Goal: Task Accomplishment & Management: Use online tool/utility

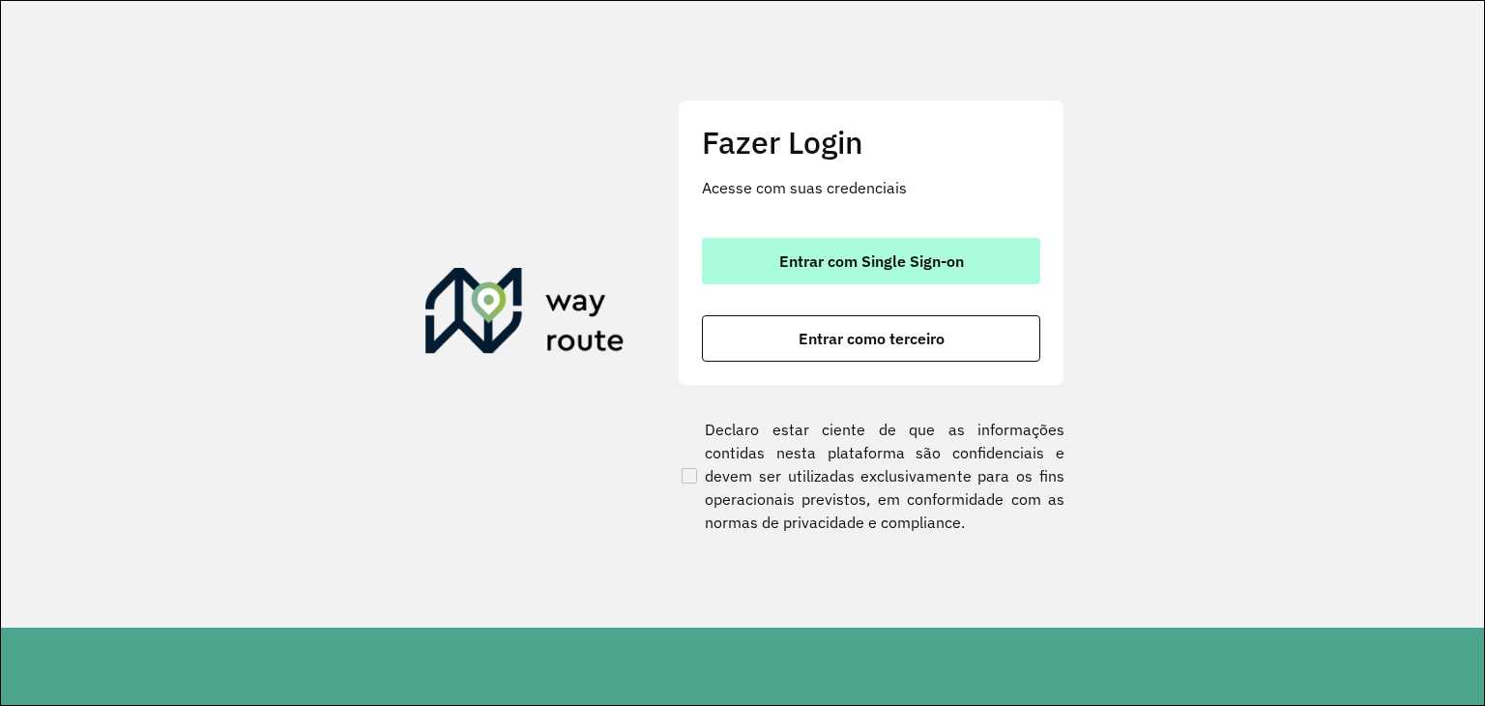
click at [873, 264] on span "Entrar com Single Sign-on" at bounding box center [871, 260] width 185 height 15
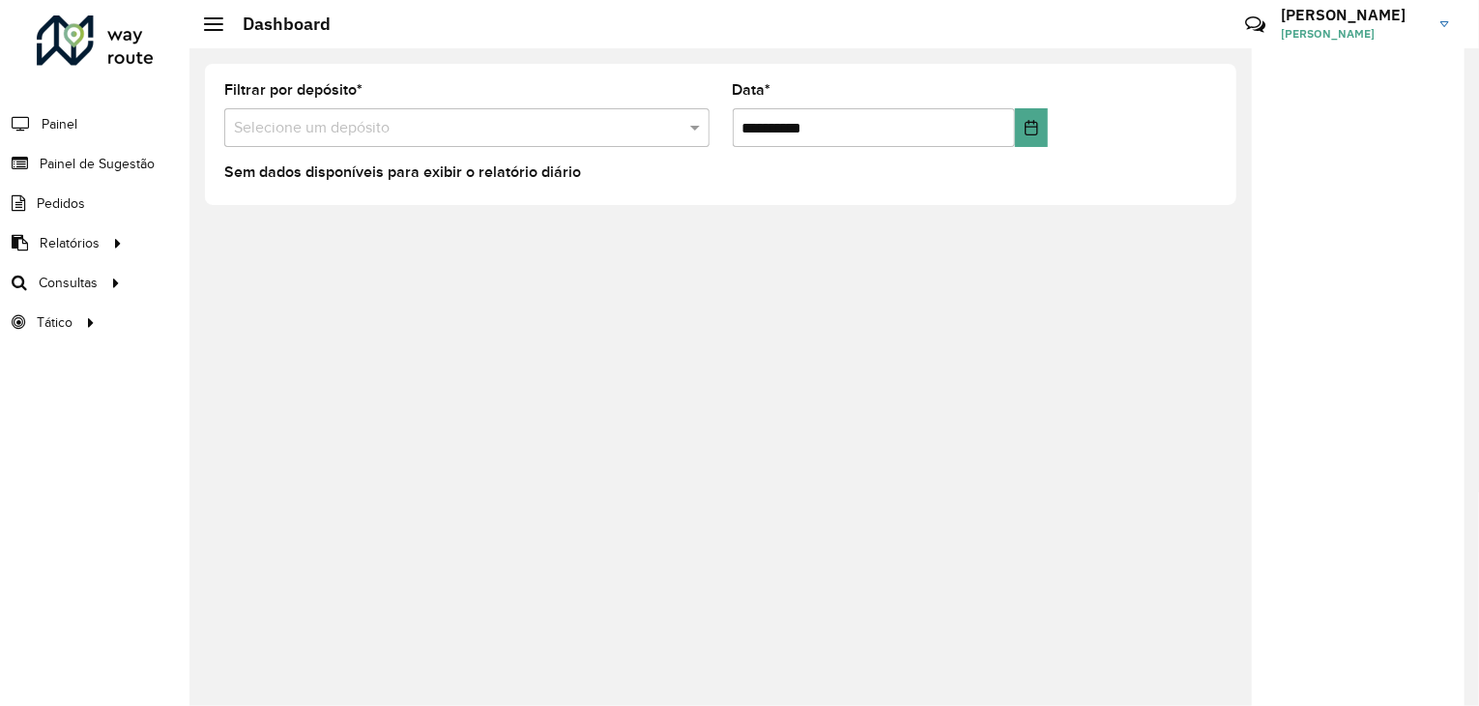
click at [255, 275] on div "**********" at bounding box center [834, 376] width 1290 height 657
click at [223, 273] on span "Roteirização" at bounding box center [258, 283] width 78 height 20
click at [245, 281] on span "Roteirização" at bounding box center [258, 283] width 78 height 20
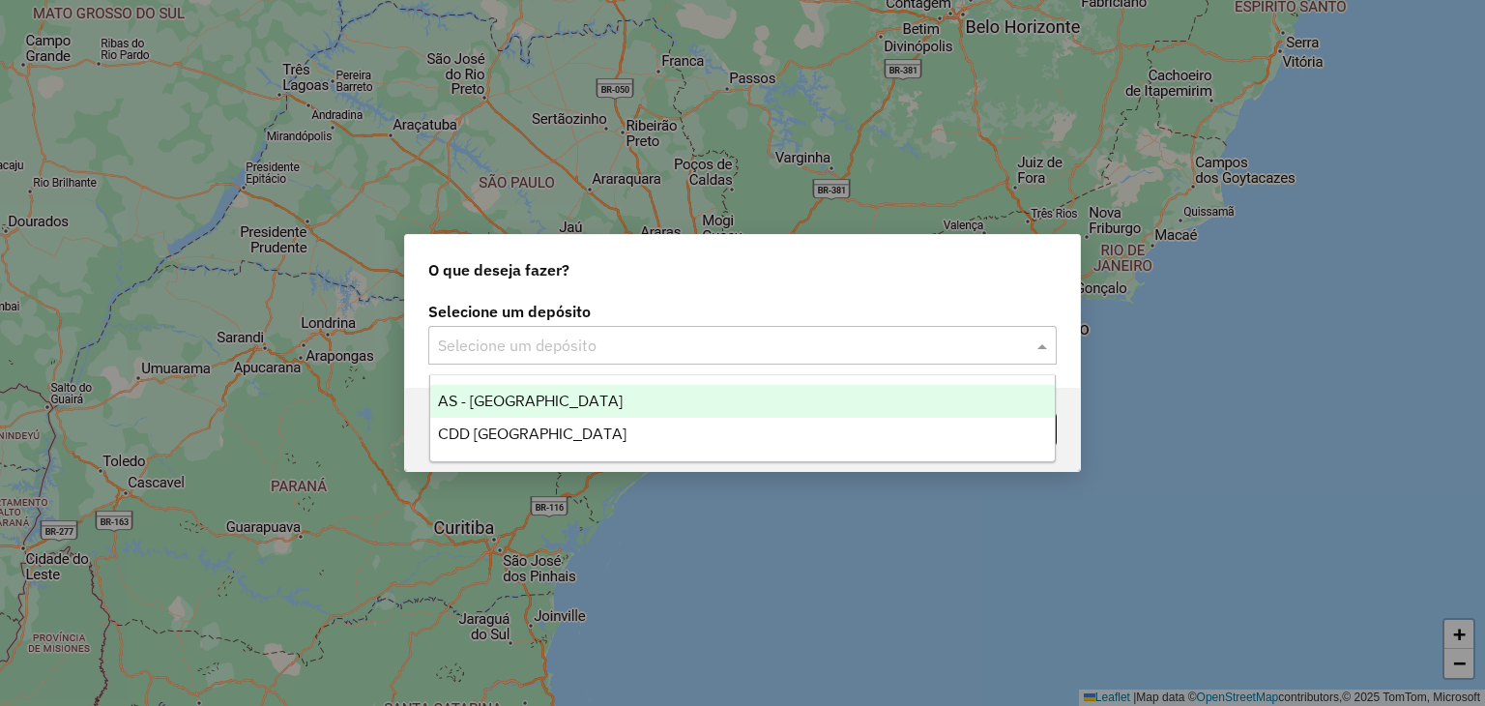
click at [639, 336] on input "text" at bounding box center [723, 345] width 570 height 23
drag, startPoint x: 614, startPoint y: 411, endPoint x: 607, endPoint y: 420, distance: 11.8
click at [613, 413] on div "AS - Santa Cruz do Sul" at bounding box center [742, 401] width 625 height 33
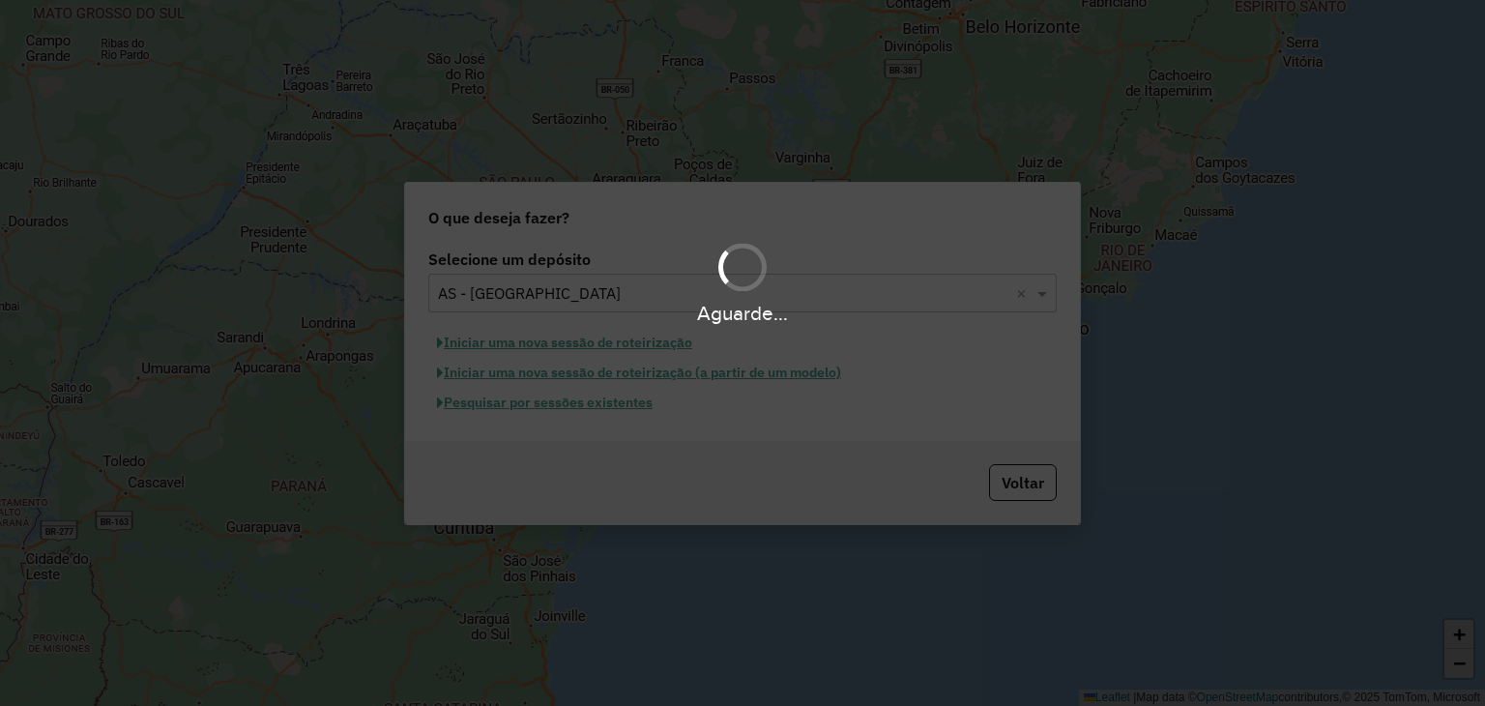
click at [643, 291] on div "Aguarde..." at bounding box center [742, 282] width 1485 height 92
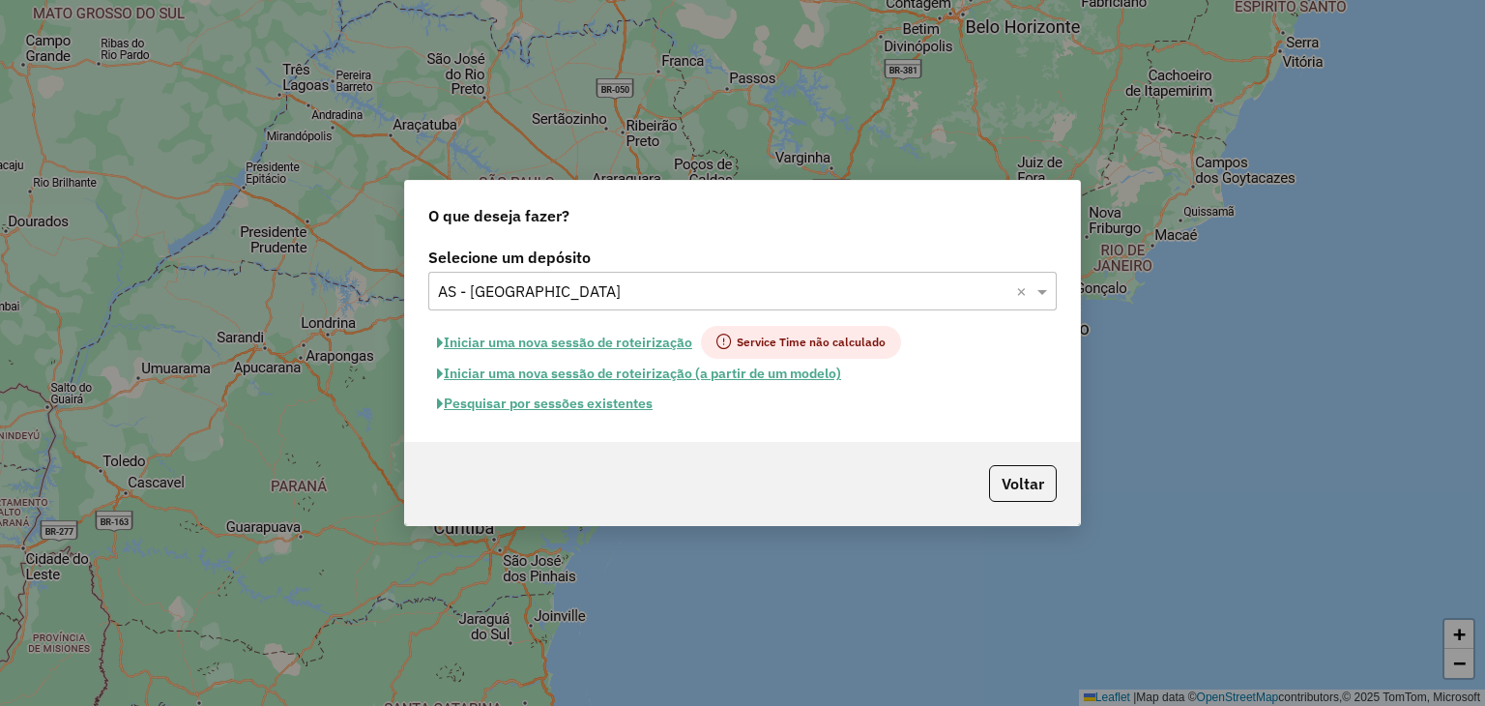
click at [648, 288] on input "text" at bounding box center [723, 291] width 570 height 23
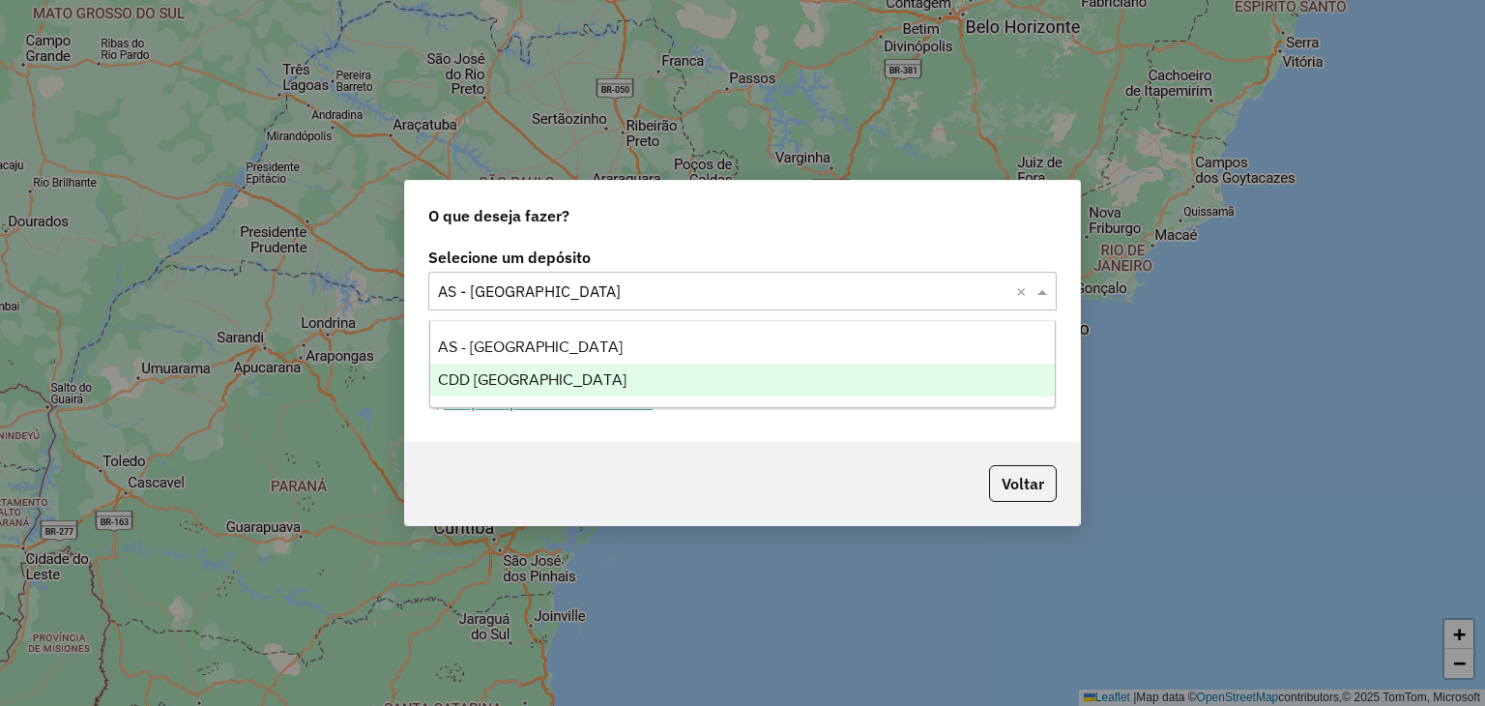
click at [589, 384] on span "CDD Santa Cruz do Sul" at bounding box center [532, 379] width 188 height 16
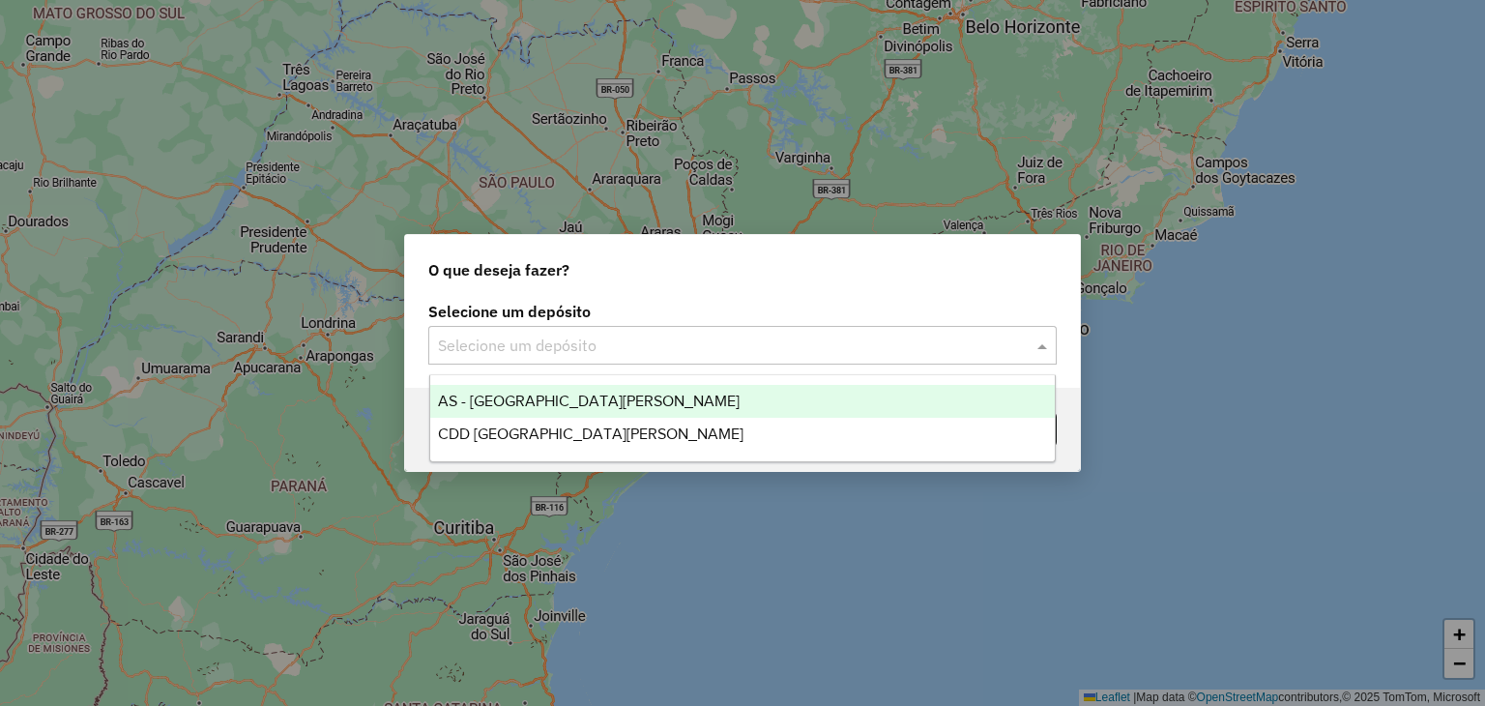
click at [584, 340] on input "text" at bounding box center [723, 345] width 570 height 23
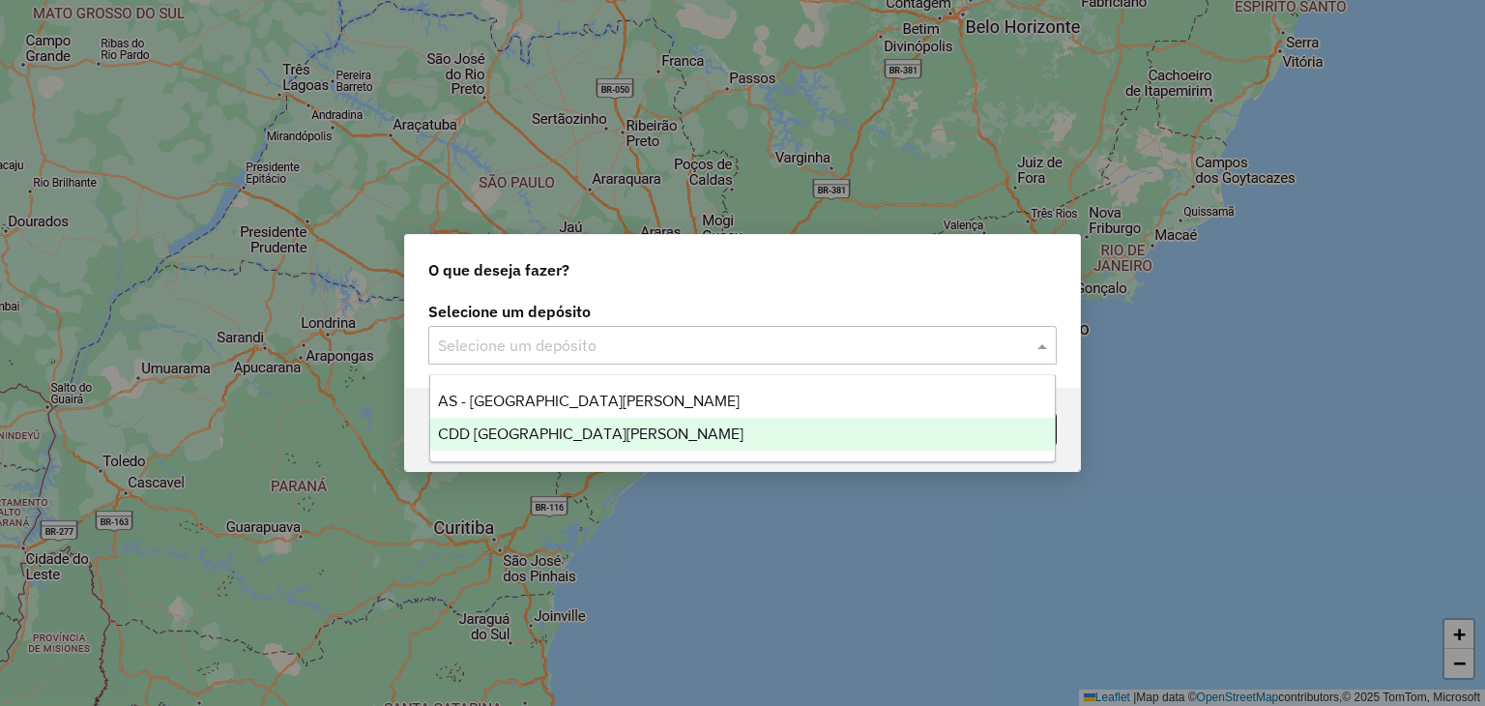
click at [582, 426] on span "CDD Santa Cruz do Sul" at bounding box center [590, 433] width 305 height 16
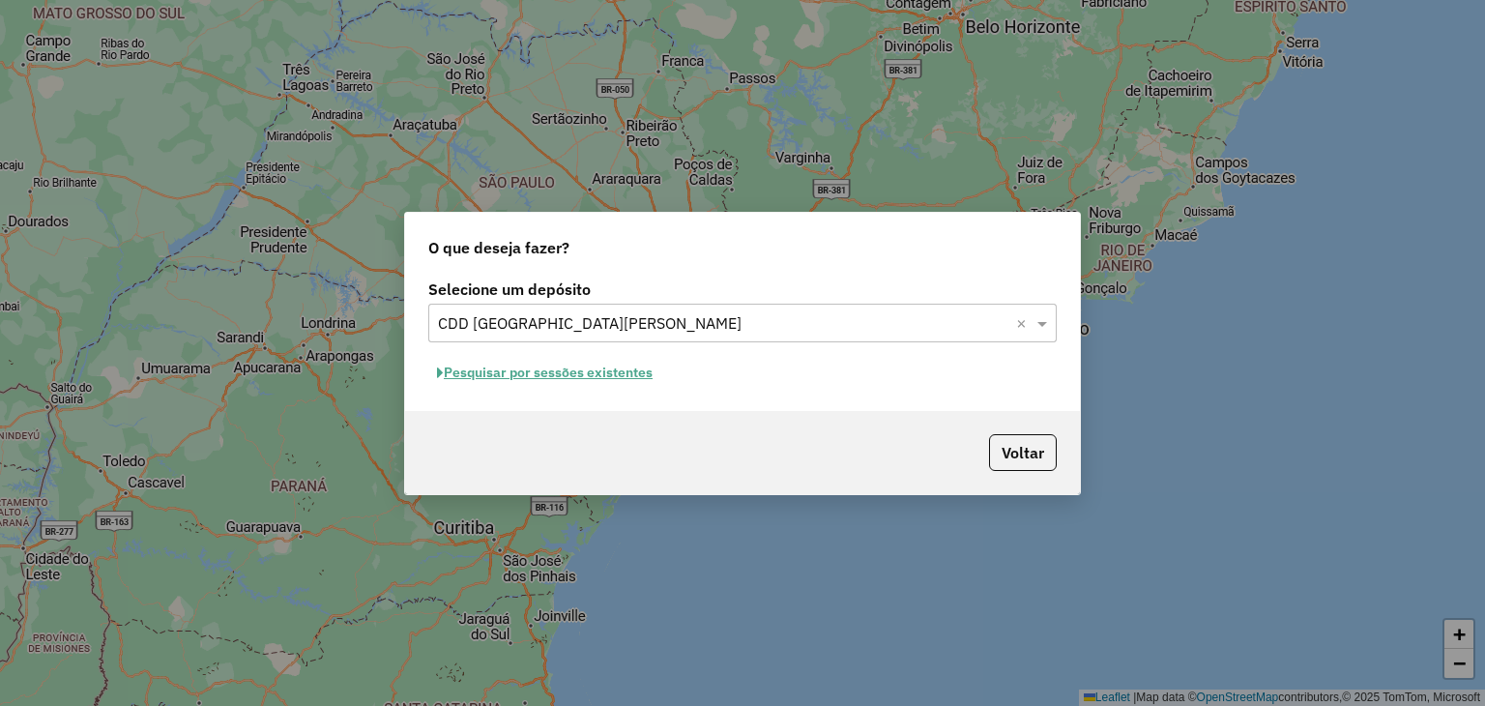
click at [542, 370] on button "Pesquisar por sessões existentes" at bounding box center [544, 373] width 233 height 30
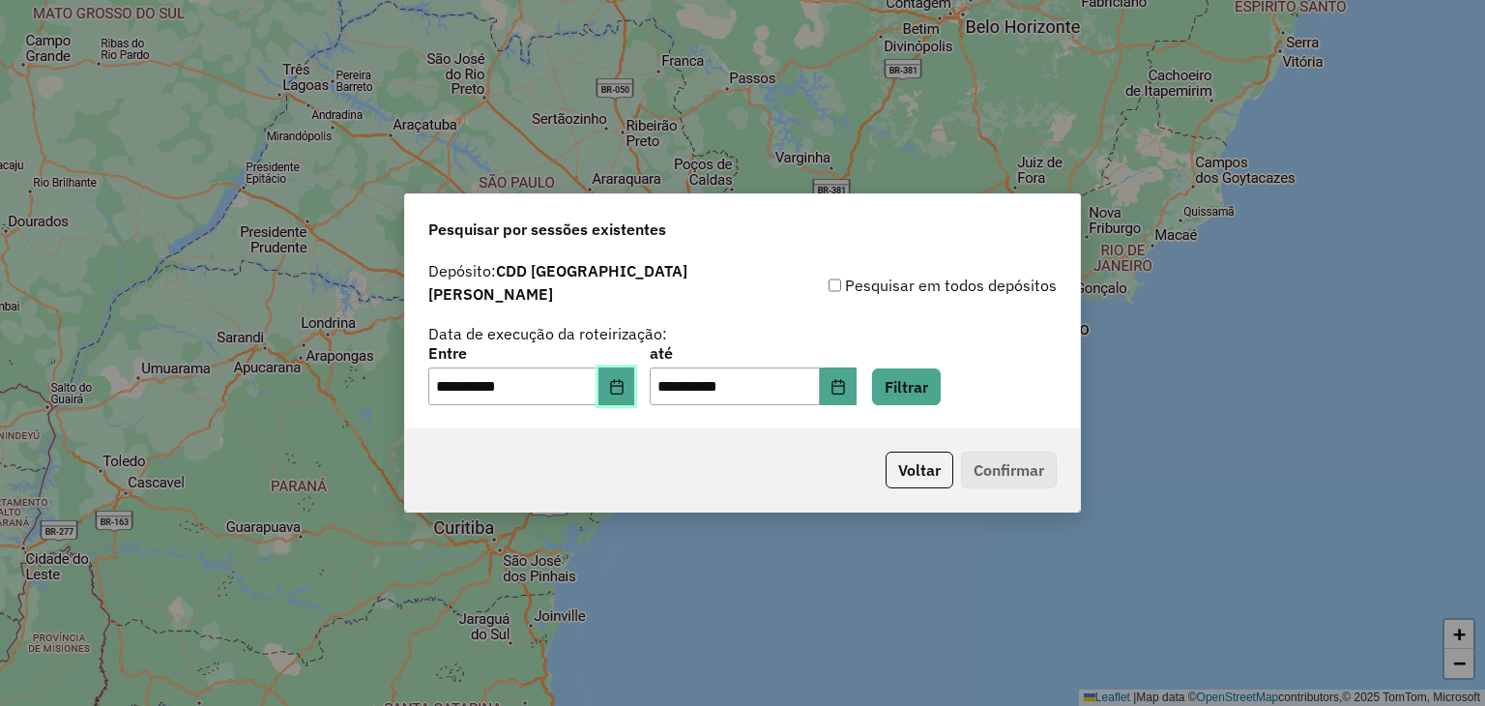
click at [624, 379] on icon "Choose Date" at bounding box center [616, 386] width 15 height 15
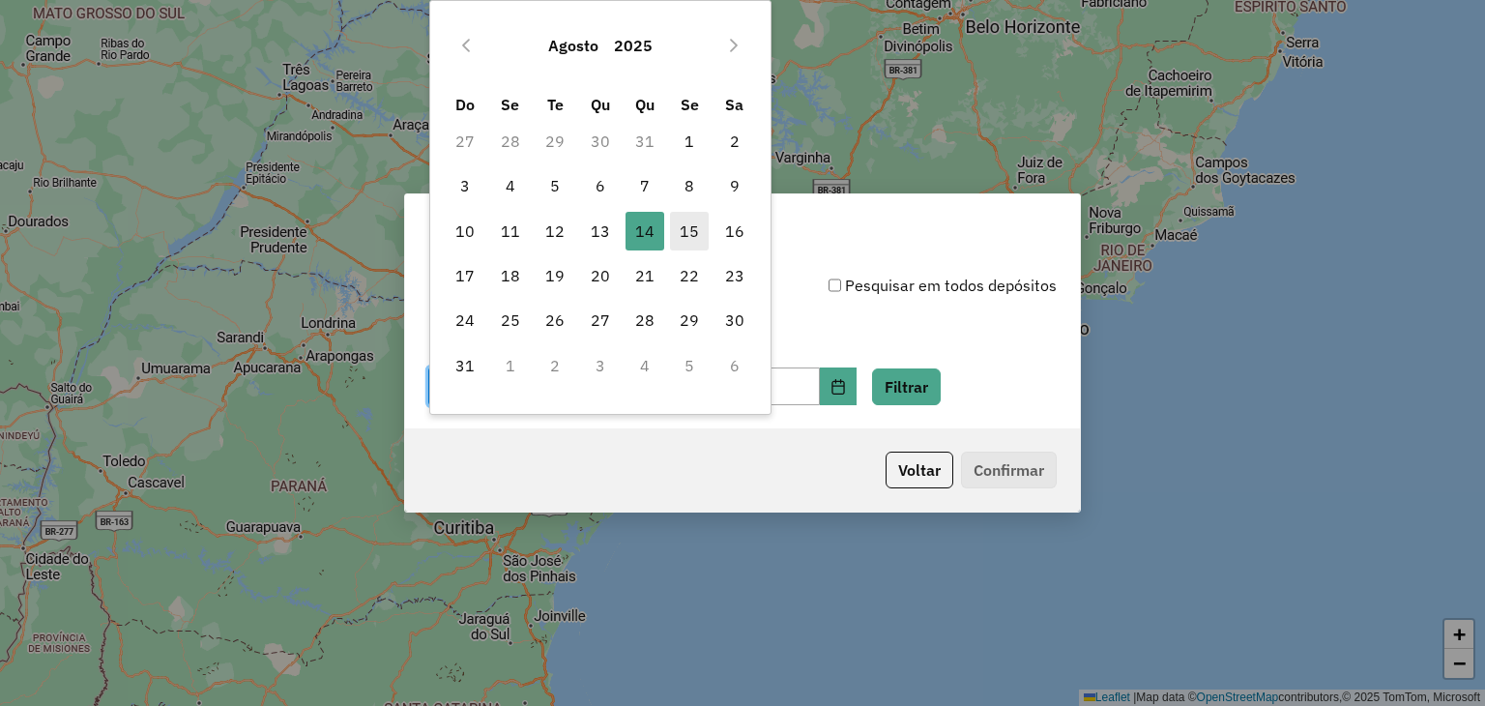
click at [693, 237] on span "15" at bounding box center [689, 231] width 39 height 39
type input "**********"
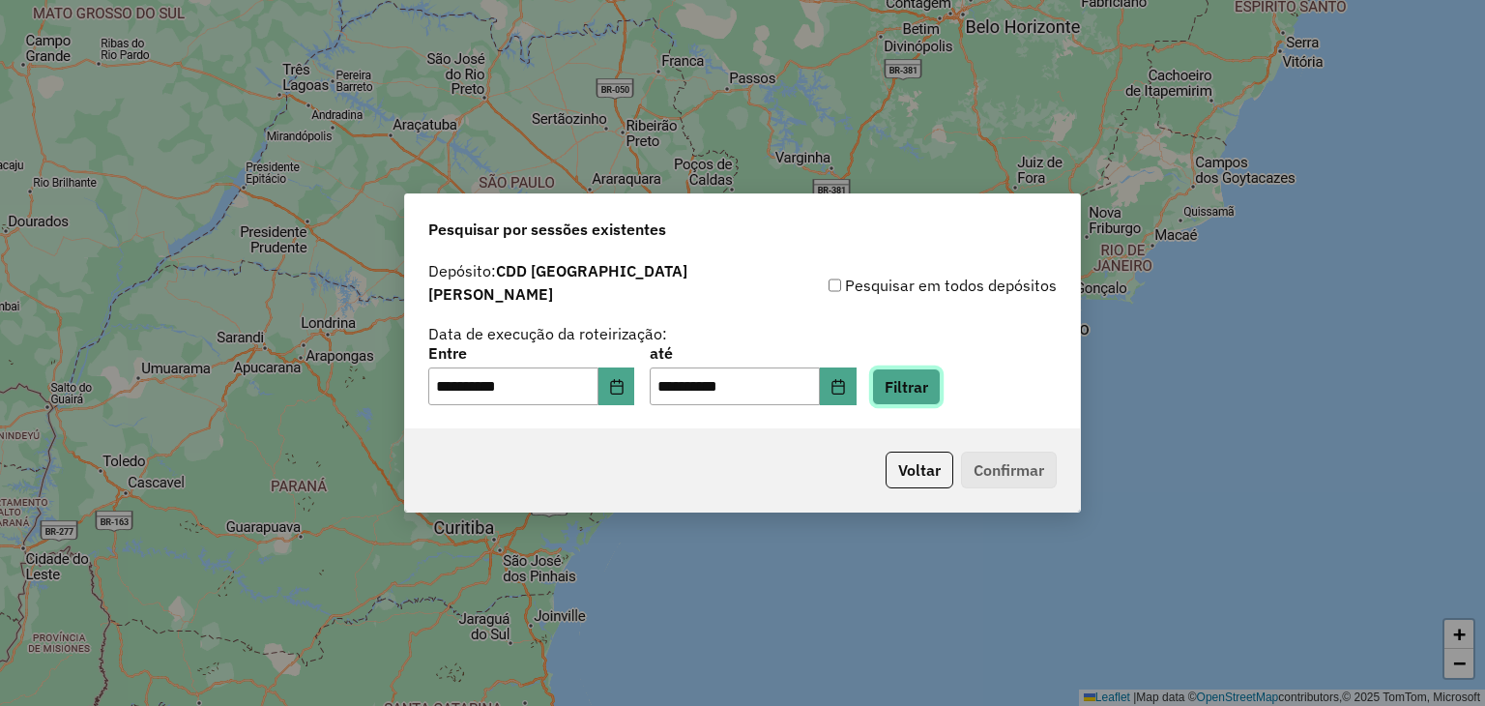
click at [941, 376] on button "Filtrar" at bounding box center [906, 386] width 69 height 37
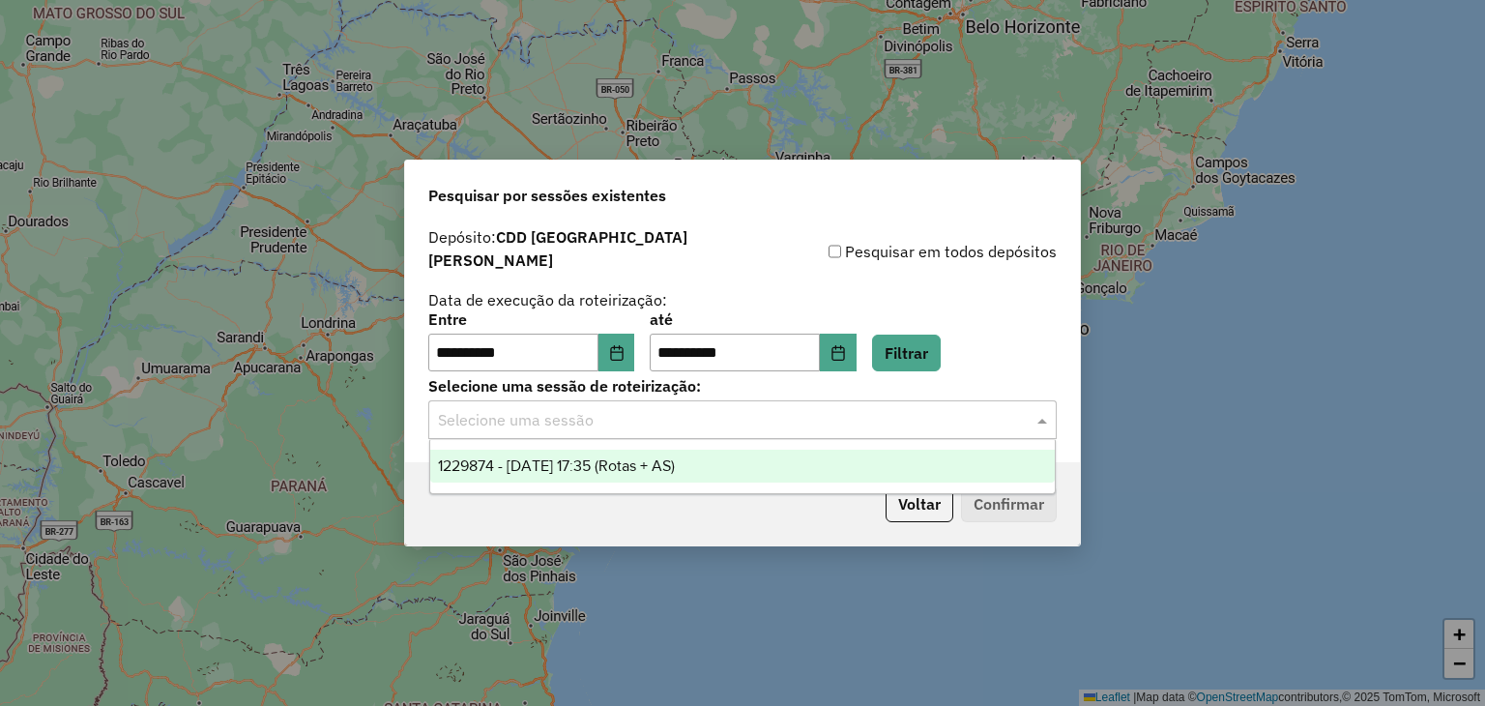
click at [588, 418] on input "text" at bounding box center [723, 420] width 570 height 23
click at [564, 467] on span "1229874 - 15/08/2025 17:35 (Rotas + AS)" at bounding box center [556, 465] width 237 height 16
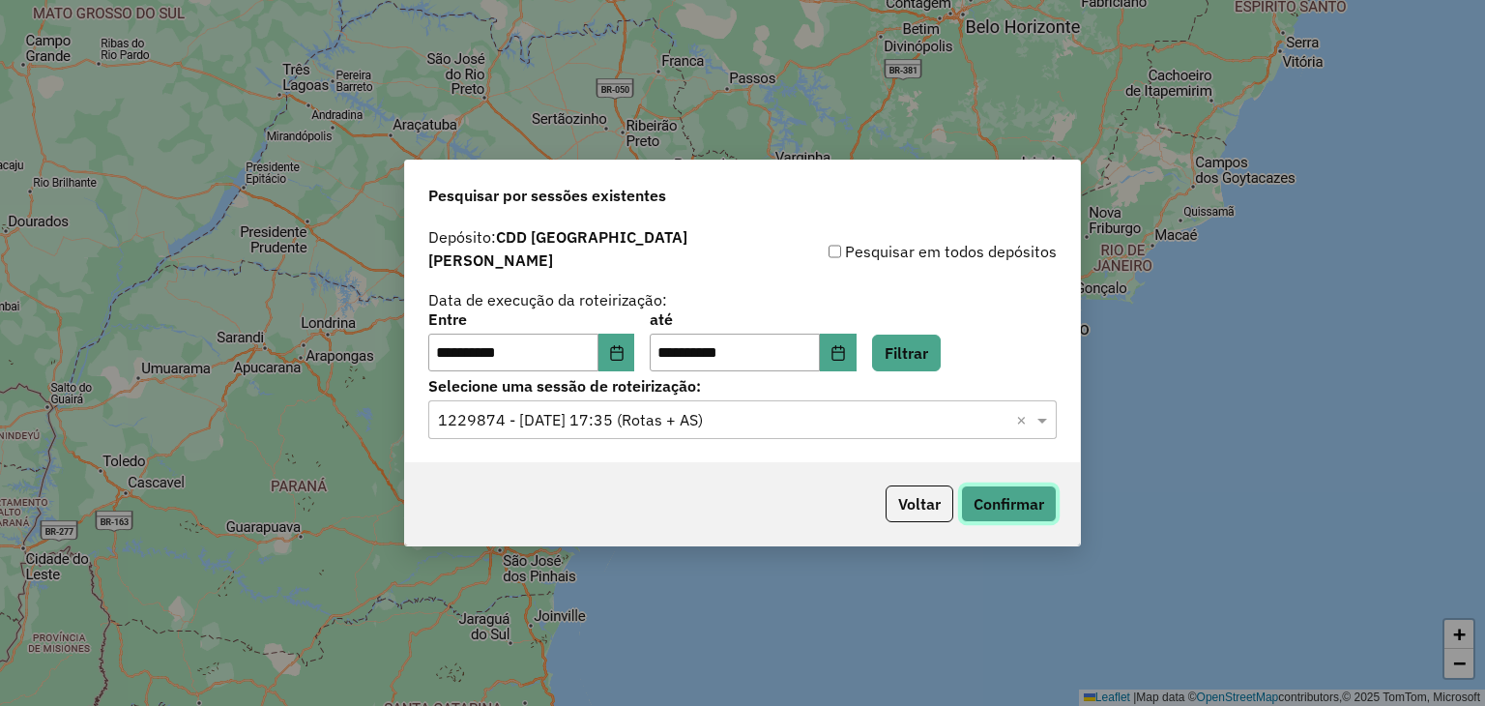
click at [996, 485] on button "Confirmar" at bounding box center [1009, 503] width 96 height 37
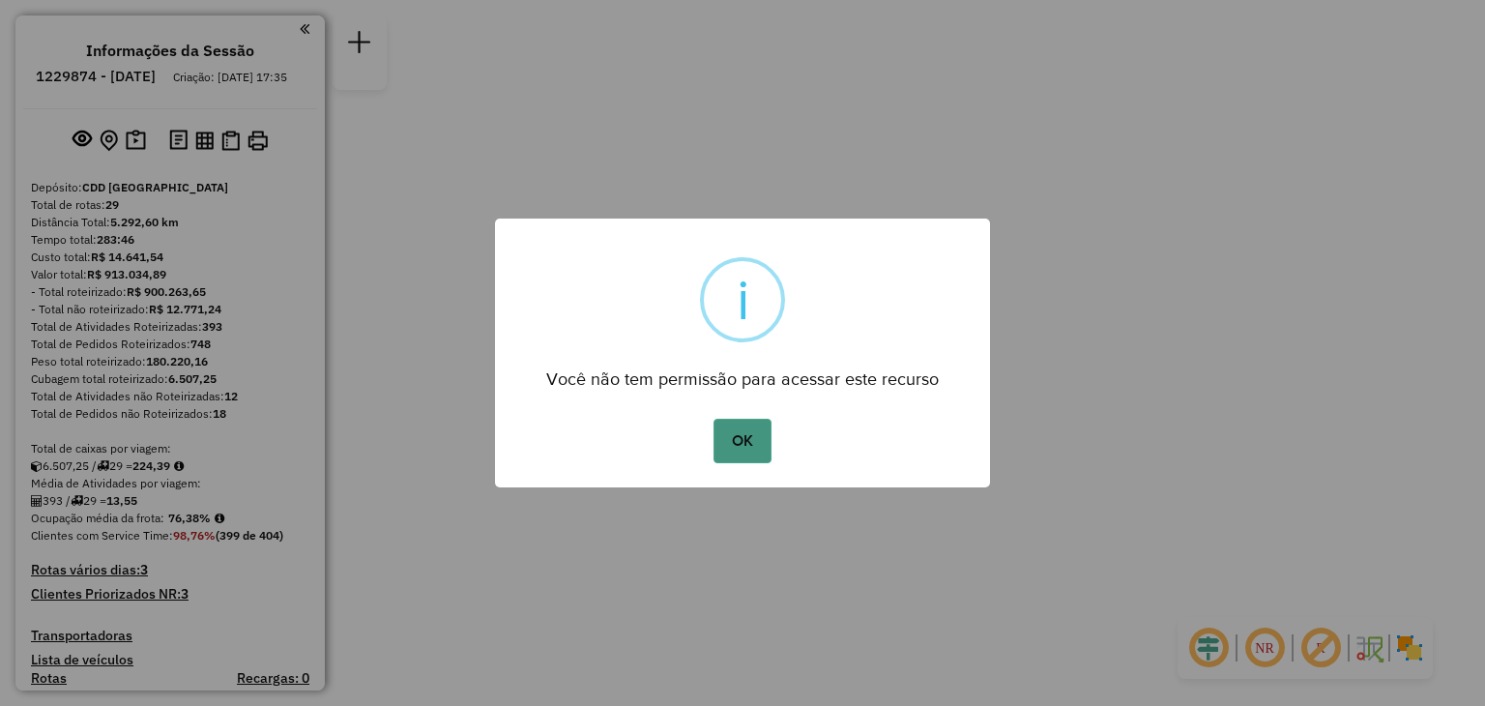
click at [740, 455] on button "OK" at bounding box center [741, 441] width 57 height 44
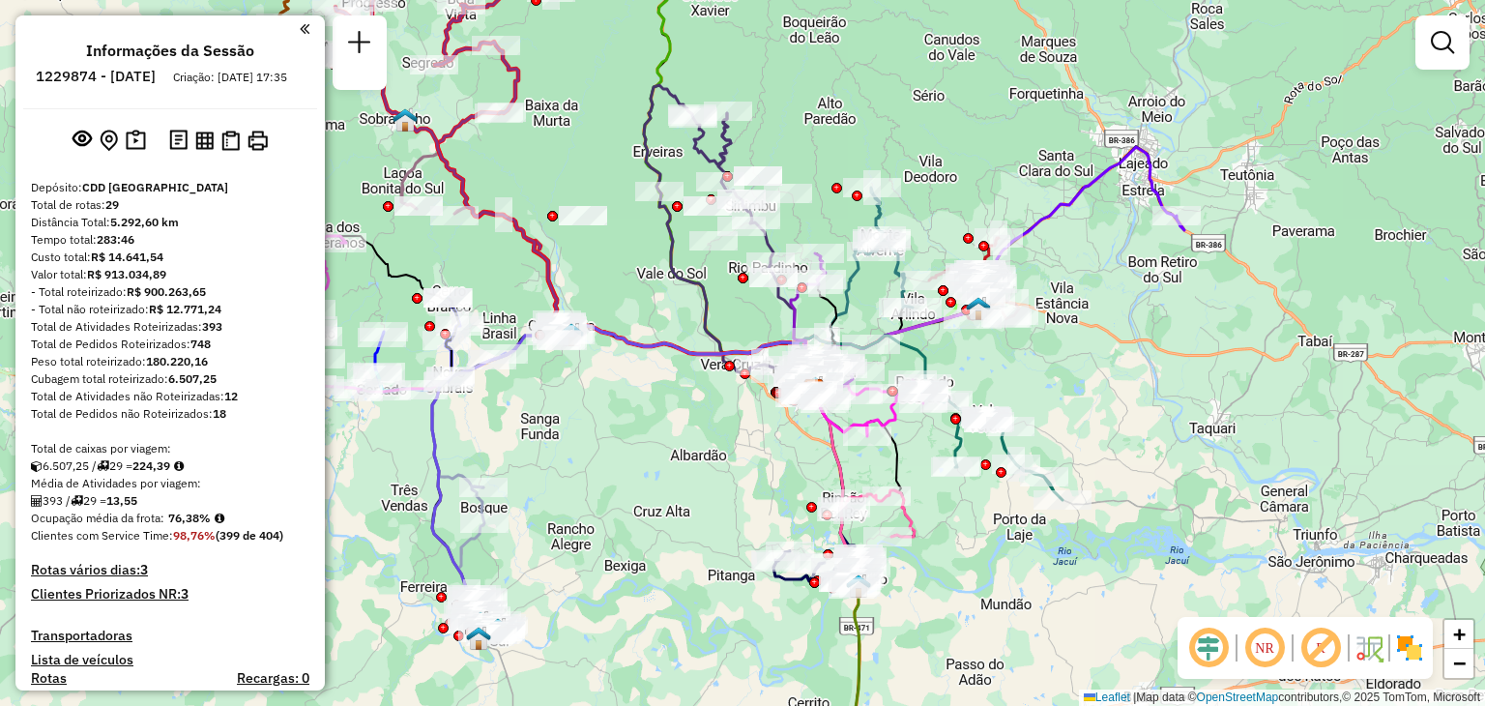
drag, startPoint x: 599, startPoint y: 429, endPoint x: 671, endPoint y: 469, distance: 81.8
click at [671, 469] on div "Janela de atendimento Grade de atendimento Capacidade Transportadoras Veículos …" at bounding box center [742, 353] width 1485 height 706
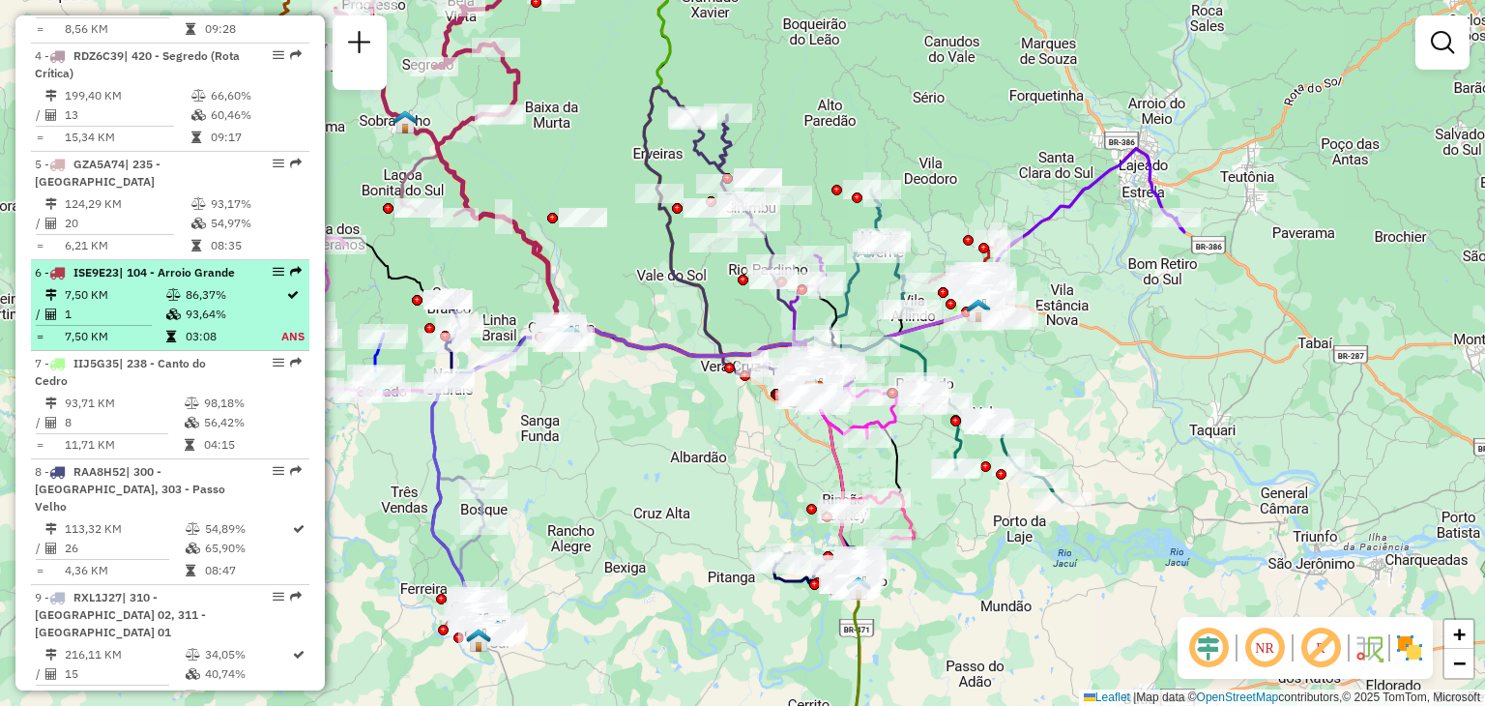
scroll to position [1160, 0]
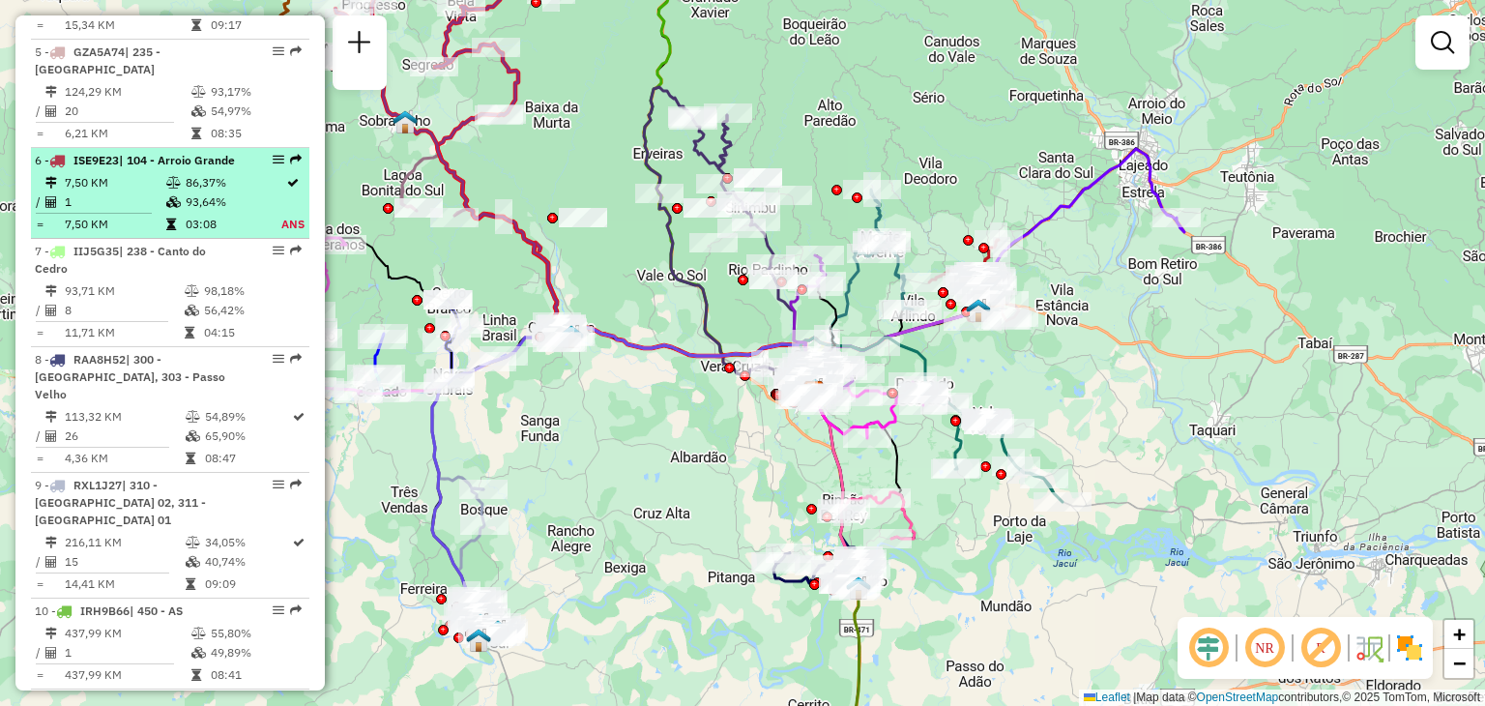
click at [115, 207] on table "7,50 KM 86,37% / 1 93,64% = 7,50 KM 03:08 ANS" at bounding box center [170, 203] width 271 height 61
select select "**********"
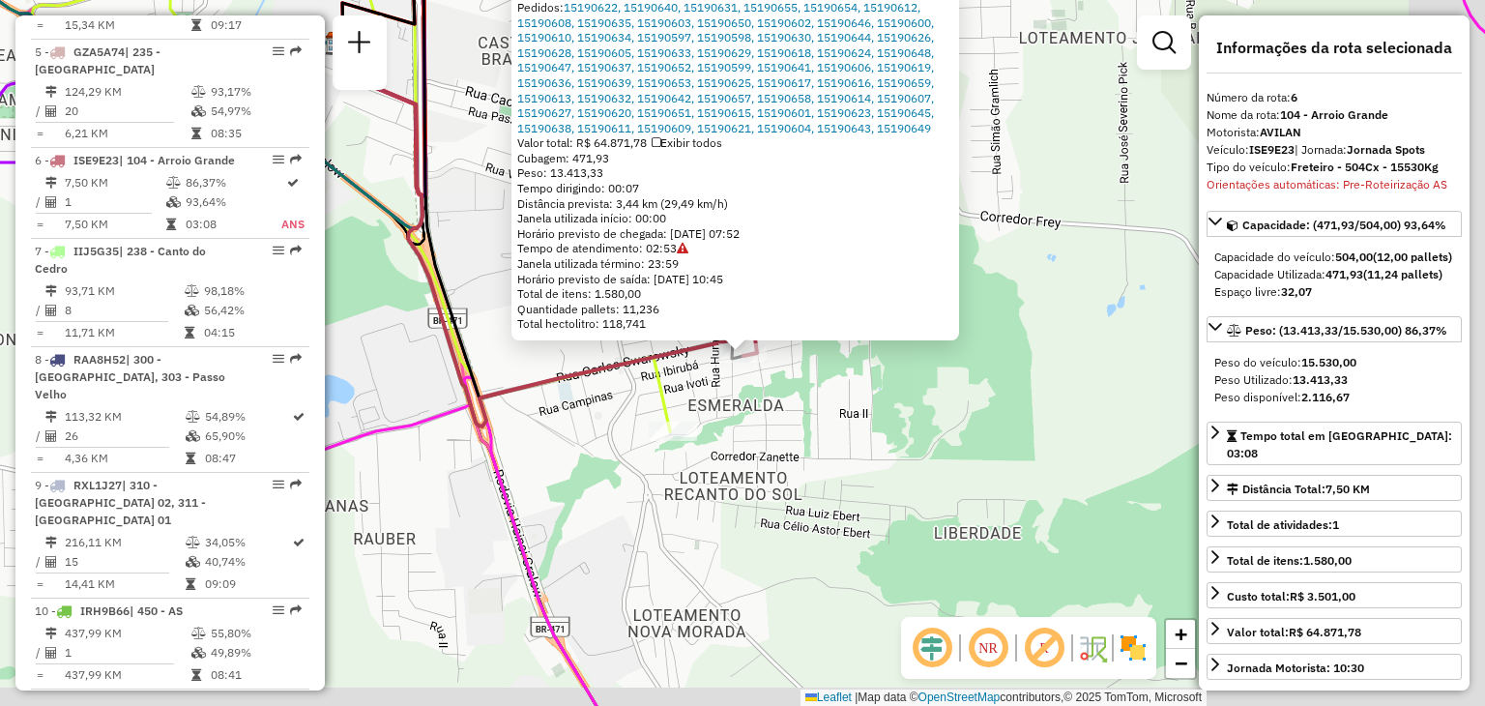
scroll to position [1291, 0]
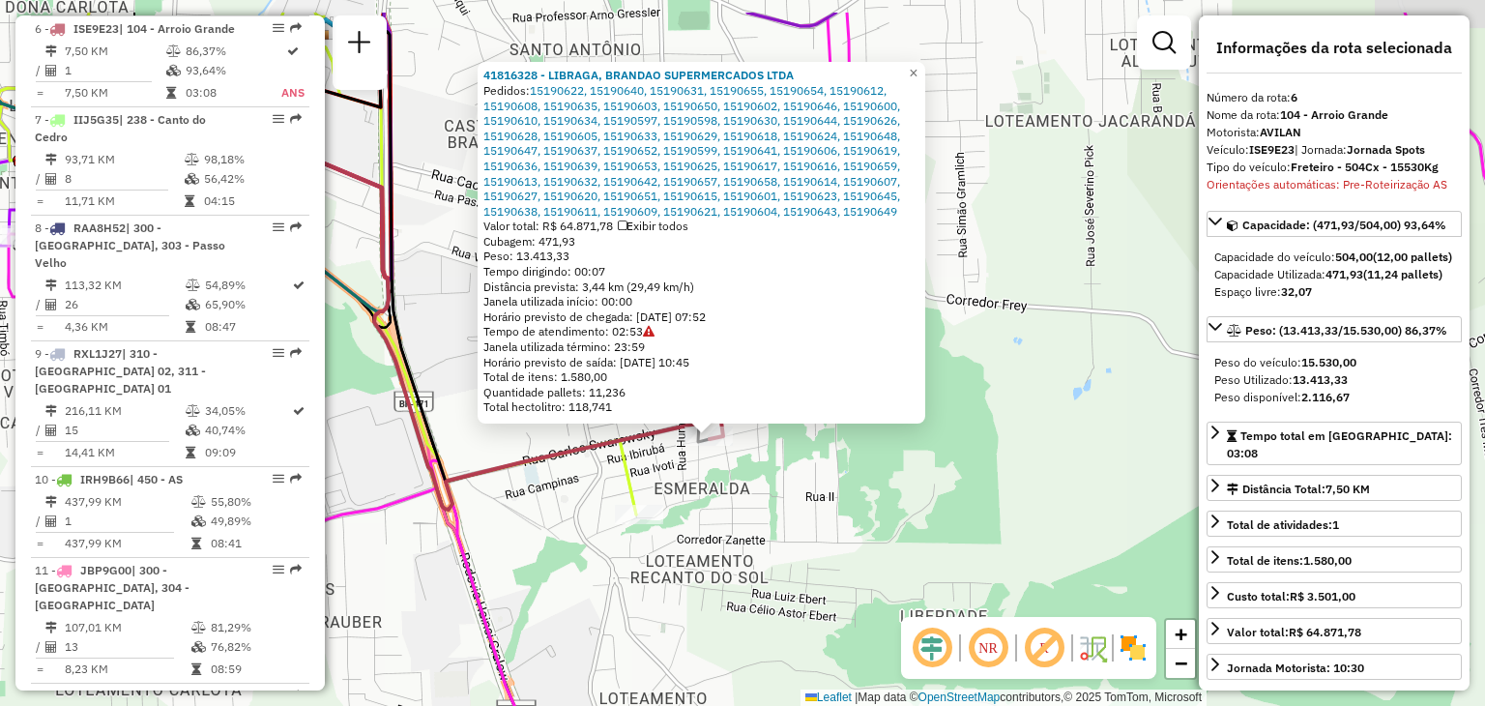
drag, startPoint x: 861, startPoint y: 419, endPoint x: 827, endPoint y: 503, distance: 90.6
click at [827, 503] on div "41816328 - LIBRAGA, BRANDAO SUPERMERCADOS LTDA Pedidos: 15190622, 15190640, 151…" at bounding box center [742, 353] width 1485 height 706
click at [917, 69] on span "×" at bounding box center [913, 74] width 9 height 16
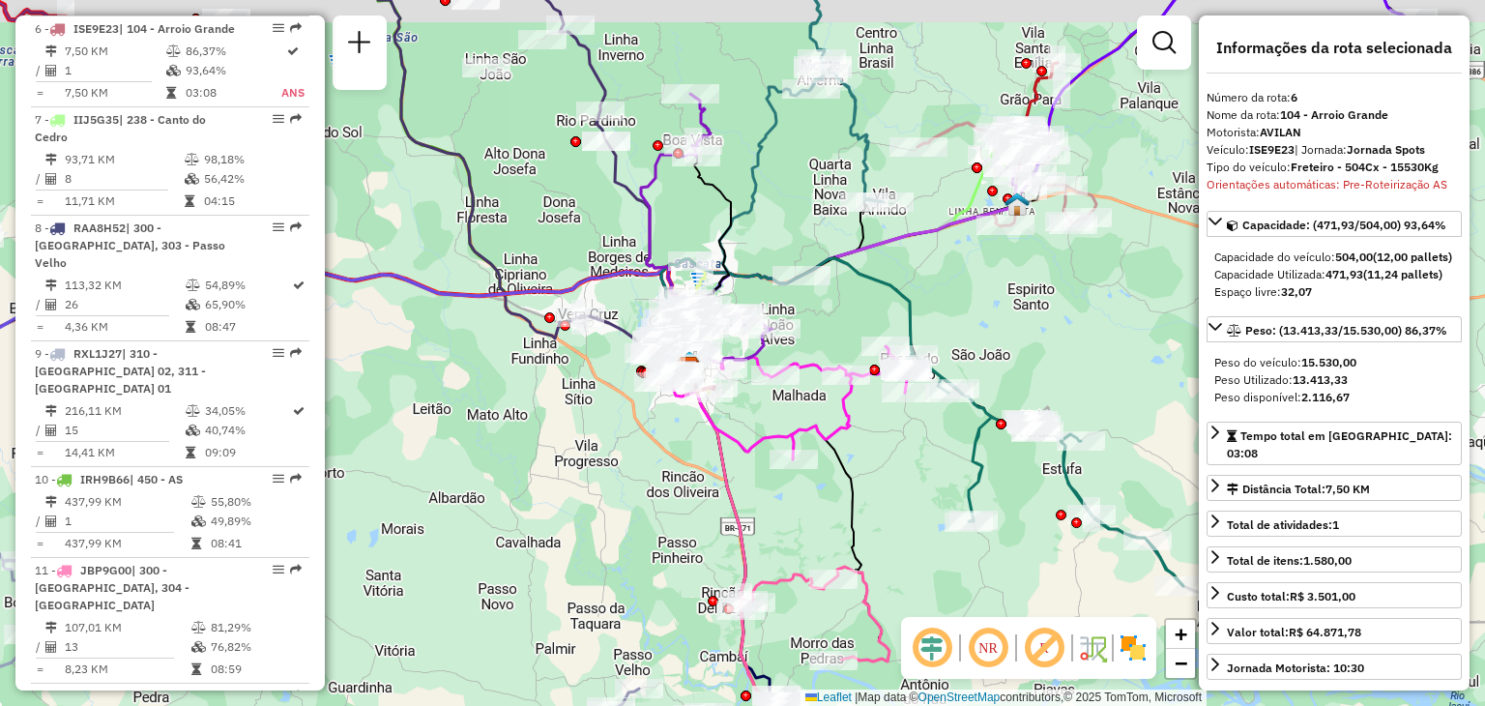
drag, startPoint x: 826, startPoint y: 391, endPoint x: 762, endPoint y: 403, distance: 65.0
click at [762, 403] on div "Janela de atendimento Grade de atendimento Capacidade Transportadoras Veículos …" at bounding box center [742, 353] width 1485 height 706
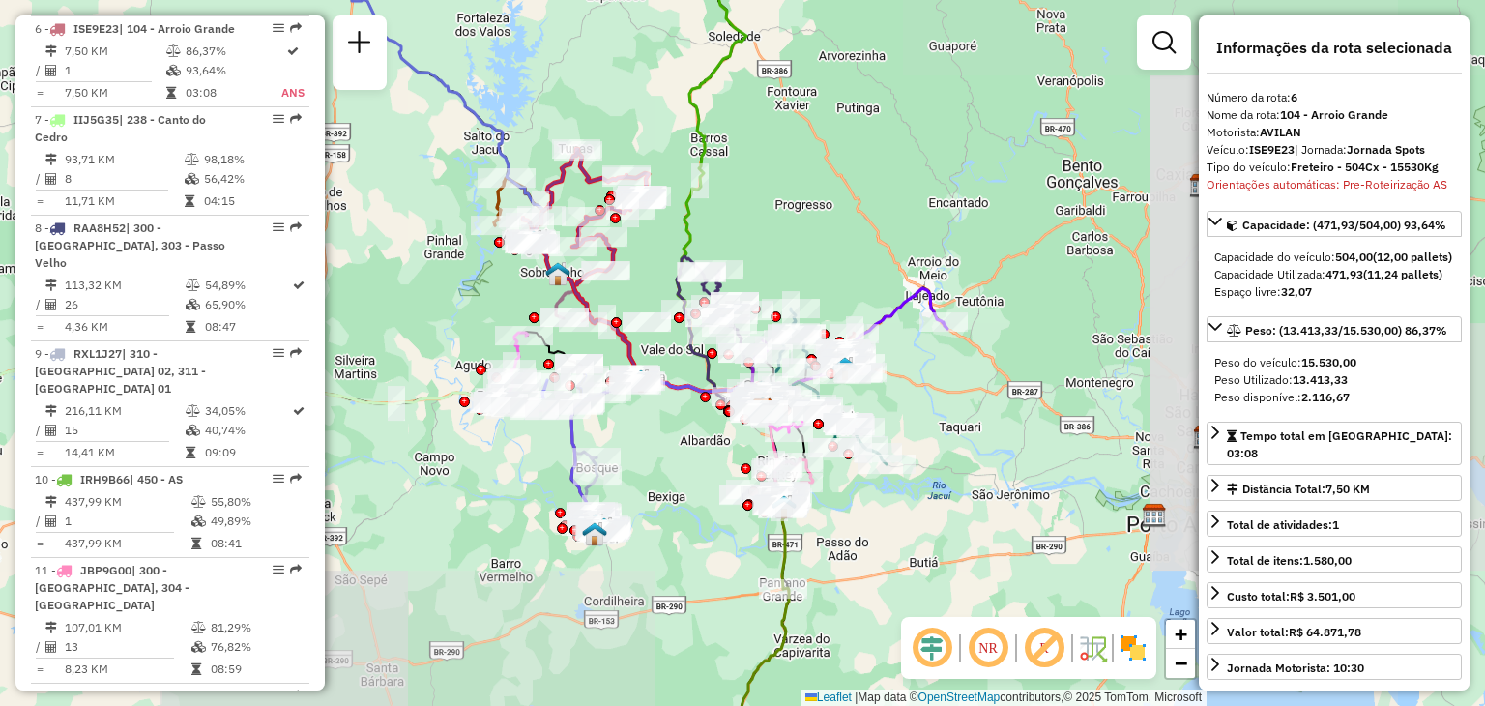
drag, startPoint x: 630, startPoint y: 395, endPoint x: 687, endPoint y: 431, distance: 67.3
click at [687, 431] on div "Janela de atendimento Grade de atendimento Capacidade Transportadoras Veículos …" at bounding box center [742, 353] width 1485 height 706
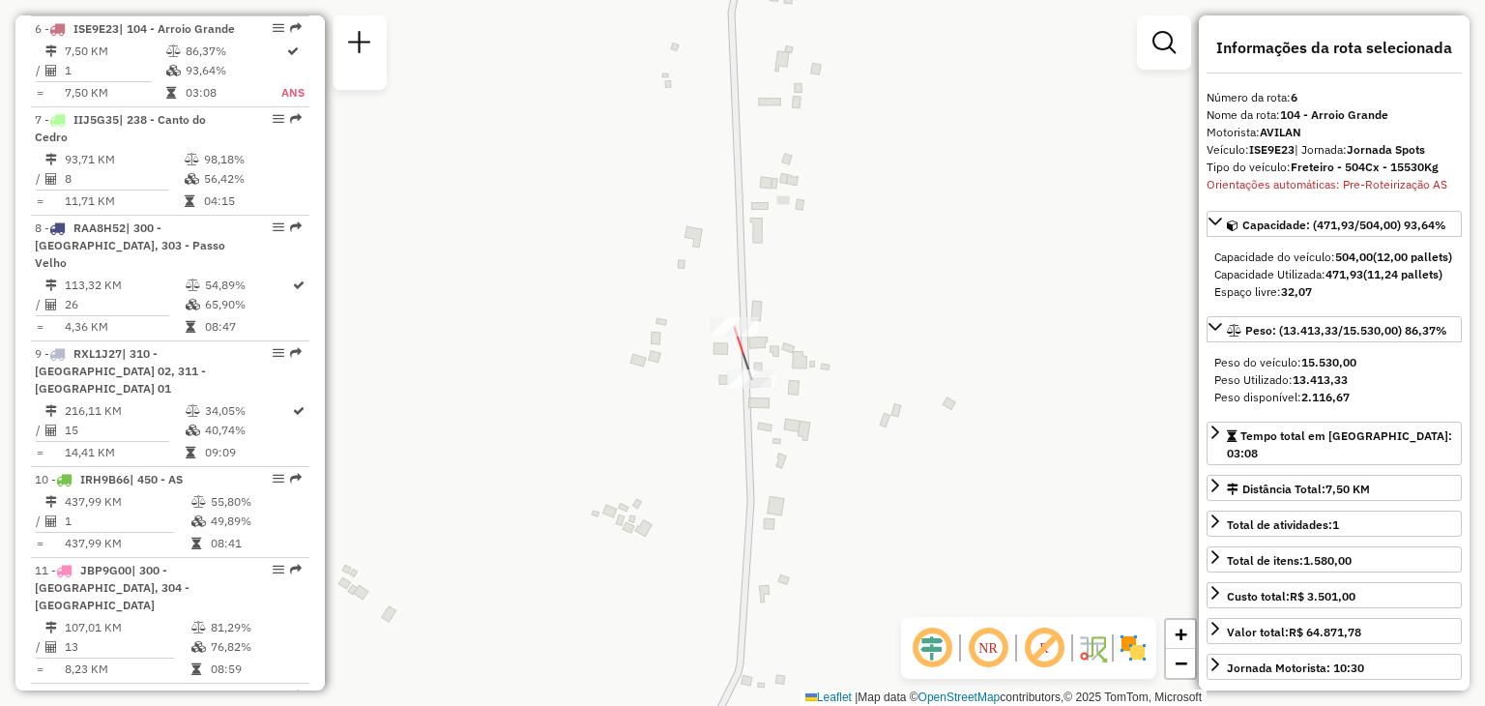
click at [728, 336] on div at bounding box center [734, 326] width 48 height 19
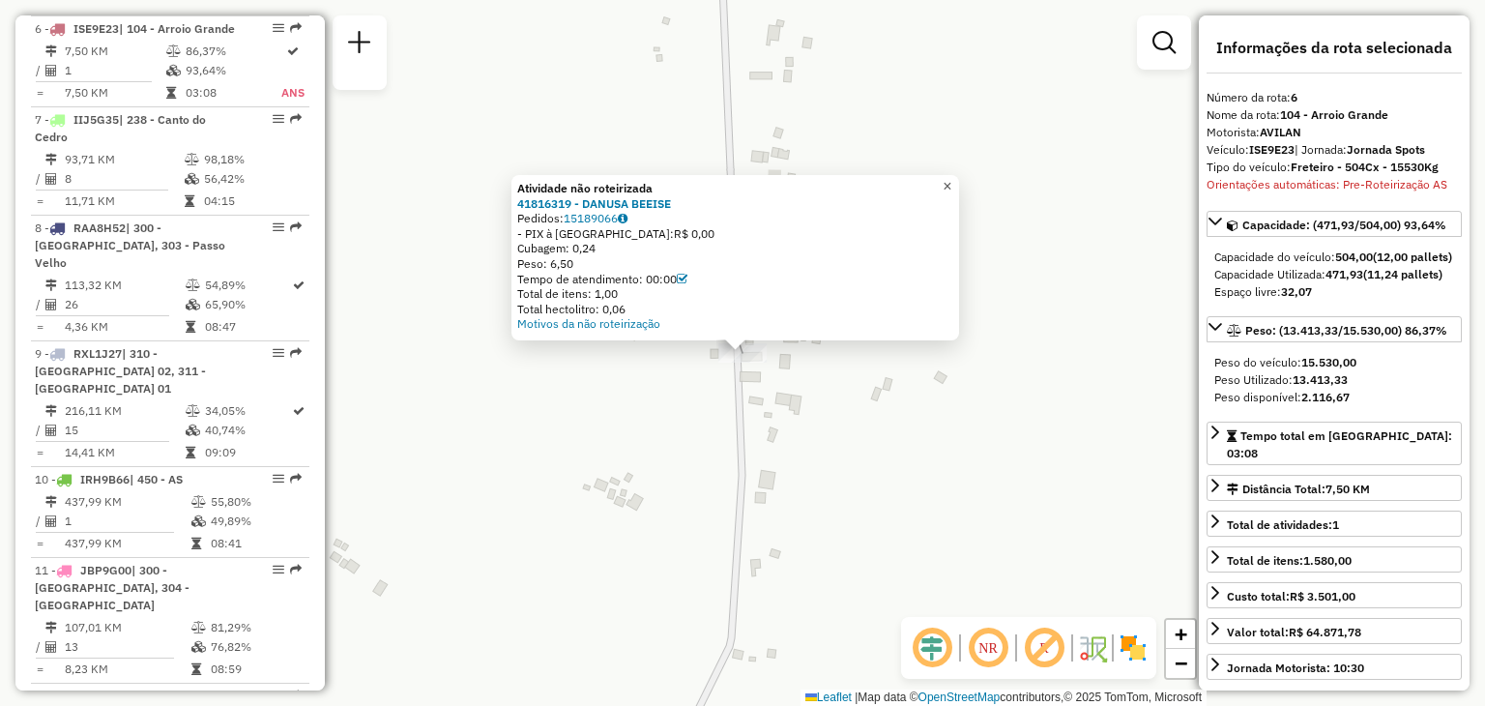
click at [951, 183] on span "×" at bounding box center [946, 186] width 9 height 16
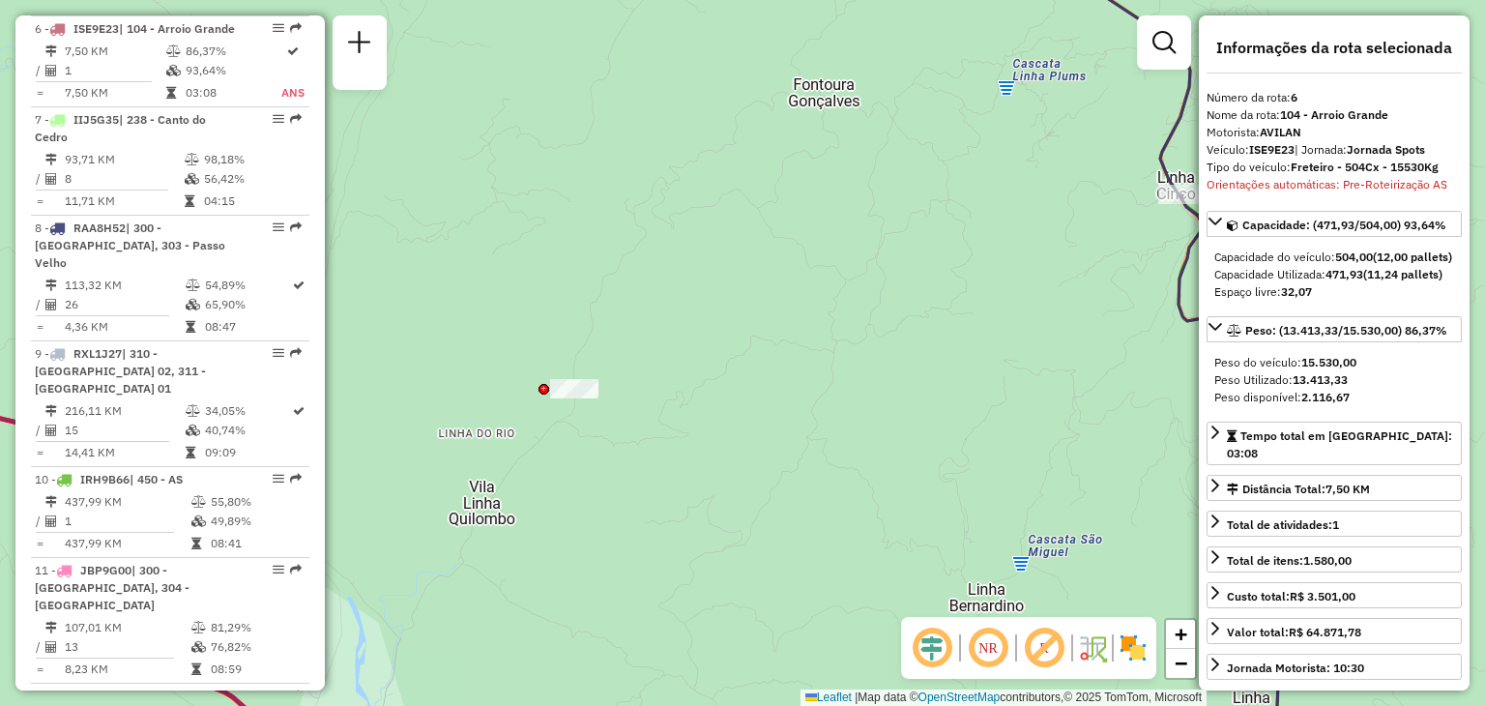
drag, startPoint x: 464, startPoint y: 390, endPoint x: 754, endPoint y: 574, distance: 343.8
click at [754, 574] on div "Janela de atendimento Grade de atendimento Capacidade Transportadoras Veículos …" at bounding box center [742, 353] width 1485 height 706
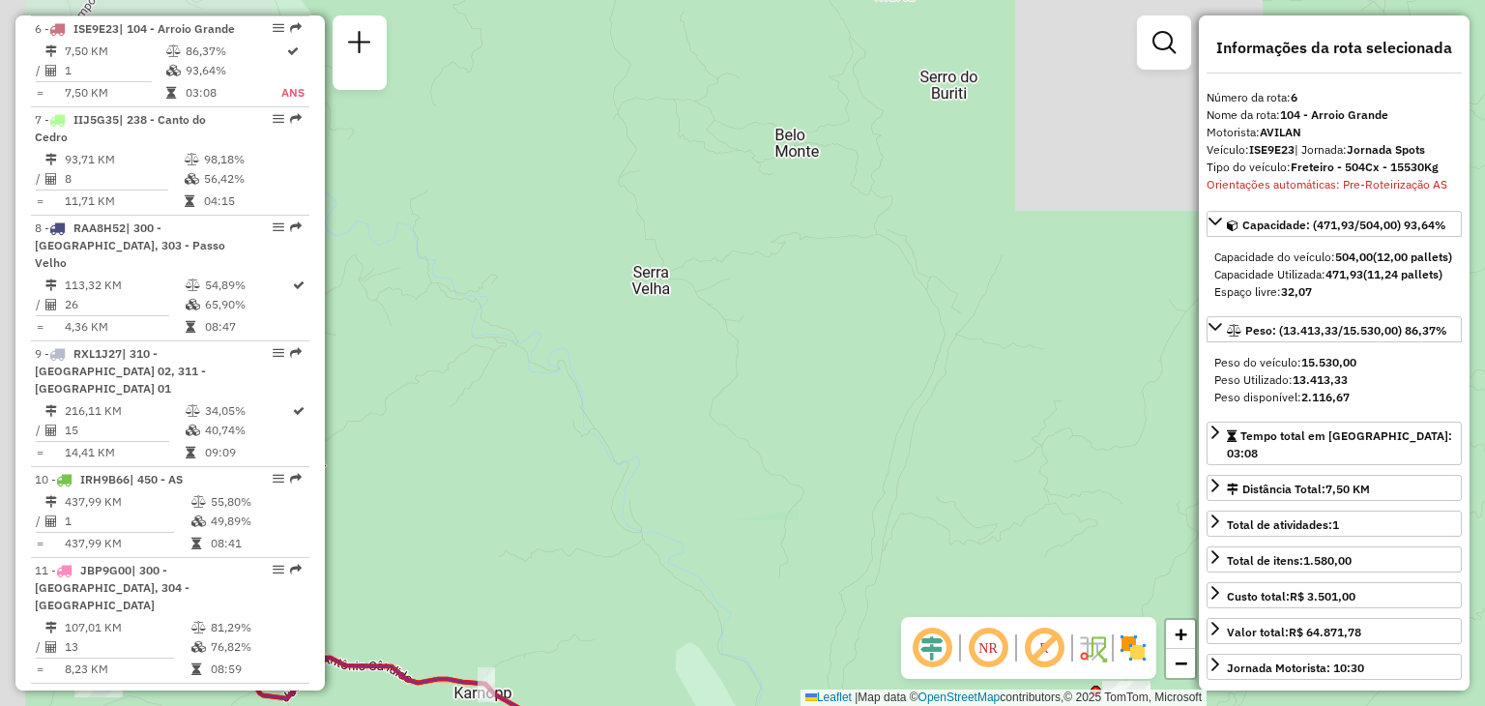
drag, startPoint x: 586, startPoint y: 420, endPoint x: 855, endPoint y: 501, distance: 280.5
click at [870, 521] on div "Janela de atendimento Grade de atendimento Capacidade Transportadoras Veículos …" at bounding box center [742, 353] width 1485 height 706
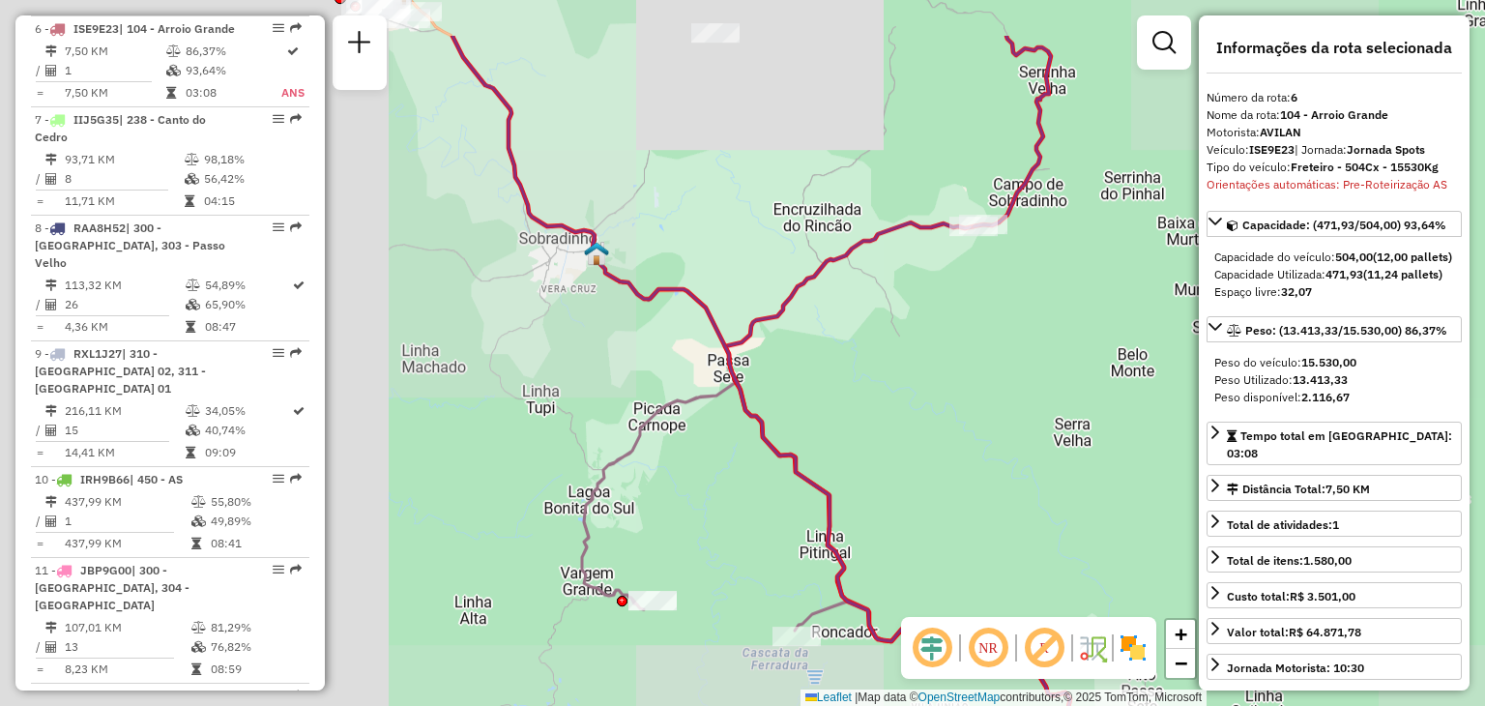
drag, startPoint x: 486, startPoint y: 402, endPoint x: 983, endPoint y: 510, distance: 508.5
click at [983, 510] on div "Janela de atendimento Grade de atendimento Capacidade Transportadoras Veículos …" at bounding box center [742, 353] width 1485 height 706
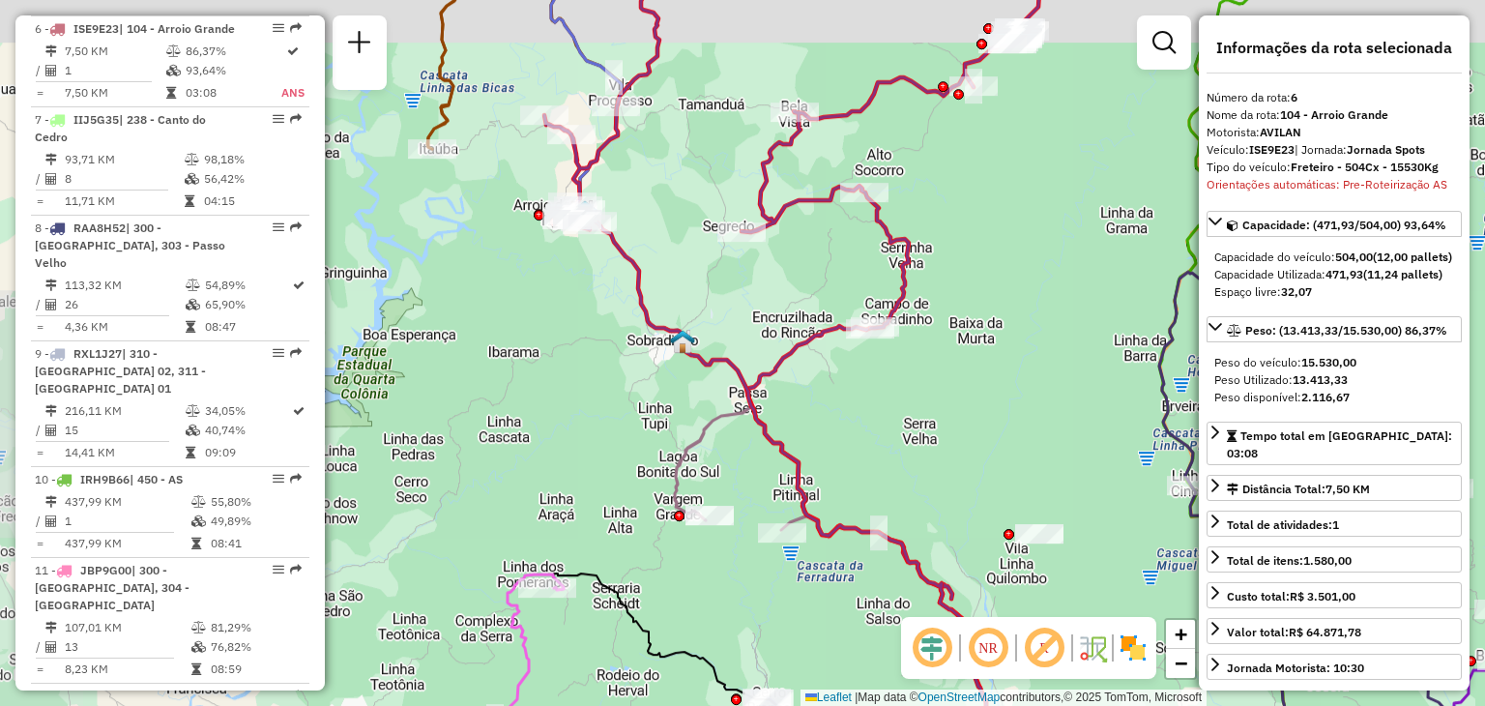
drag, startPoint x: 572, startPoint y: 209, endPoint x: 688, endPoint y: 414, distance: 235.5
click at [687, 413] on div "Janela de atendimento Grade de atendimento Capacidade Transportadoras Veículos …" at bounding box center [742, 353] width 1485 height 706
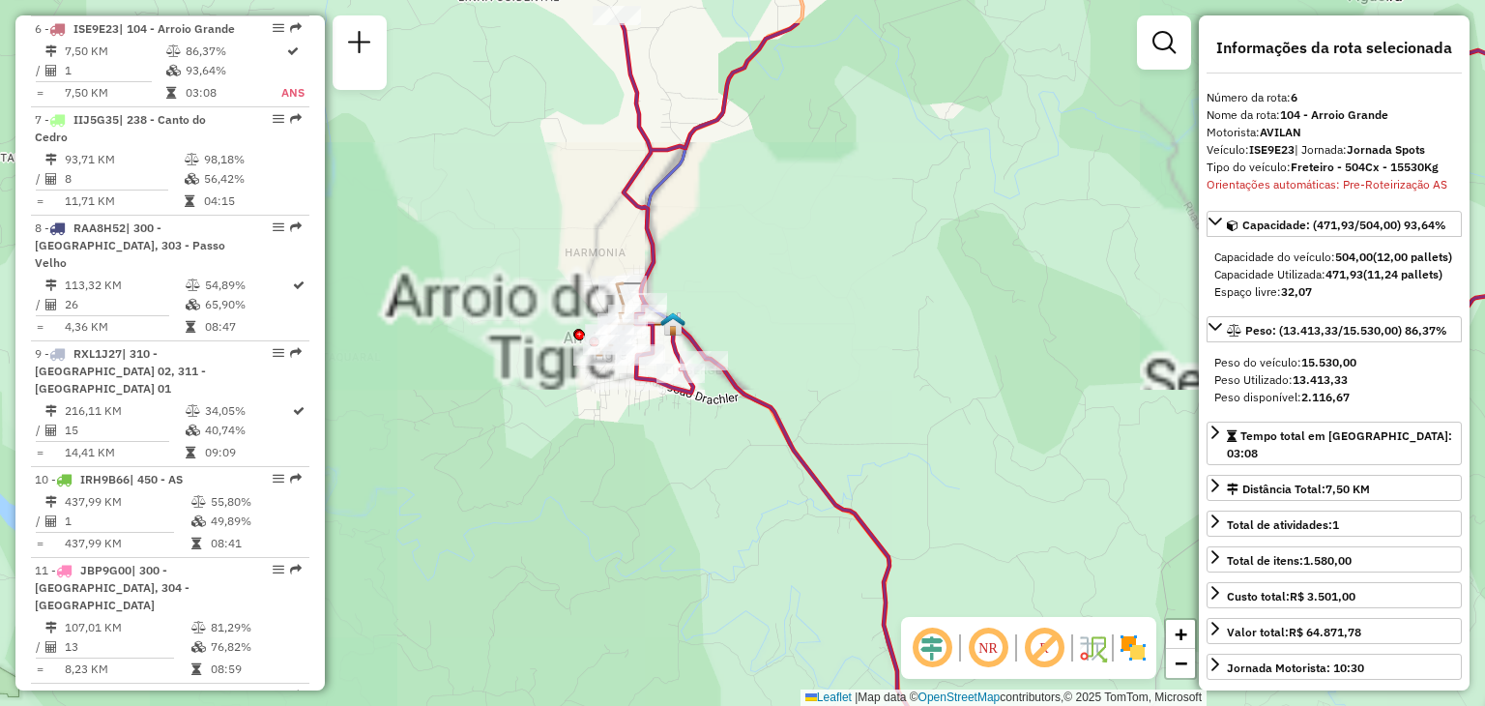
drag, startPoint x: 643, startPoint y: 330, endPoint x: 673, endPoint y: 423, distance: 98.4
click at [673, 423] on div "Janela de atendimento Grade de atendimento Capacidade Transportadoras Veículos …" at bounding box center [742, 353] width 1485 height 706
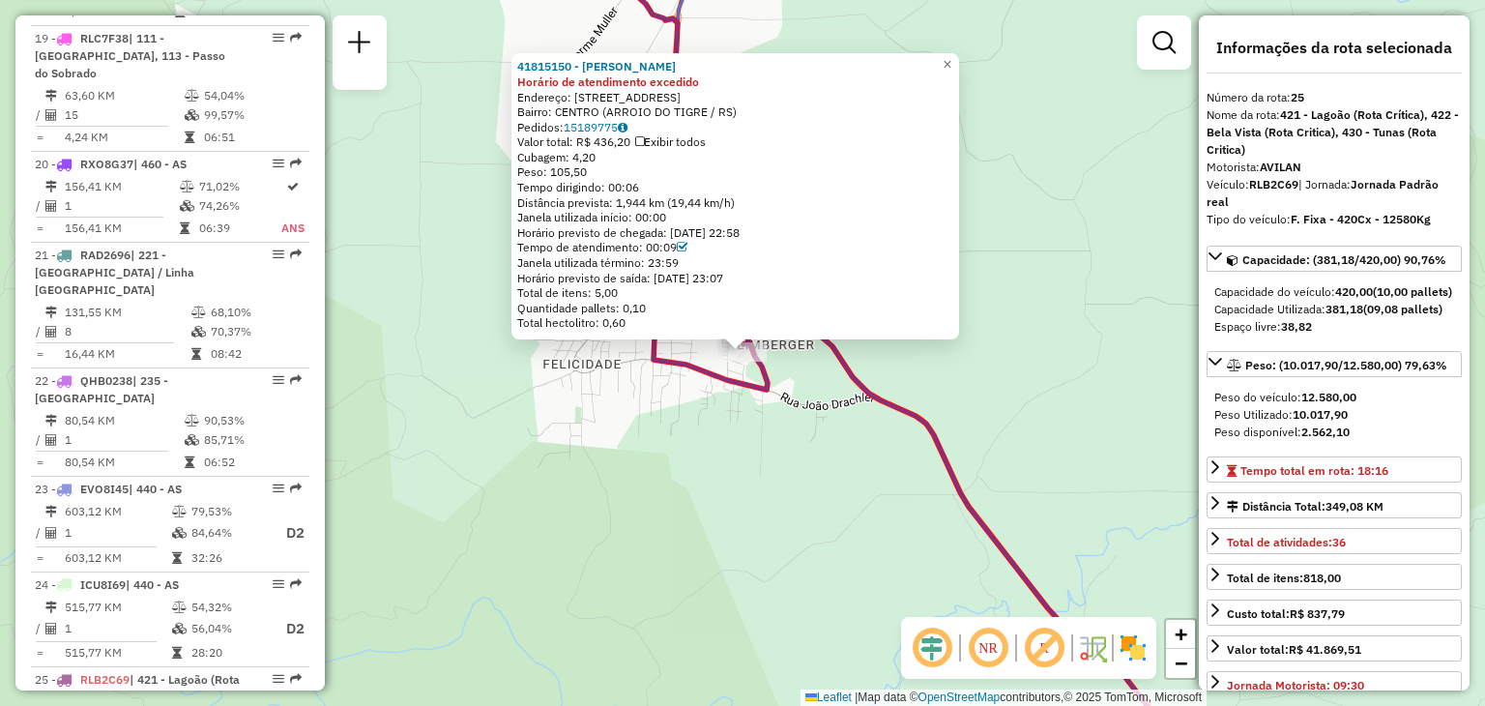
scroll to position [3318, 0]
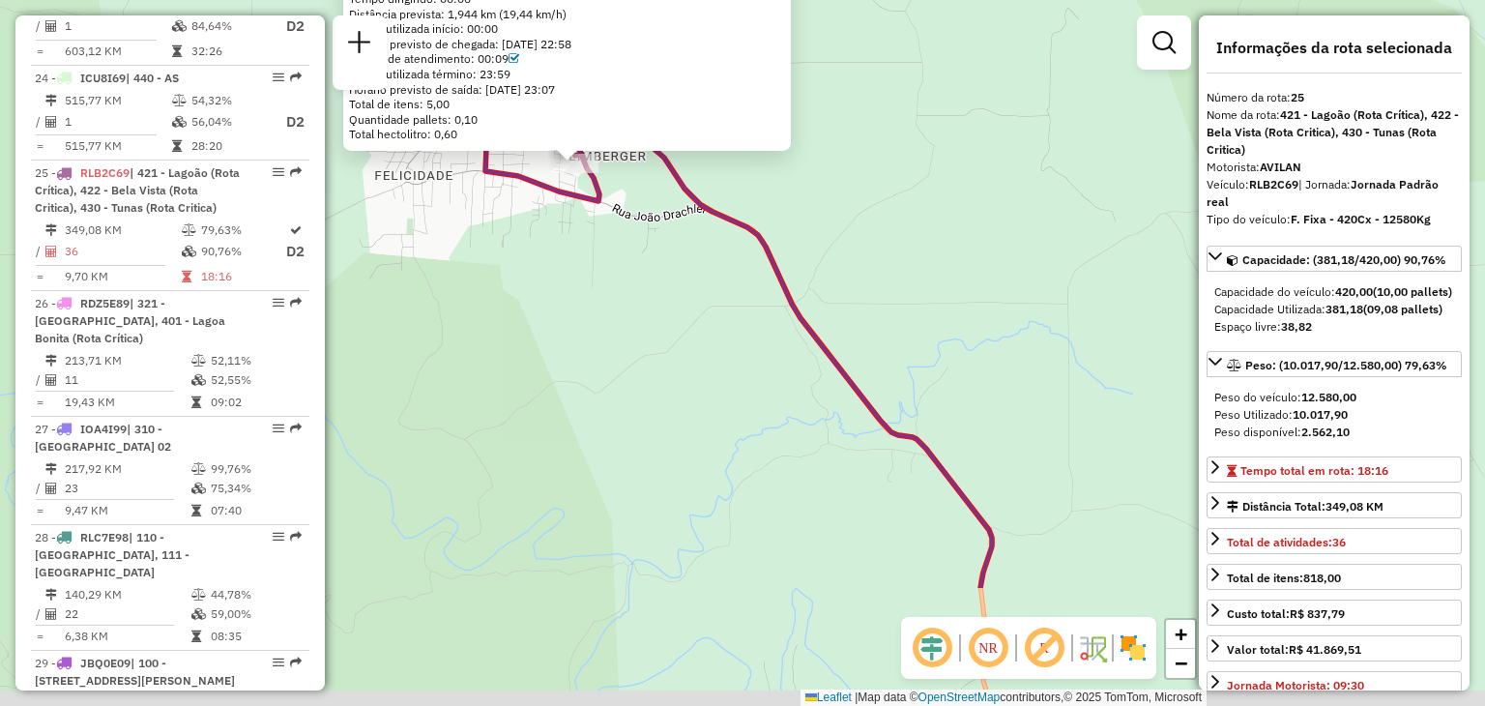
drag, startPoint x: 865, startPoint y: 493, endPoint x: 690, endPoint y: 296, distance: 263.6
click at [690, 296] on div "41815150 - [PERSON_NAME] DA SI Horário de atendimento excedido Endereço: Estrad…" at bounding box center [742, 353] width 1485 height 706
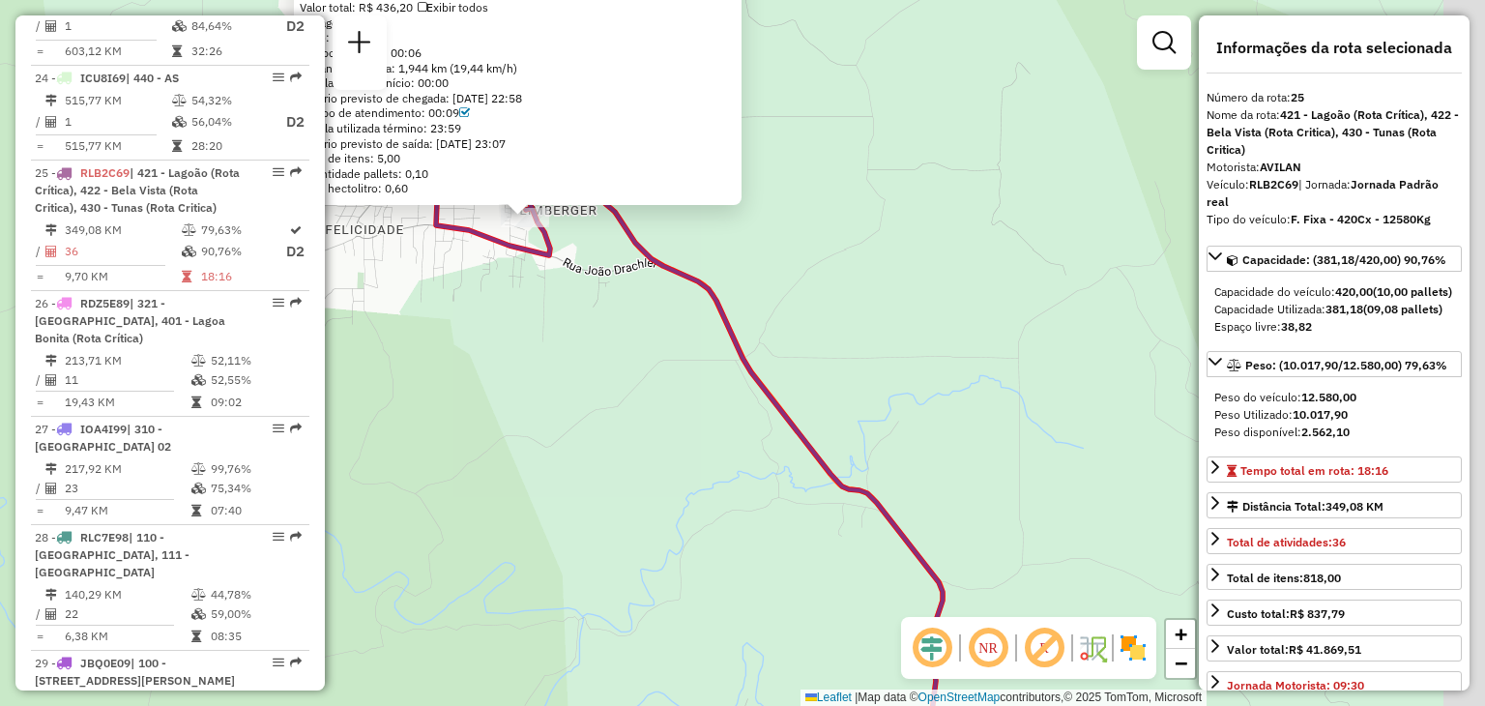
drag, startPoint x: 692, startPoint y: 304, endPoint x: 650, endPoint y: 366, distance: 75.9
click at [650, 366] on div "41815150 - [PERSON_NAME] DA SI Horário de atendimento excedido Endereço: Estrad…" at bounding box center [742, 353] width 1485 height 706
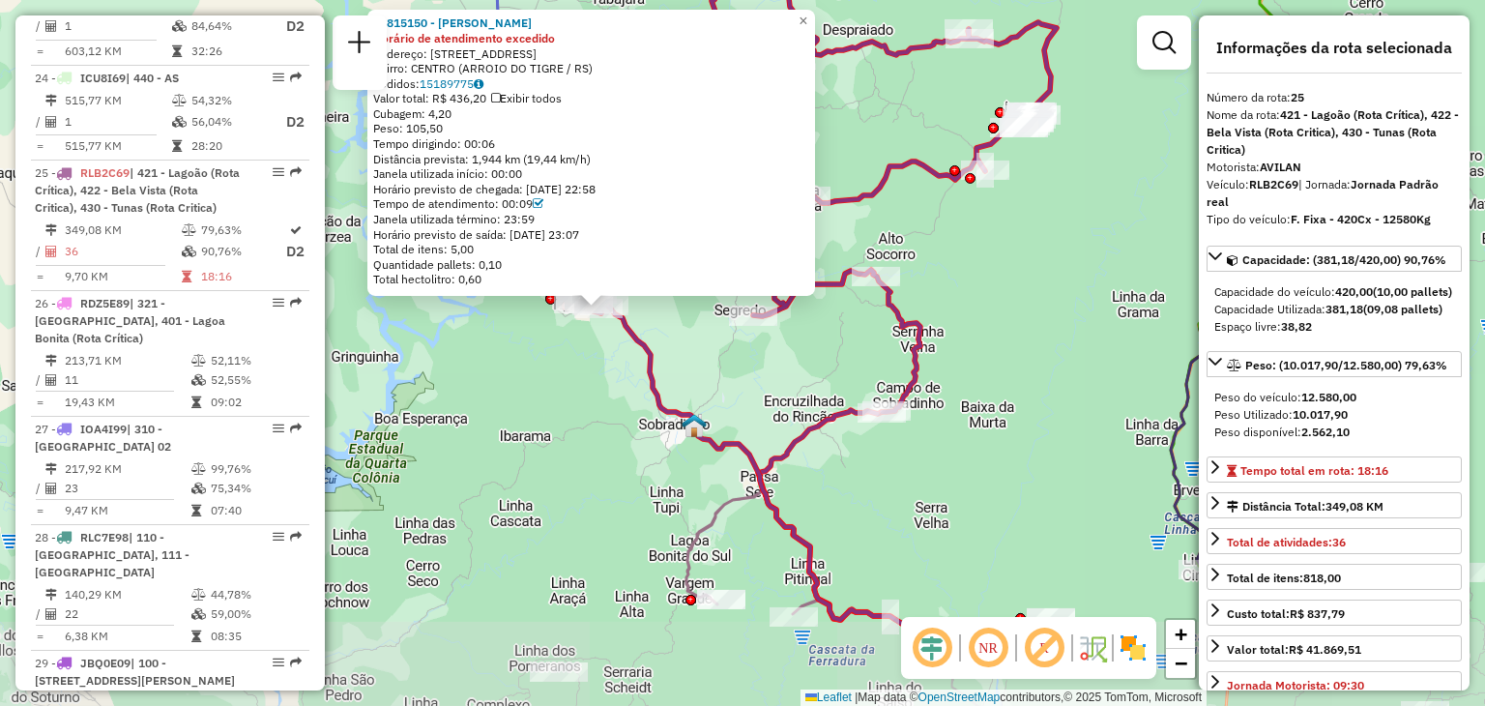
drag, startPoint x: 877, startPoint y: 500, endPoint x: 735, endPoint y: 379, distance: 186.5
click at [735, 379] on div "41815150 - [PERSON_NAME] DA SI Horário de atendimento excedido Endereço: Estrad…" at bounding box center [742, 353] width 1485 height 706
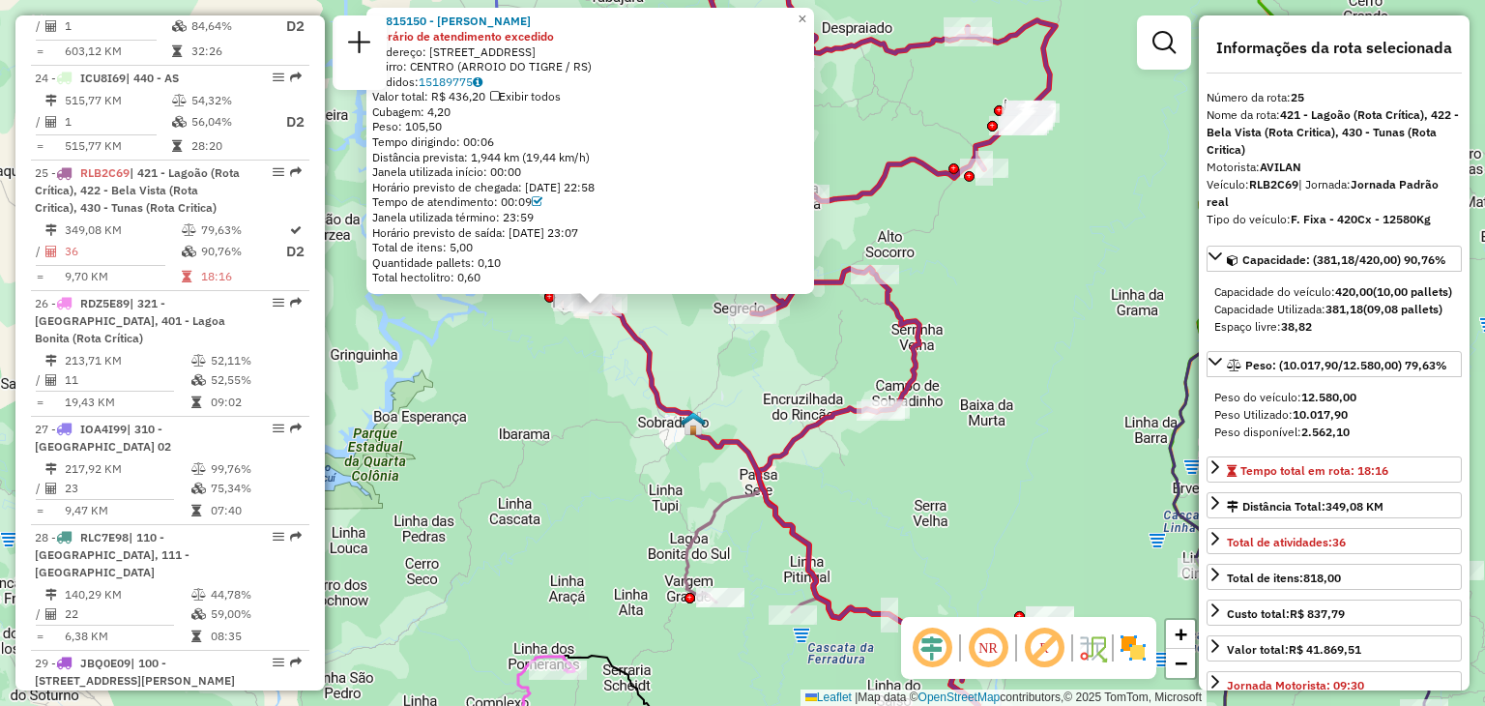
drag, startPoint x: 998, startPoint y: 438, endPoint x: 801, endPoint y: 249, distance: 272.1
click at [803, 251] on div "41815150 - [PERSON_NAME] DA SI Horário de atendimento excedido Endereço: Estrad…" at bounding box center [742, 353] width 1485 height 706
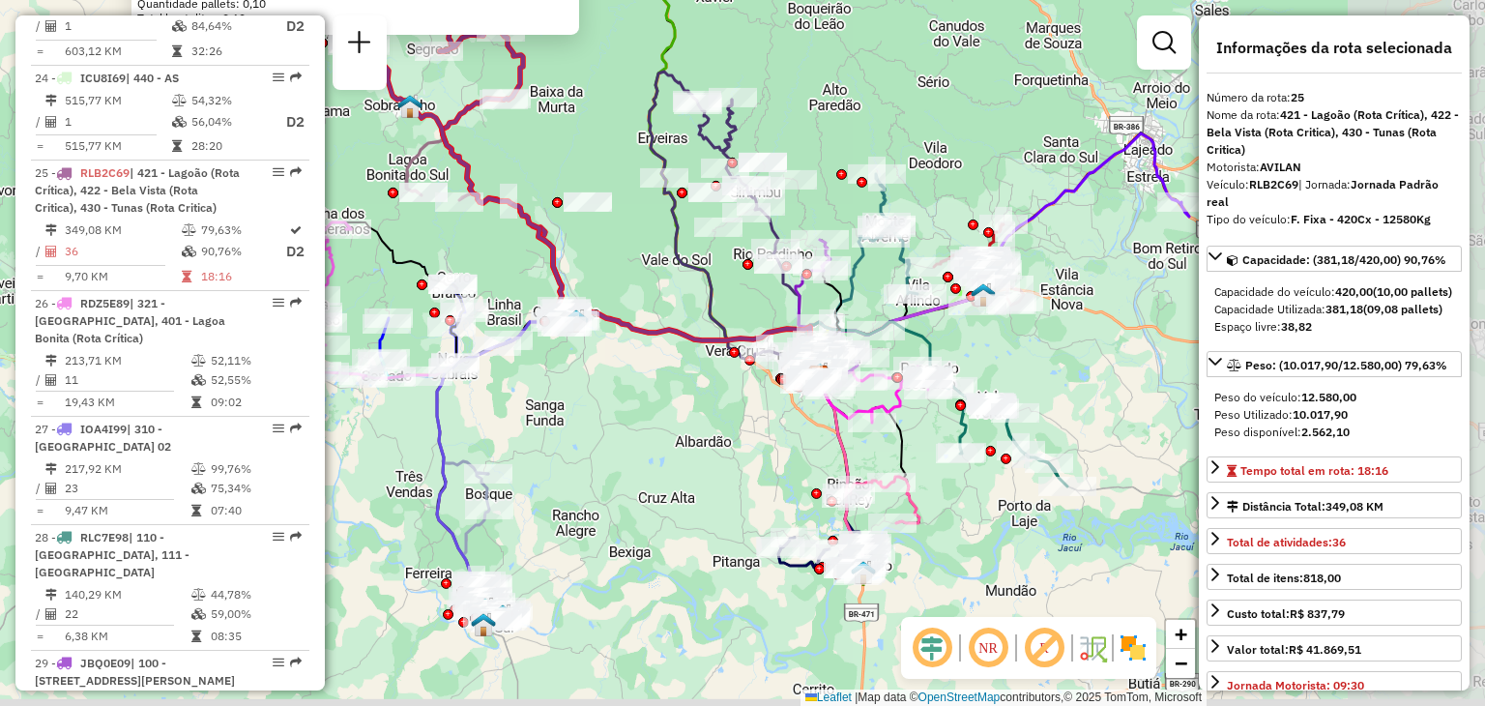
drag, startPoint x: 863, startPoint y: 453, endPoint x: 618, endPoint y: 253, distance: 316.7
click at [617, 254] on div "41815150 - [PERSON_NAME] DA SI Horário de atendimento excedido Endereço: Estrad…" at bounding box center [742, 353] width 1485 height 706
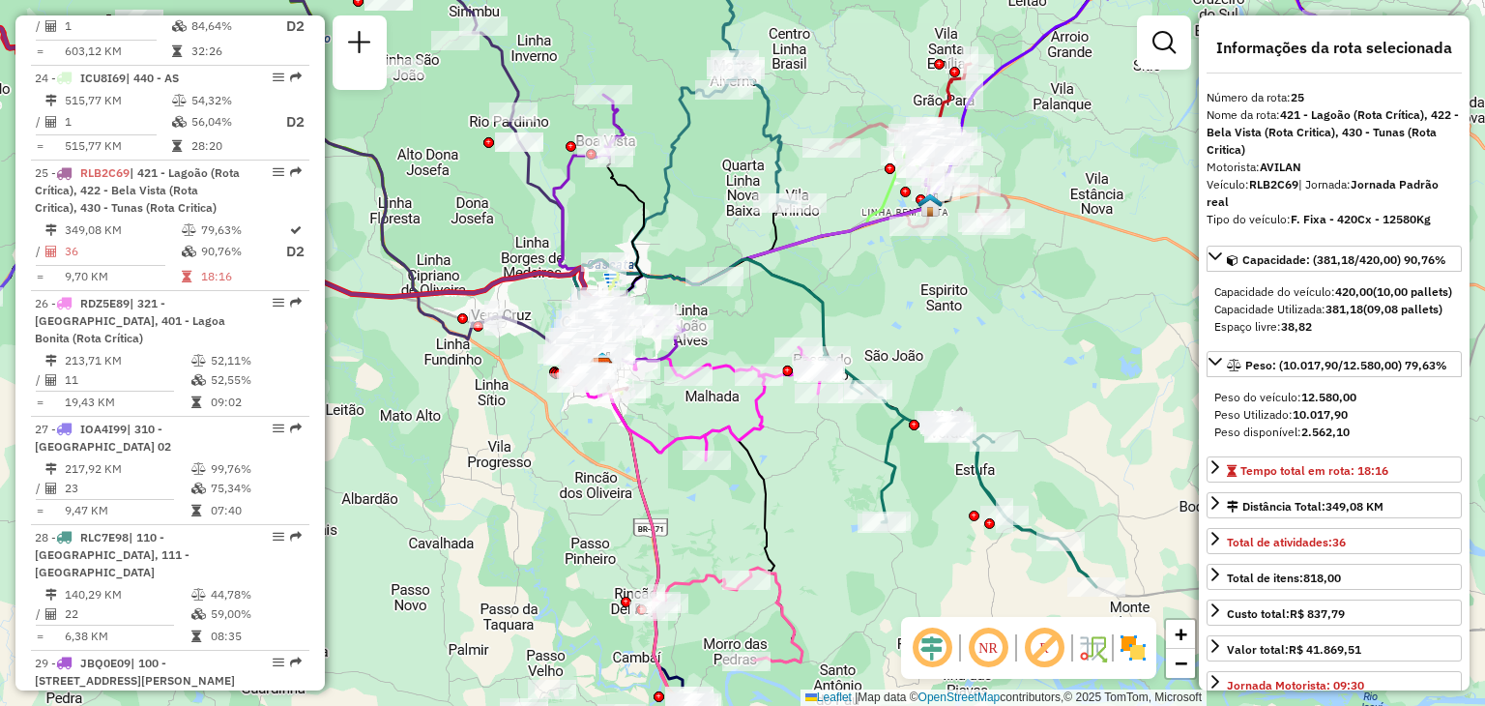
drag, startPoint x: 888, startPoint y: 421, endPoint x: 933, endPoint y: 275, distance: 152.6
click at [933, 276] on div "41815150 - [PERSON_NAME] DA SI Horário de atendimento excedido Endereço: Estrad…" at bounding box center [742, 353] width 1485 height 706
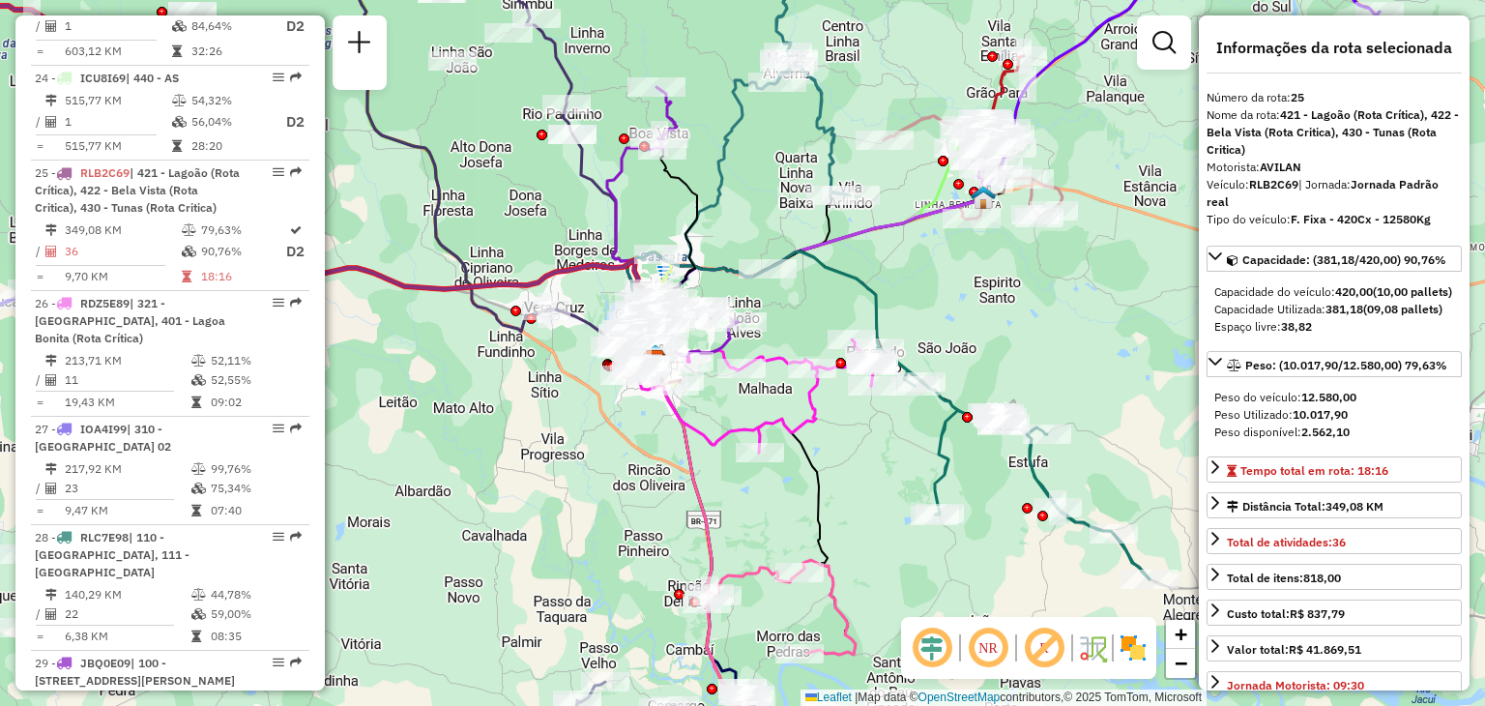
drag, startPoint x: 622, startPoint y: 167, endPoint x: 792, endPoint y: 424, distance: 308.3
click at [785, 418] on div "41815150 - [PERSON_NAME] DA SI Horário de atendimento excedido Endereço: Estrad…" at bounding box center [742, 353] width 1485 height 706
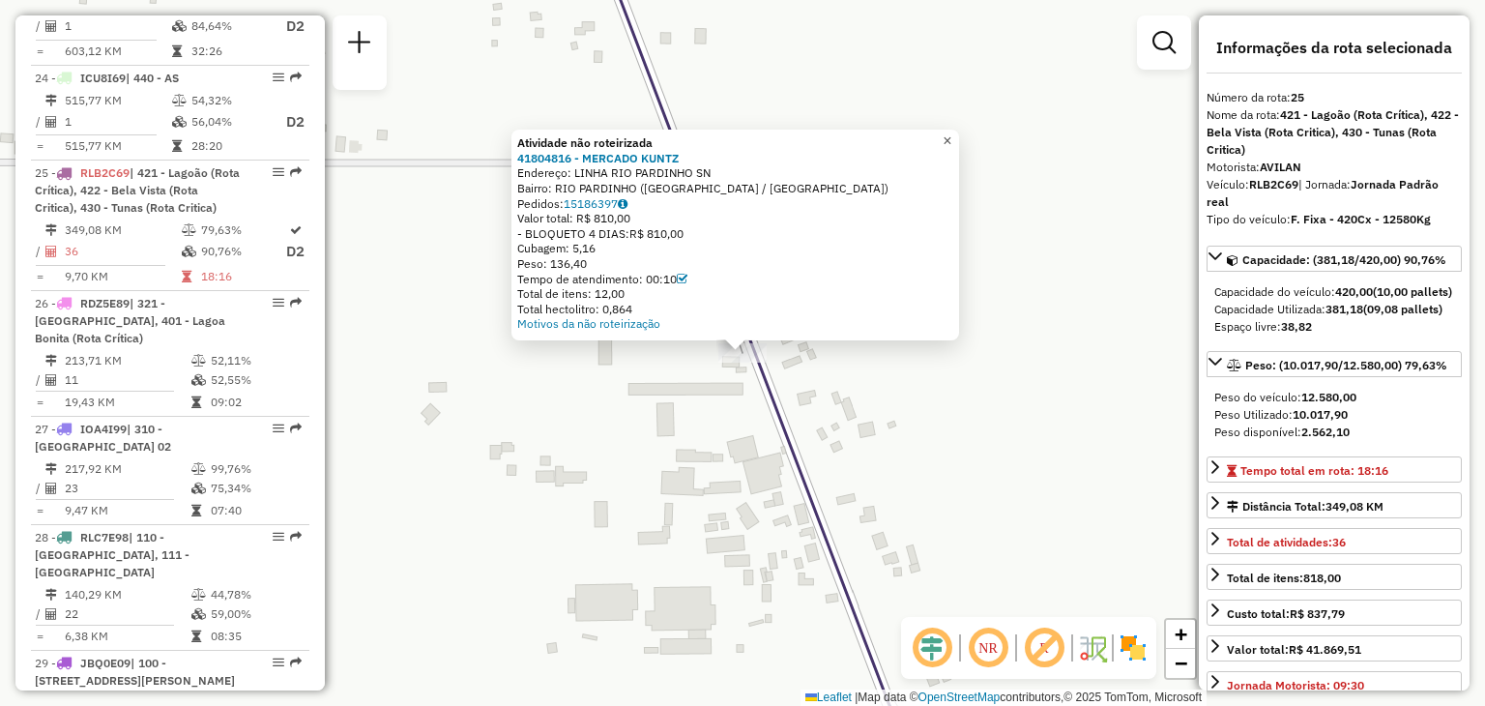
click at [951, 141] on span "×" at bounding box center [946, 140] width 9 height 16
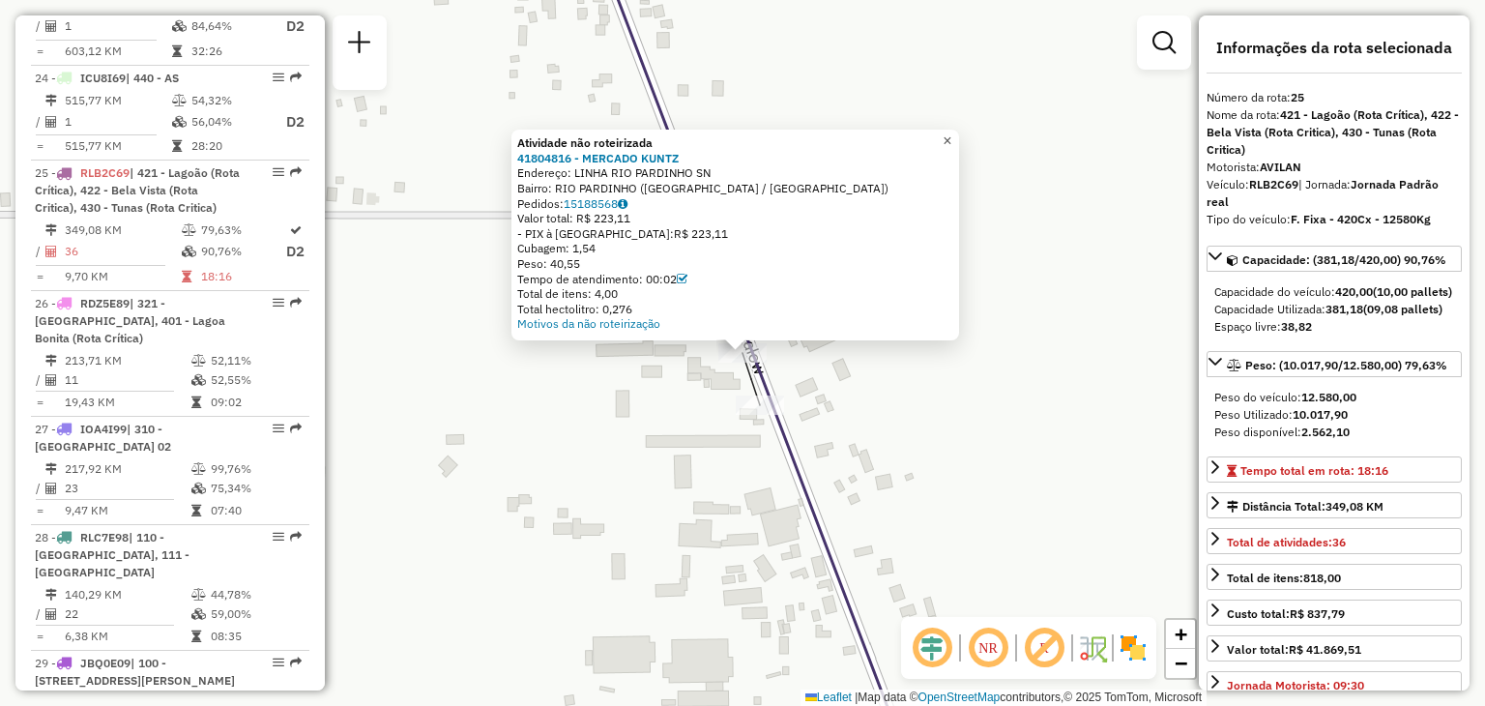
click at [951, 132] on span "×" at bounding box center [946, 140] width 9 height 16
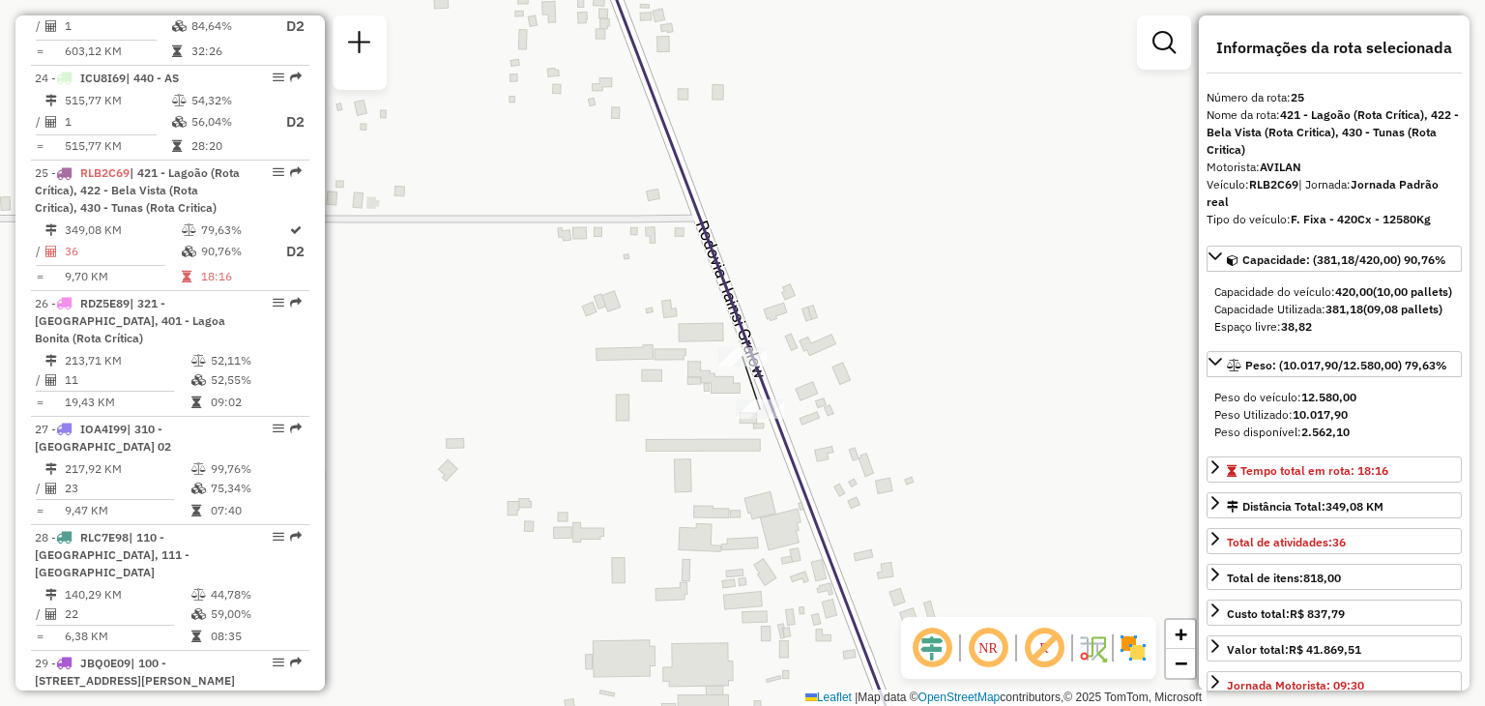
drag, startPoint x: 682, startPoint y: 84, endPoint x: 912, endPoint y: 515, distance: 488.2
click at [912, 513] on div "Janela de atendimento Grade de atendimento Capacidade Transportadoras Veículos …" at bounding box center [742, 353] width 1485 height 706
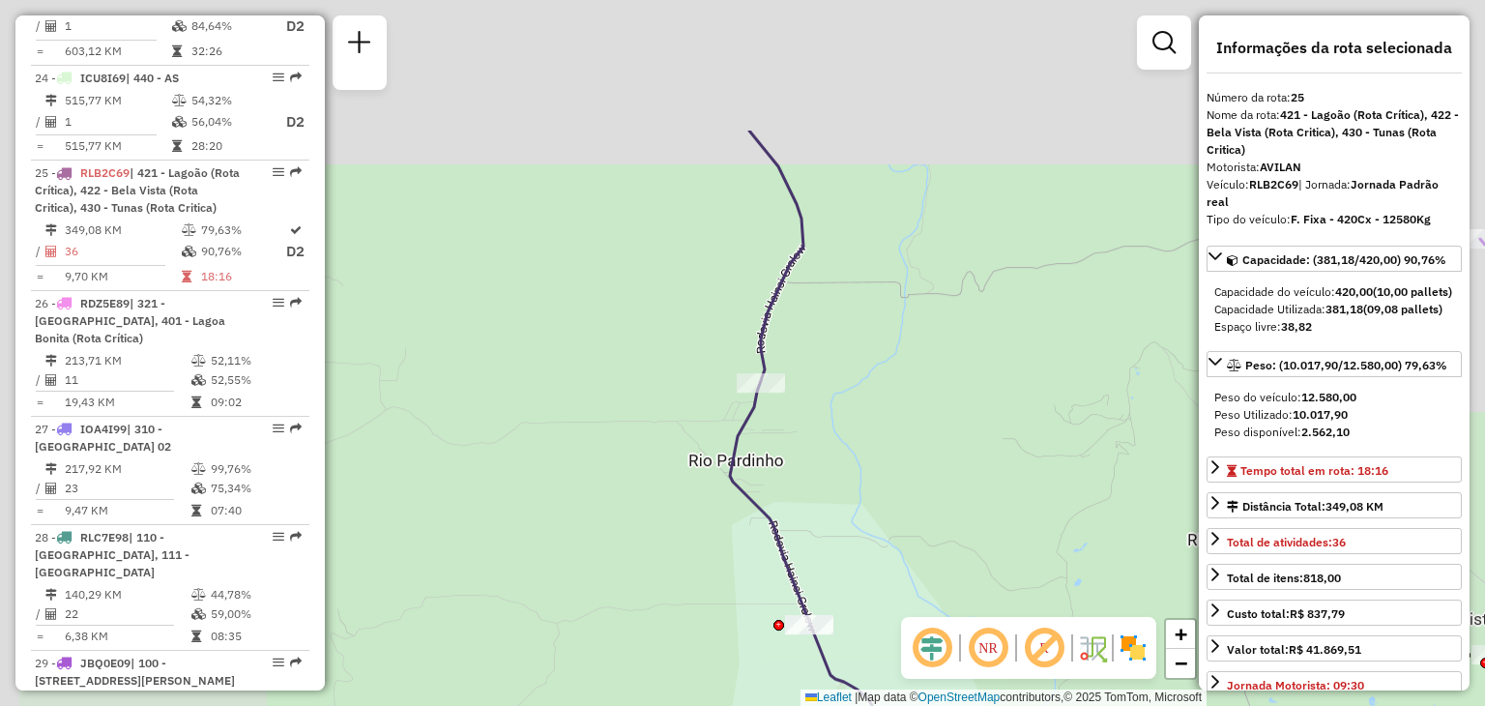
drag, startPoint x: 758, startPoint y: 236, endPoint x: 781, endPoint y: 453, distance: 218.7
click at [781, 453] on div "Janela de atendimento Grade de atendimento Capacidade Transportadoras Veículos …" at bounding box center [742, 353] width 1485 height 706
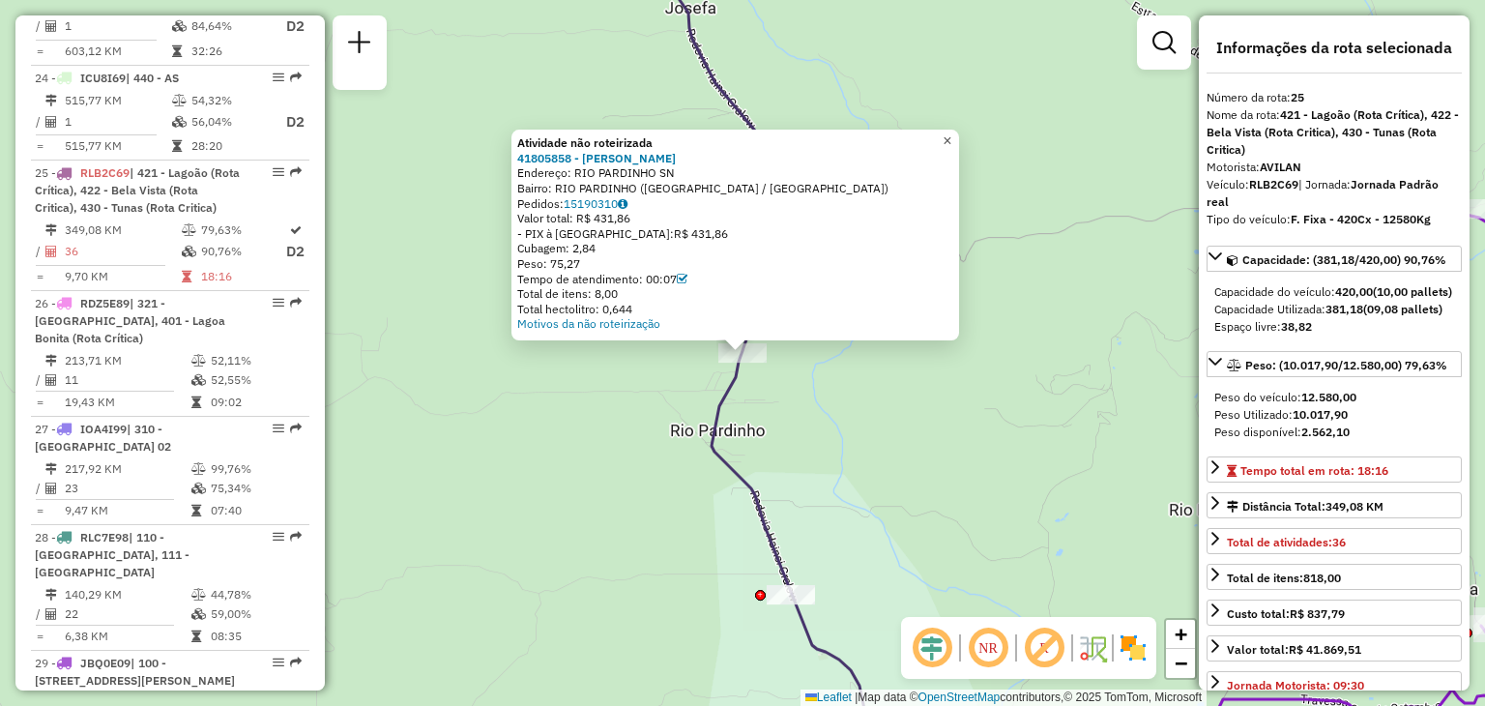
click at [951, 132] on span "×" at bounding box center [946, 140] width 9 height 16
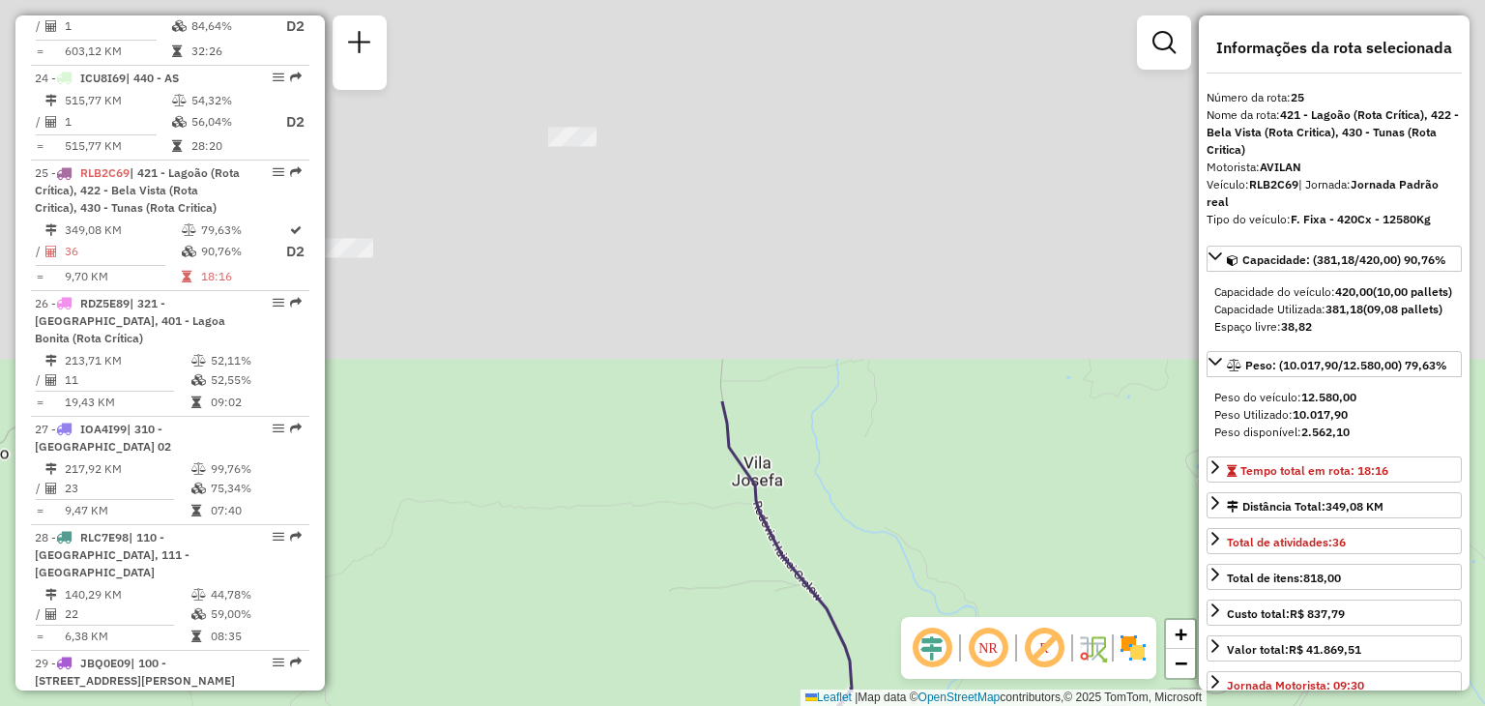
drag, startPoint x: 781, startPoint y: 121, endPoint x: 848, endPoint y: 602, distance: 486.0
click at [848, 596] on div "Janela de atendimento Grade de atendimento Capacidade Transportadoras Veículos …" at bounding box center [742, 353] width 1485 height 706
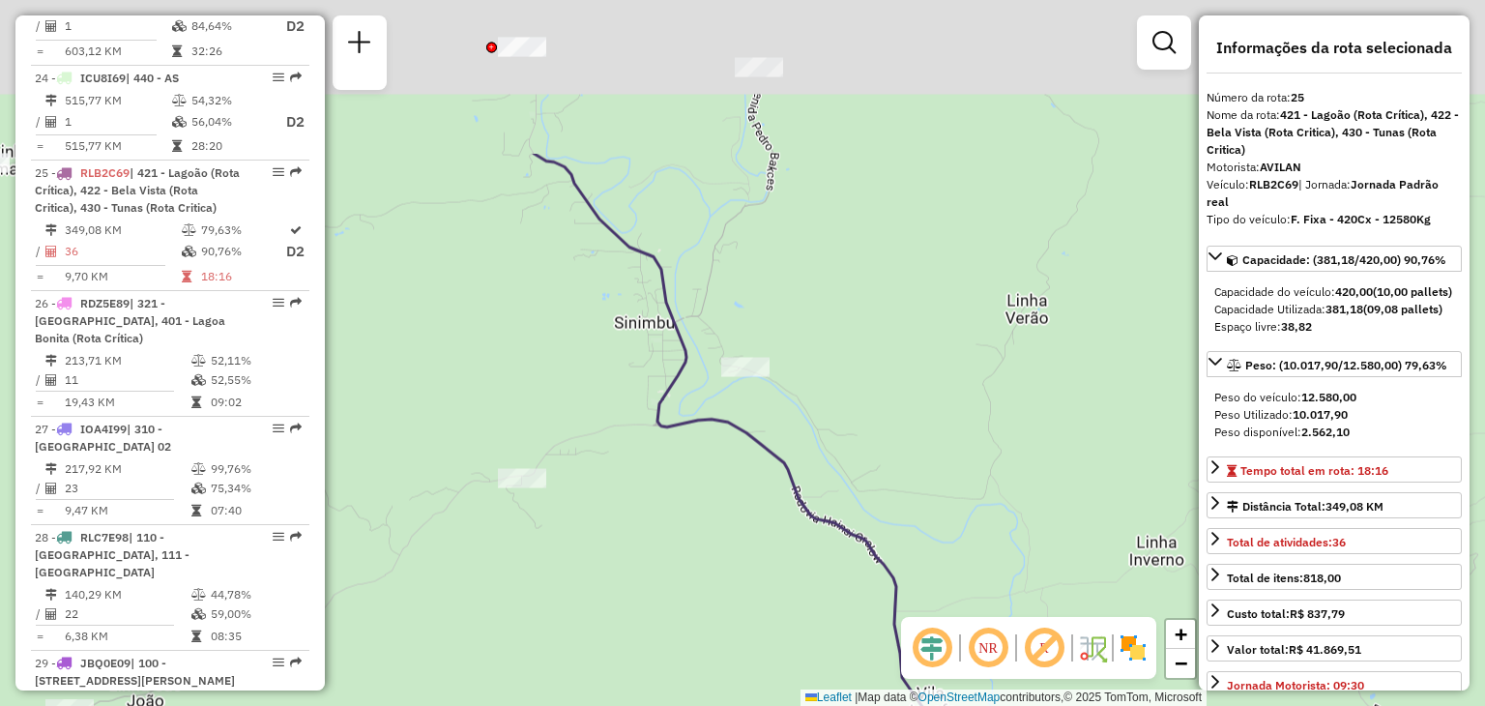
drag, startPoint x: 604, startPoint y: 280, endPoint x: 785, endPoint y: 513, distance: 294.9
click at [785, 513] on div "Janela de atendimento Grade de atendimento Capacidade Transportadoras Veículos …" at bounding box center [742, 353] width 1485 height 706
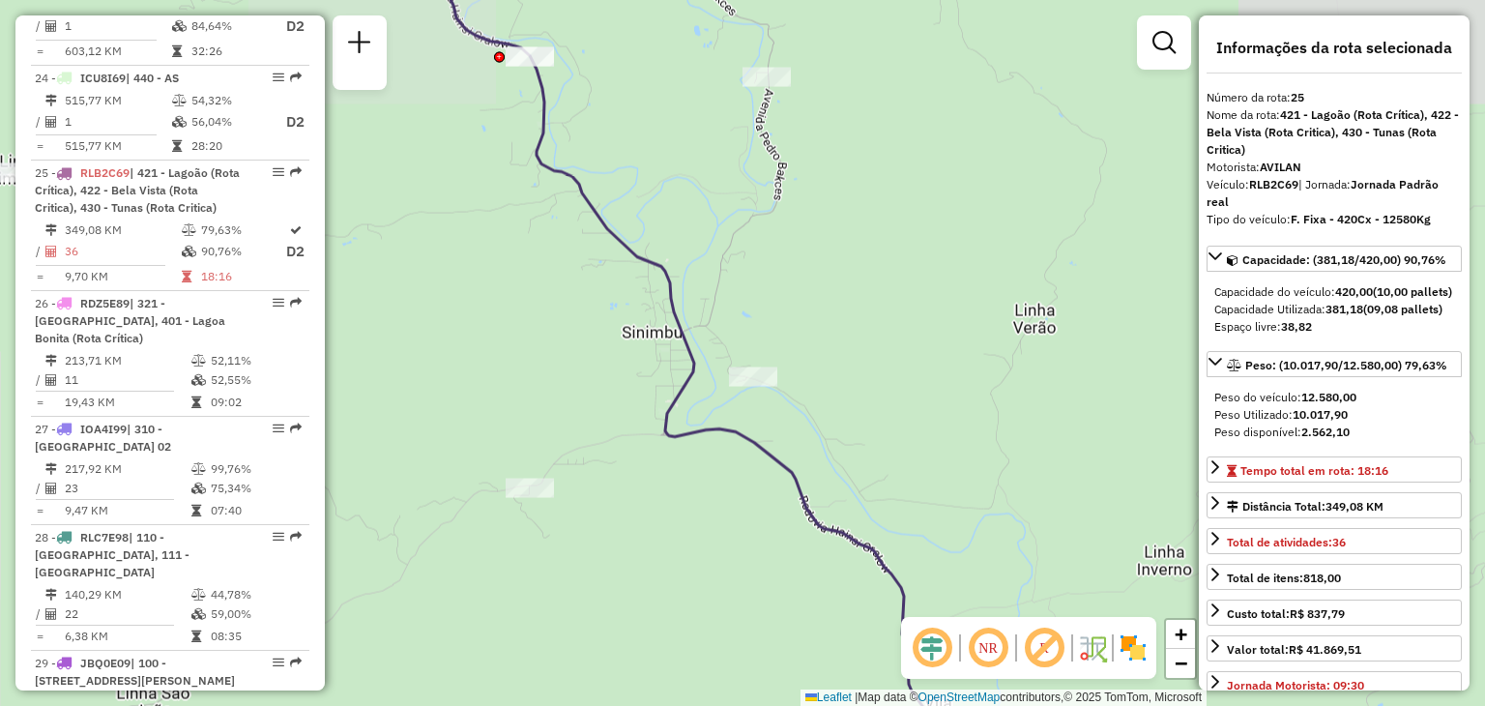
click at [745, 354] on div "Janela de atendimento Grade de atendimento Capacidade Transportadoras Veículos …" at bounding box center [742, 353] width 1485 height 706
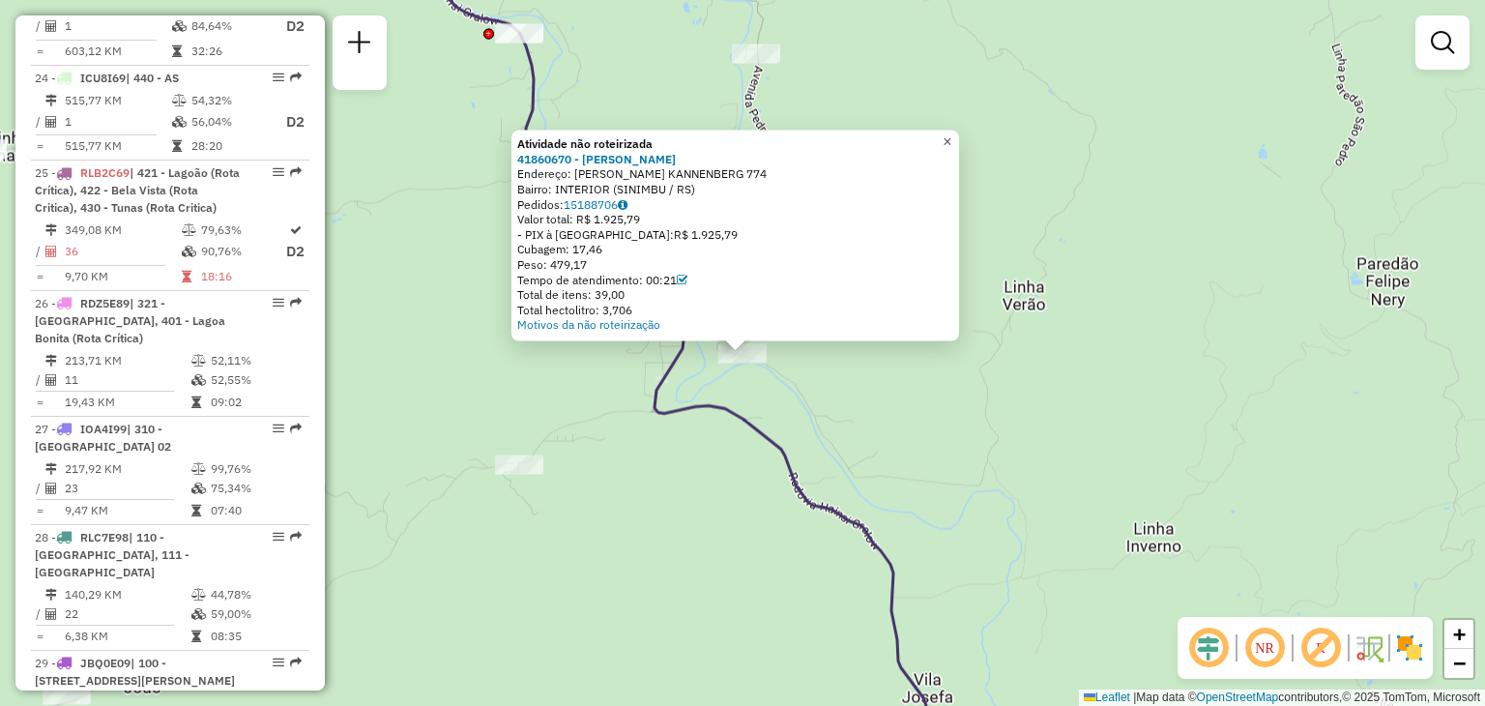
click at [955, 132] on link "×" at bounding box center [947, 141] width 23 height 23
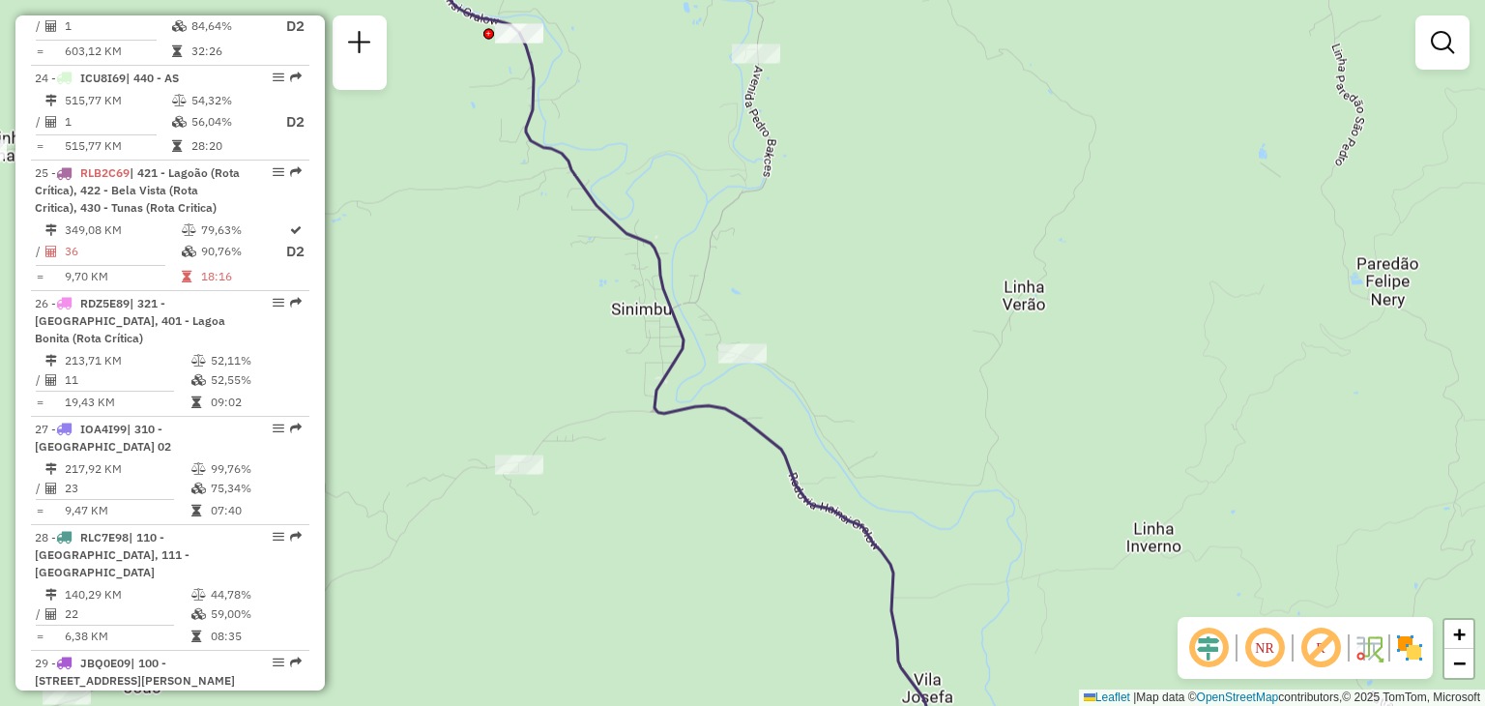
click at [507, 474] on div at bounding box center [519, 464] width 48 height 19
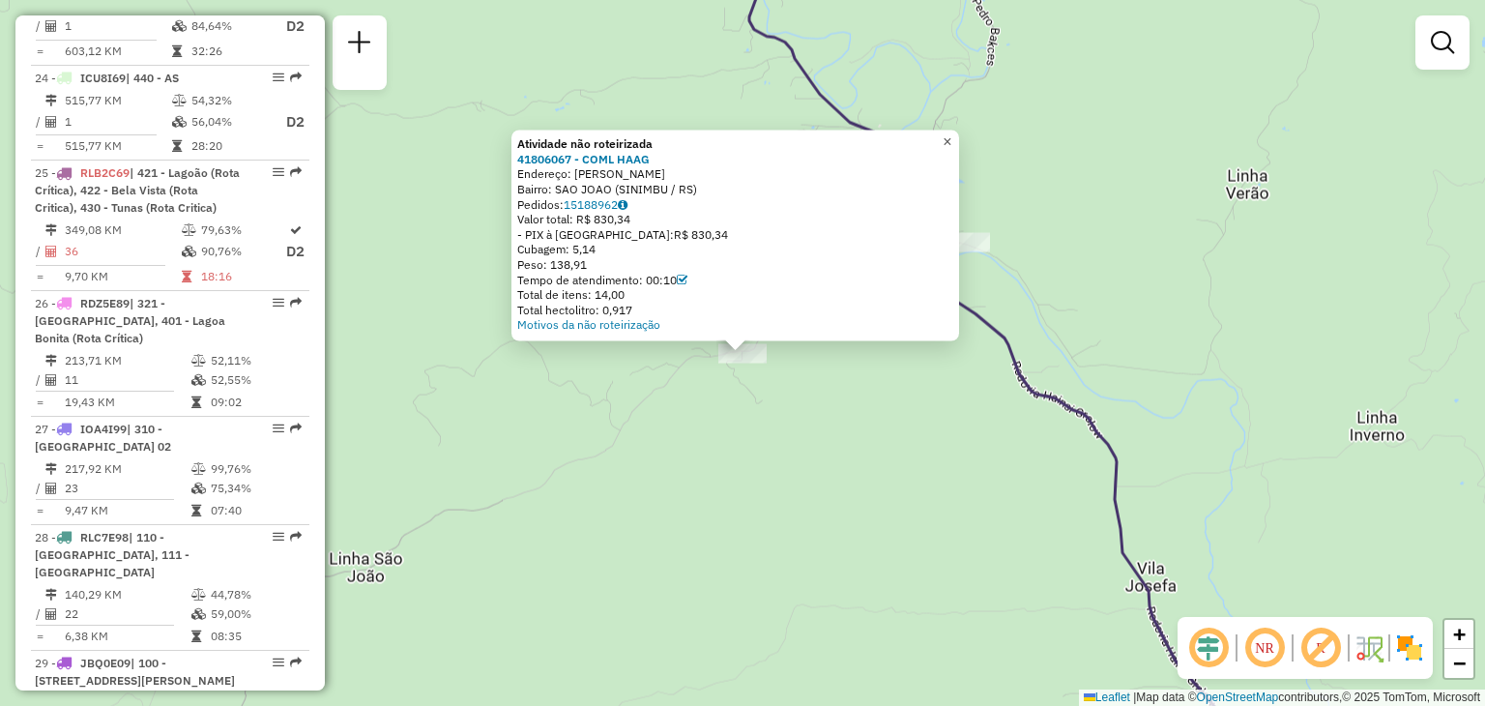
click at [951, 139] on span "×" at bounding box center [946, 141] width 9 height 16
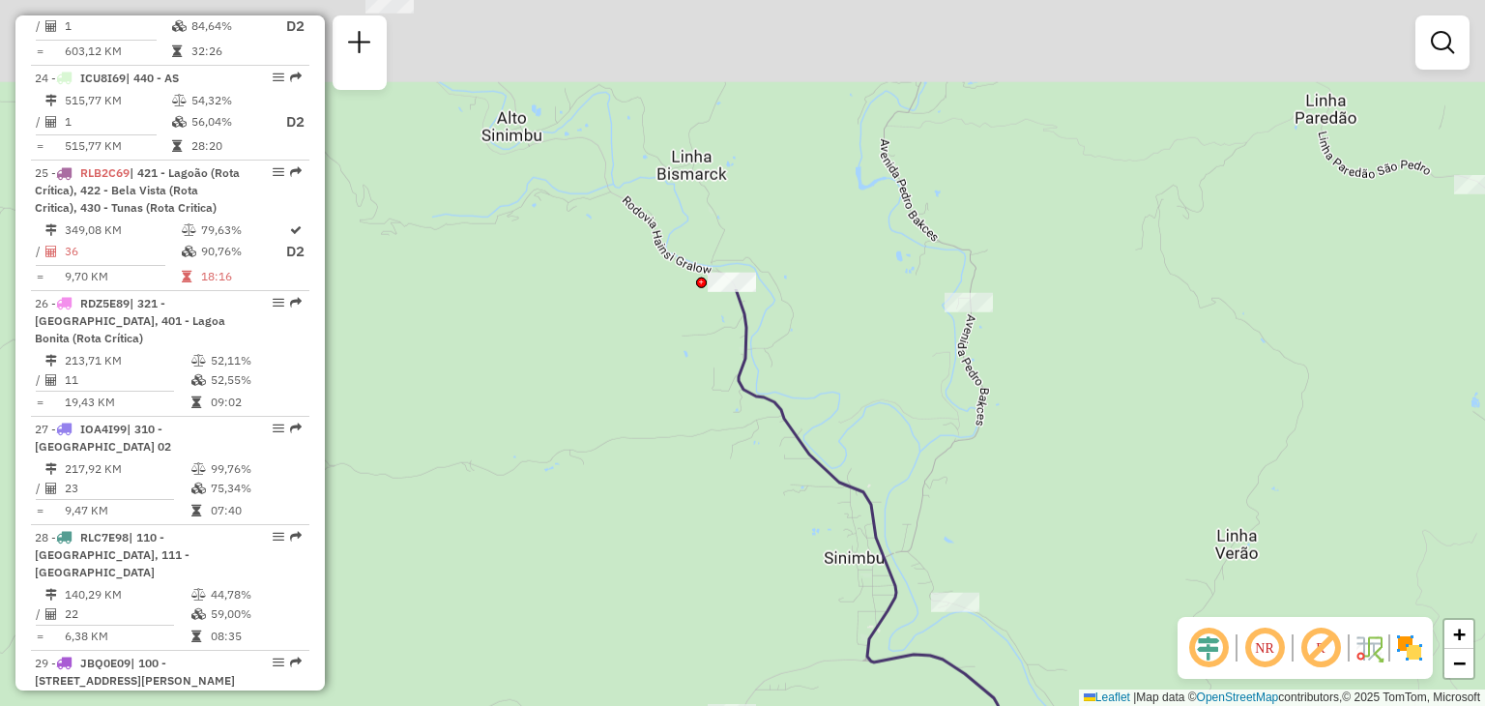
drag, startPoint x: 887, startPoint y: 67, endPoint x: 850, endPoint y: 528, distance: 462.6
click at [850, 528] on div "Janela de atendimento Grade de atendimento Capacidade Transportadoras Veículos …" at bounding box center [742, 353] width 1485 height 706
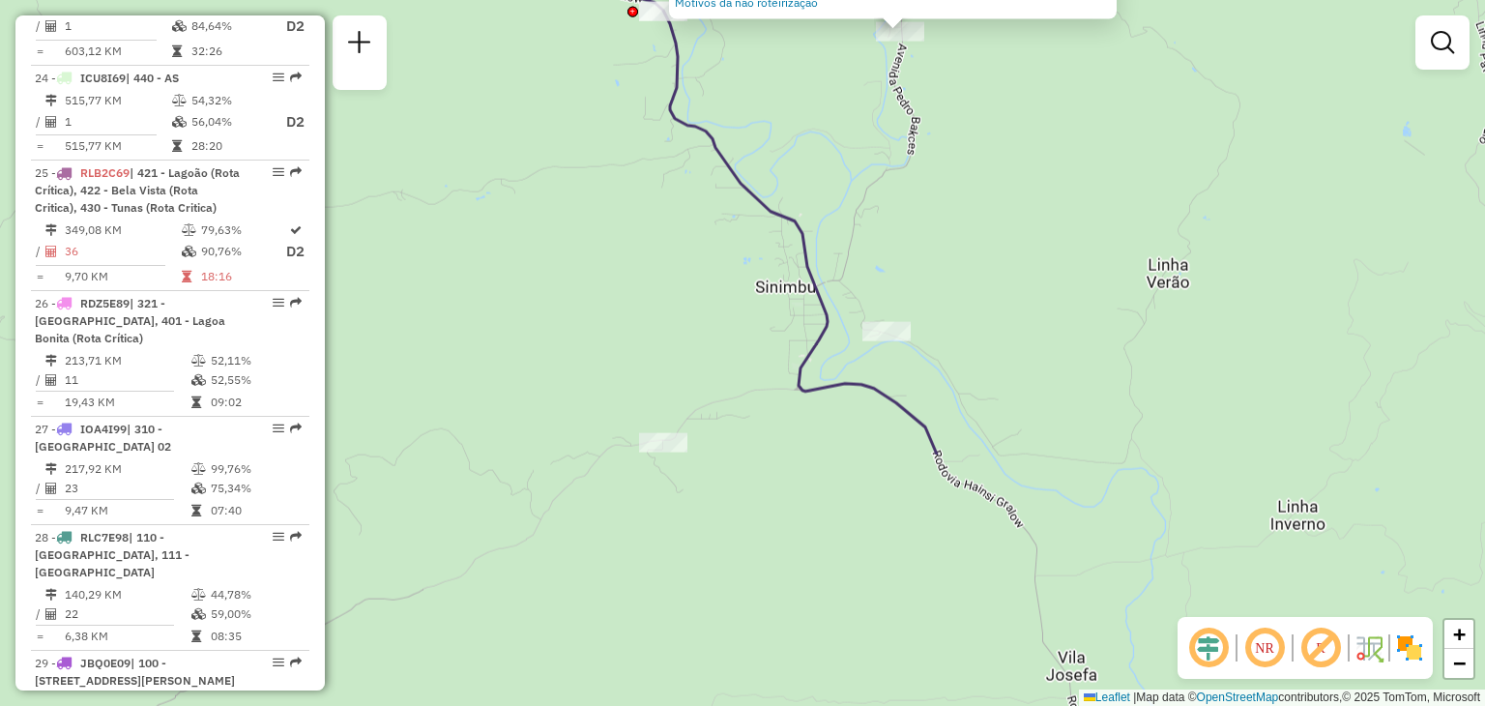
drag, startPoint x: 716, startPoint y: 559, endPoint x: 878, endPoint y: 239, distance: 358.4
click at [876, 227] on div "Atividade não roteirizada 41808714 - BAR E ARMAZEM RIO PE Endereço: RIO PEQUENO…" at bounding box center [742, 353] width 1485 height 706
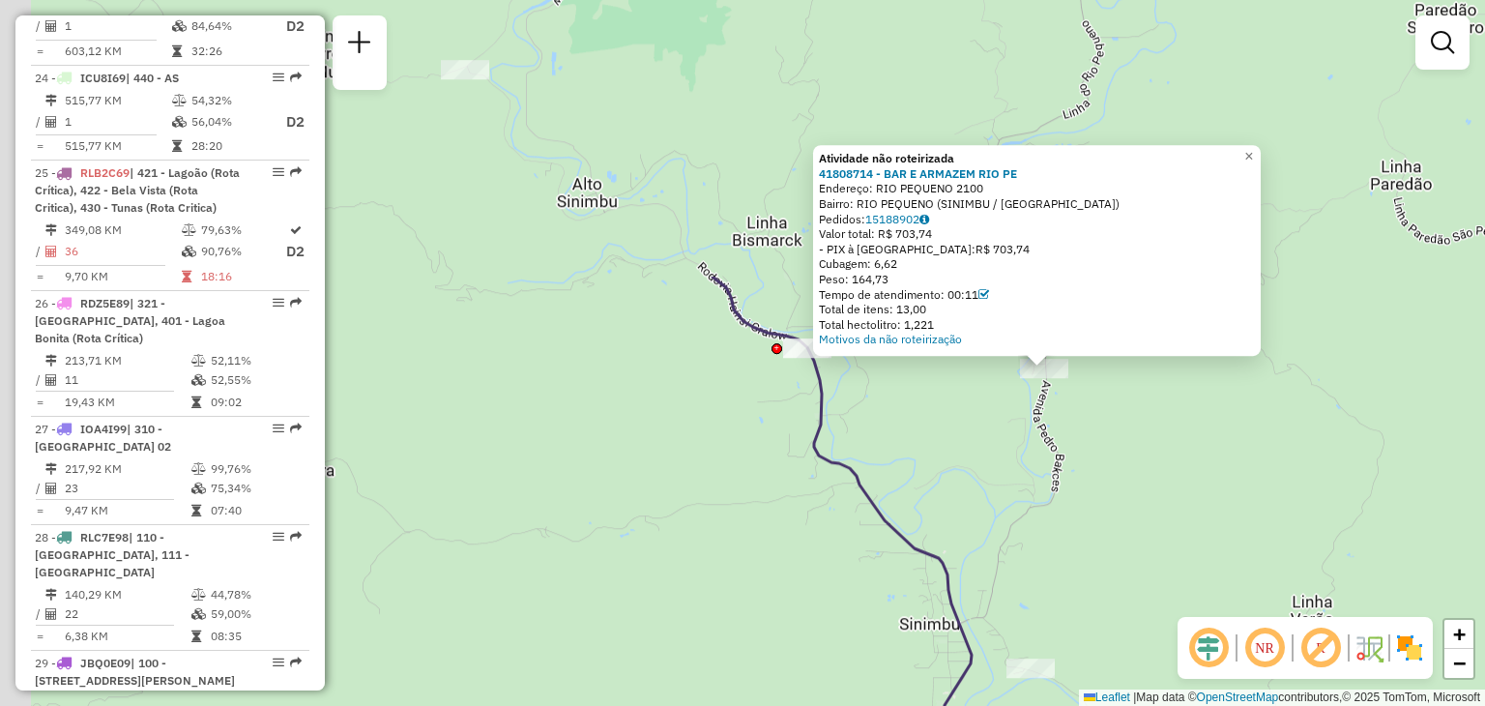
drag, startPoint x: 707, startPoint y: 166, endPoint x: 849, endPoint y: 515, distance: 376.8
click at [849, 515] on div "Atividade não roteirizada 41808714 - BAR E ARMAZEM RIO PE Endereço: RIO PEQUENO…" at bounding box center [742, 353] width 1485 height 706
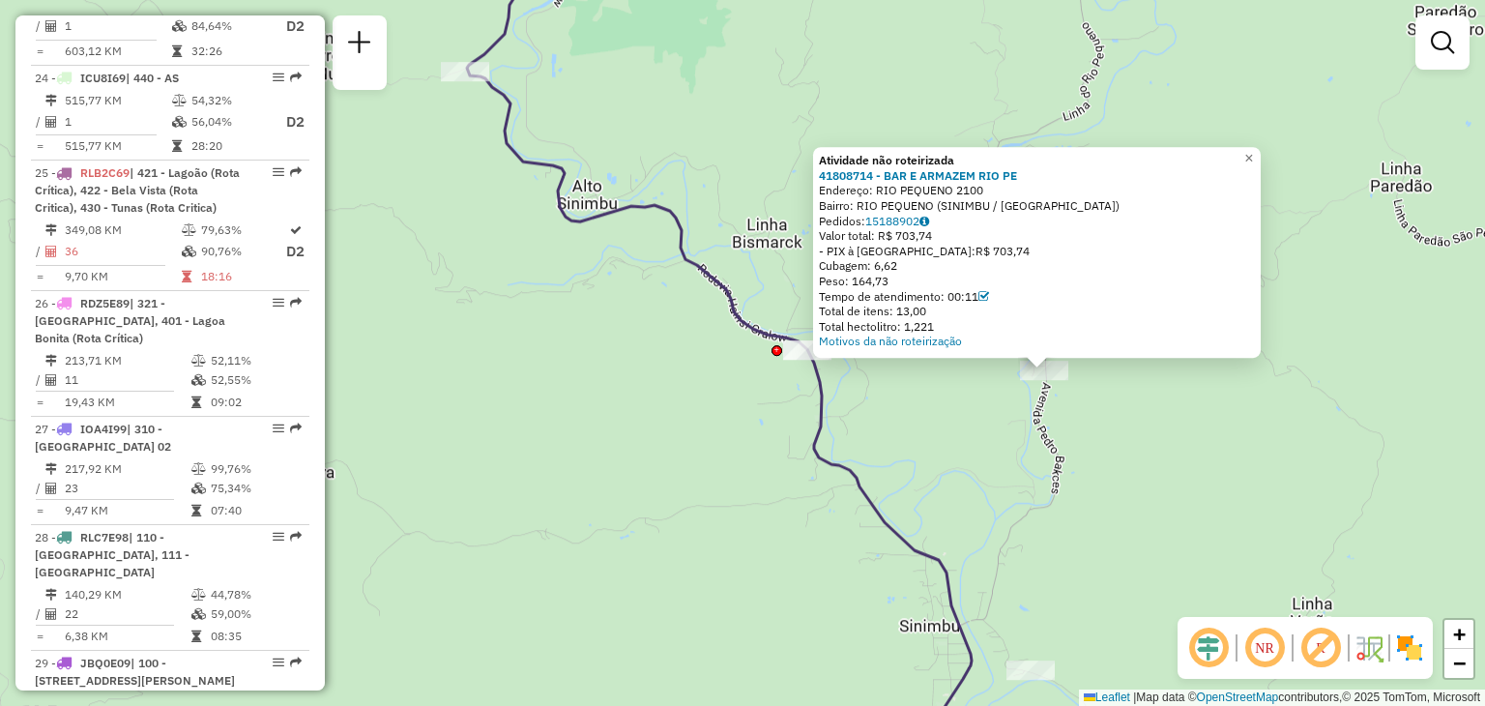
click at [801, 338] on icon at bounding box center [770, 352] width 607 height 847
select select "**********"
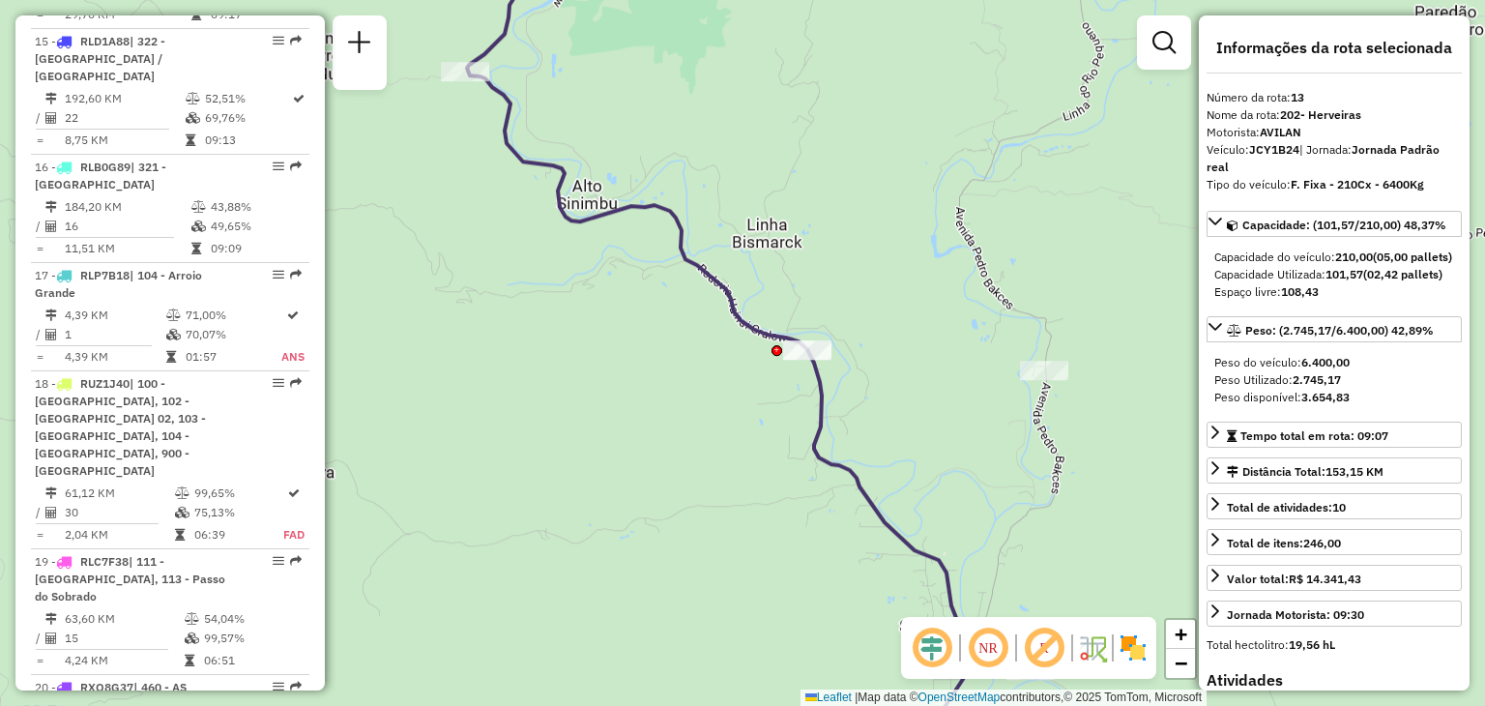
scroll to position [2030, 0]
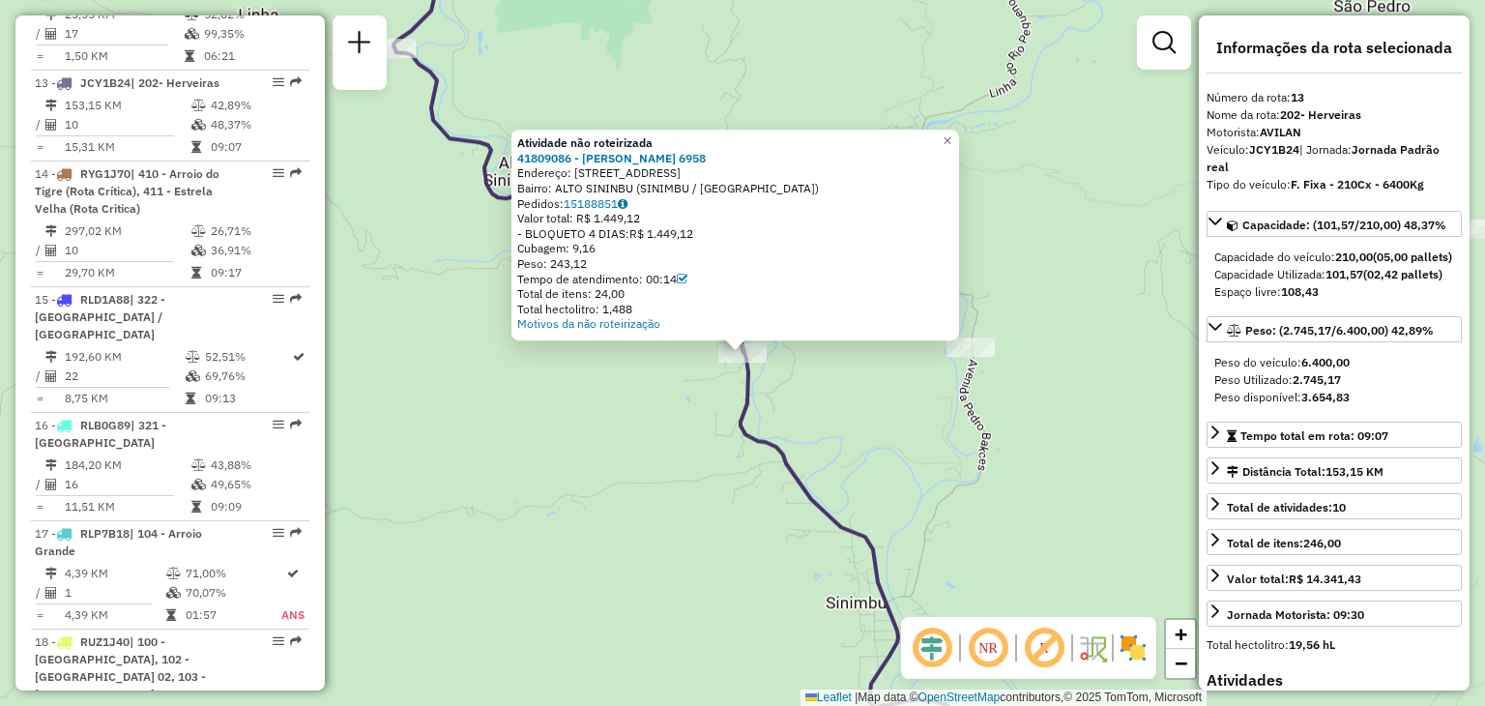
click at [808, 407] on div "Atividade não roteirizada 41809086 - [PERSON_NAME] 6958 Endereço: R LINHA ALTO …" at bounding box center [742, 353] width 1485 height 706
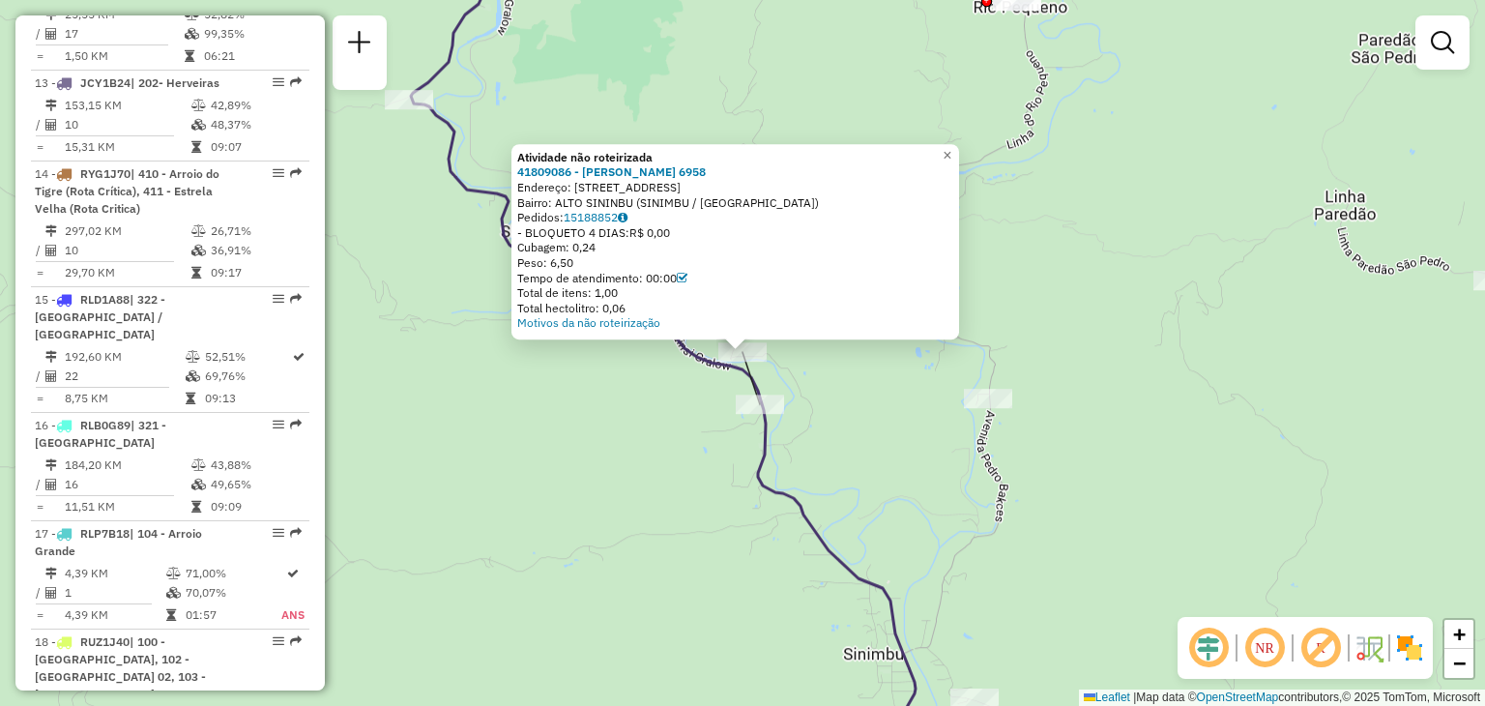
drag, startPoint x: 882, startPoint y: 388, endPoint x: 827, endPoint y: 344, distance: 69.4
click at [882, 389] on div "Atividade não roteirizada 41809086 - [PERSON_NAME] 6958 Endereço: R LINHA ALTO …" at bounding box center [742, 353] width 1485 height 706
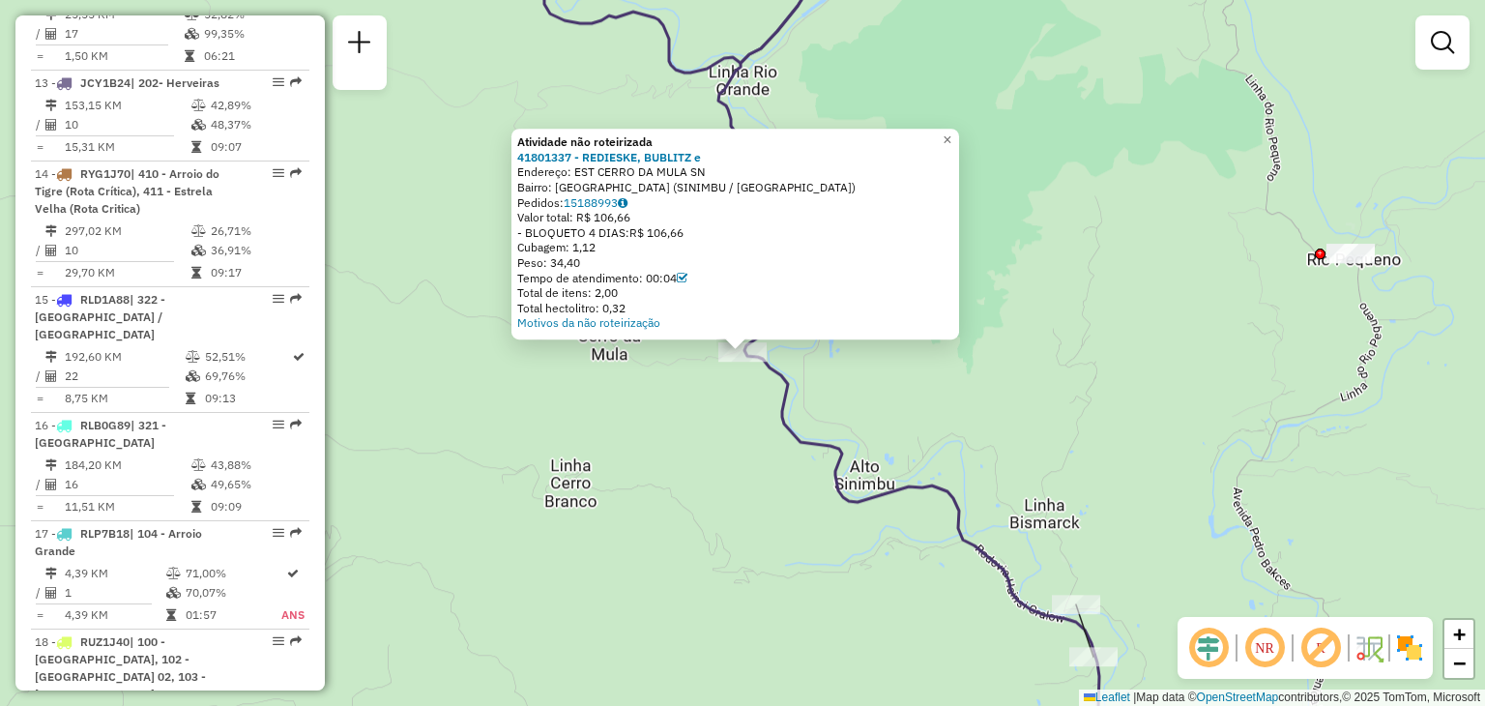
click at [665, 401] on div "Atividade não roteirizada 41801337 - REDIESKE, [GEOGRAPHIC_DATA] e Endereço: ES…" at bounding box center [742, 353] width 1485 height 706
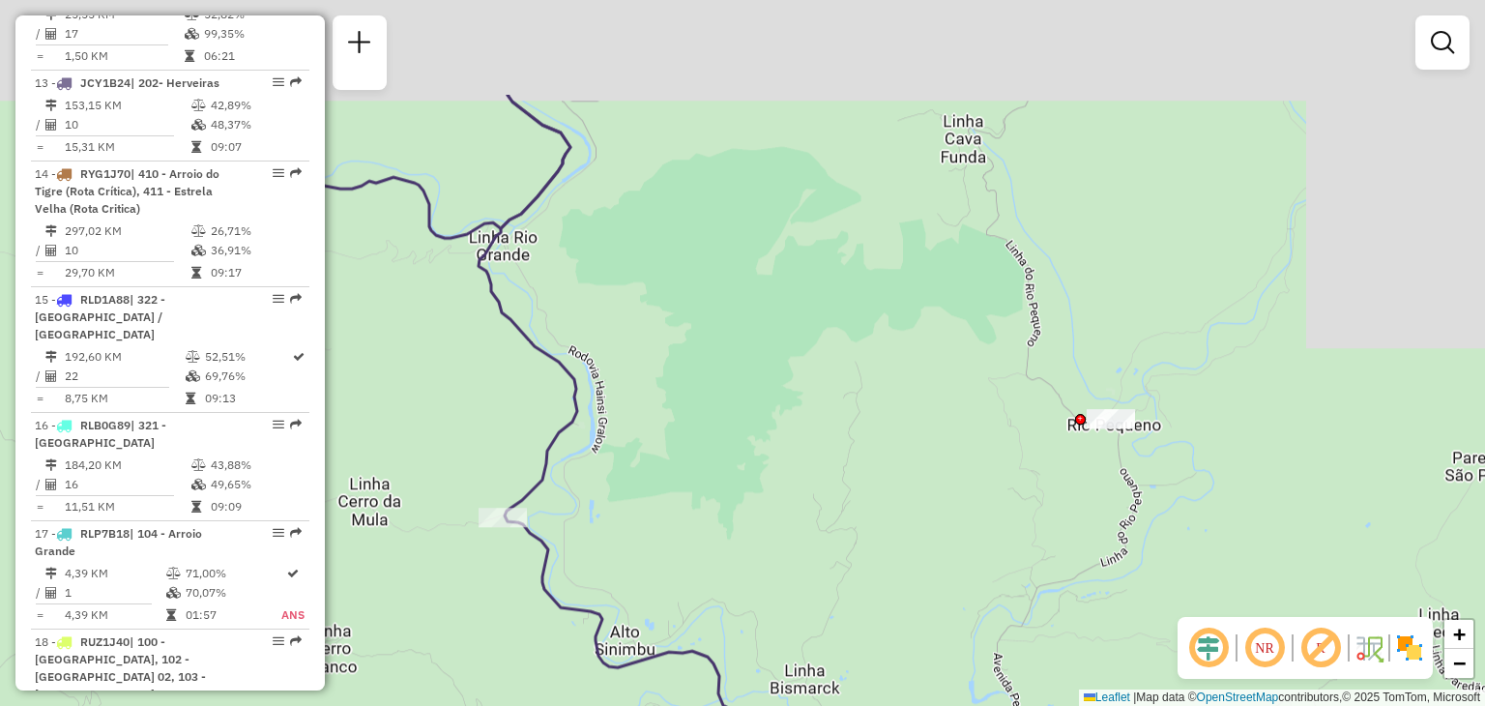
drag, startPoint x: 930, startPoint y: 283, endPoint x: 672, endPoint y: 449, distance: 306.5
click at [640, 442] on div "Janela de atendimento Grade de atendimento Capacidade Transportadoras Veículos …" at bounding box center [742, 353] width 1485 height 706
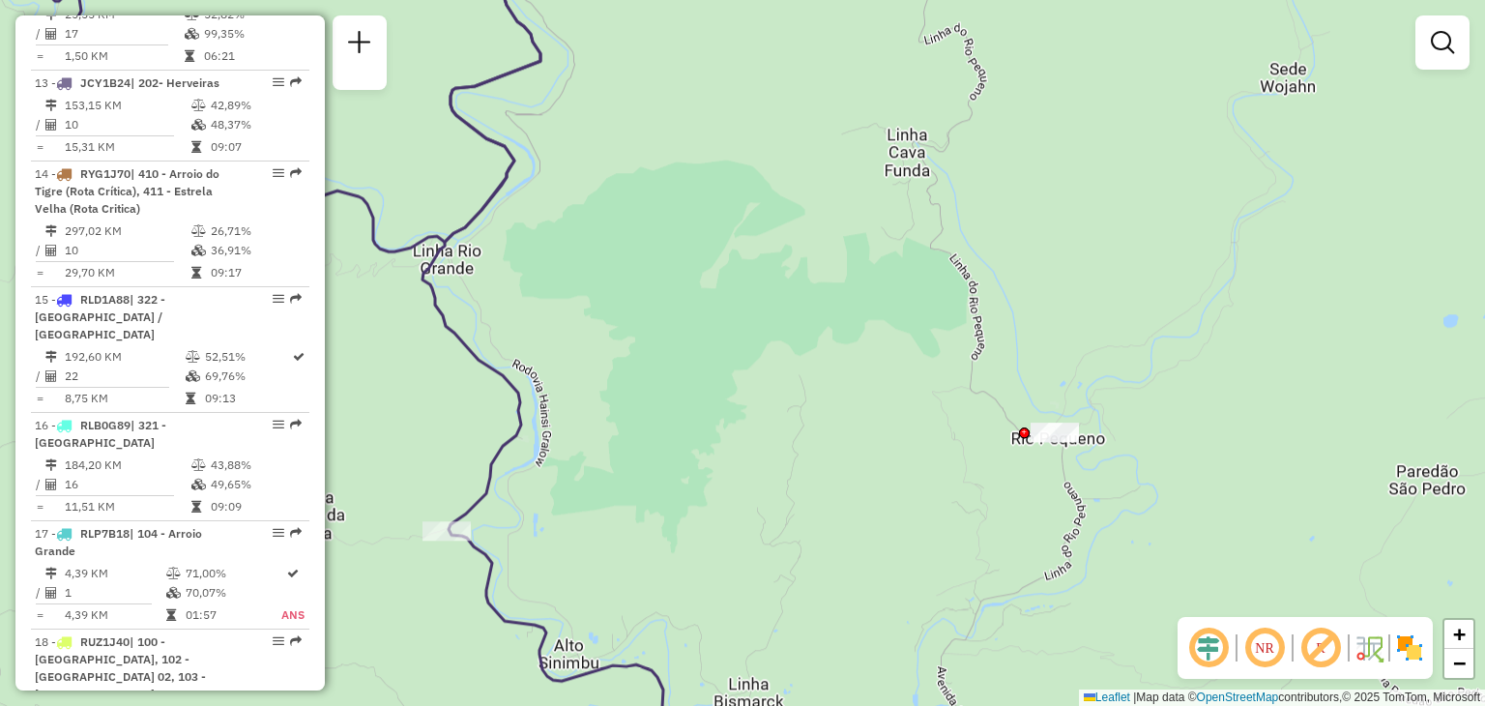
click at [1051, 442] on div at bounding box center [1054, 431] width 48 height 19
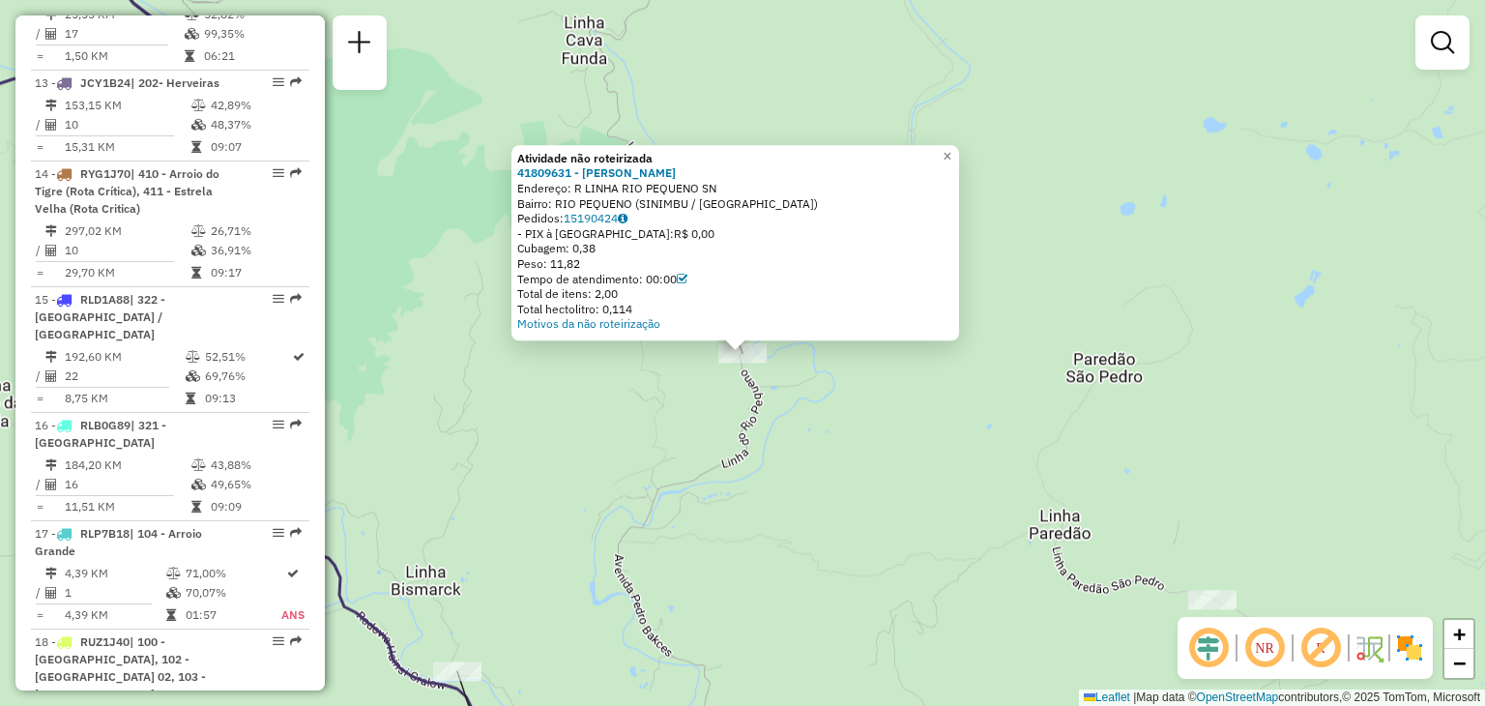
click at [824, 415] on div "Atividade não roteirizada 41809631 - [PERSON_NAME] JUNIOR Endereço: R LINHA RIO…" at bounding box center [742, 353] width 1485 height 706
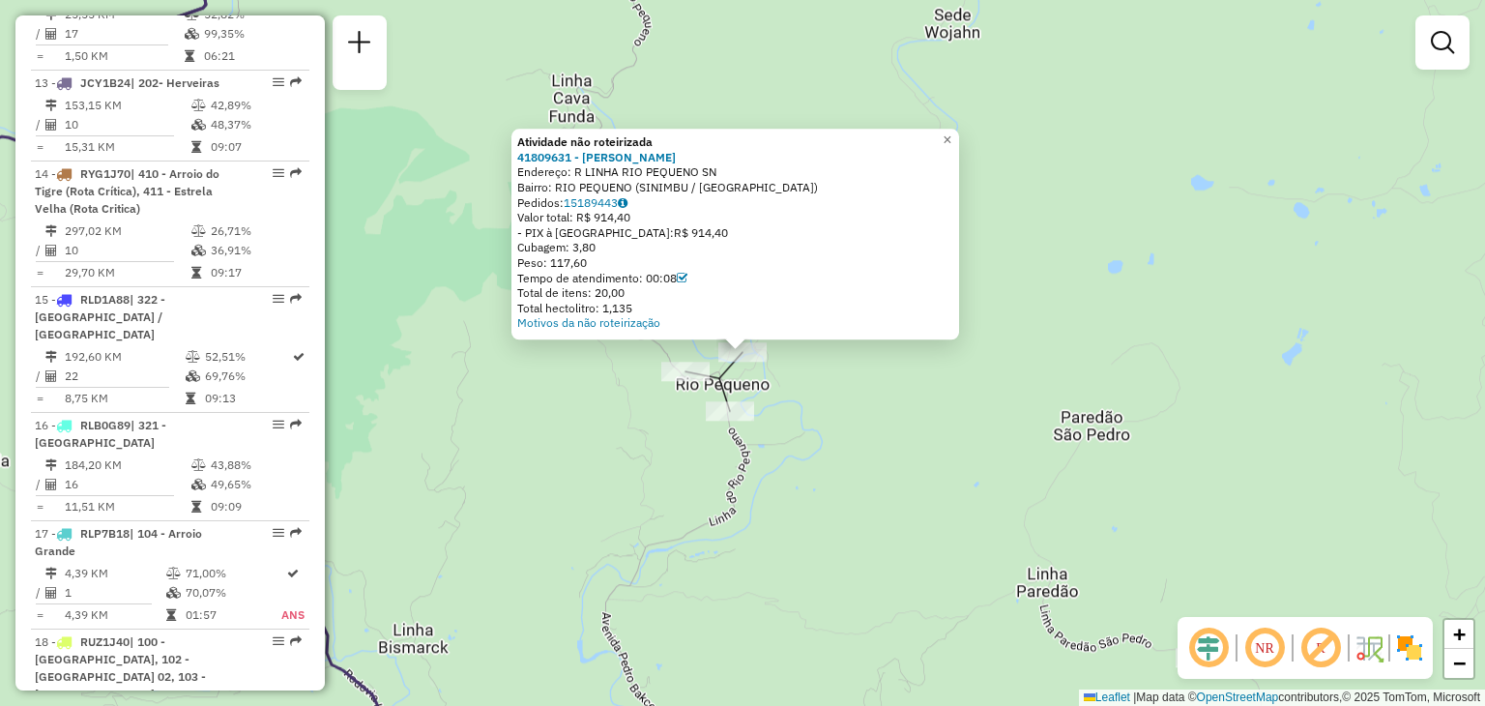
click at [815, 399] on div "Atividade não roteirizada 41809631 - [PERSON_NAME] JUNIOR Endereço: R LINHA RIO…" at bounding box center [742, 353] width 1485 height 706
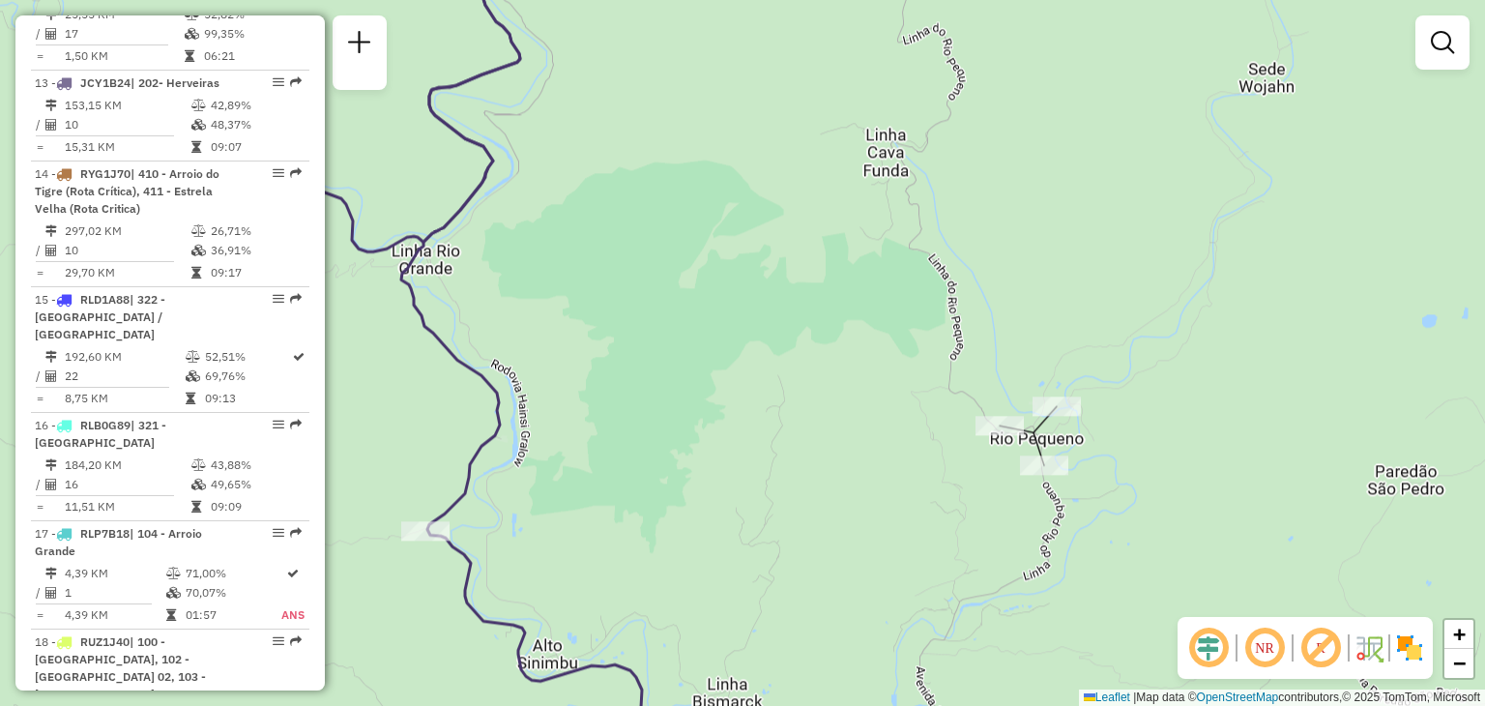
drag, startPoint x: 536, startPoint y: 368, endPoint x: 931, endPoint y: 427, distance: 398.8
click at [930, 428] on div "Janela de atendimento Grade de atendimento Capacidade Transportadoras Veículos …" at bounding box center [742, 353] width 1485 height 706
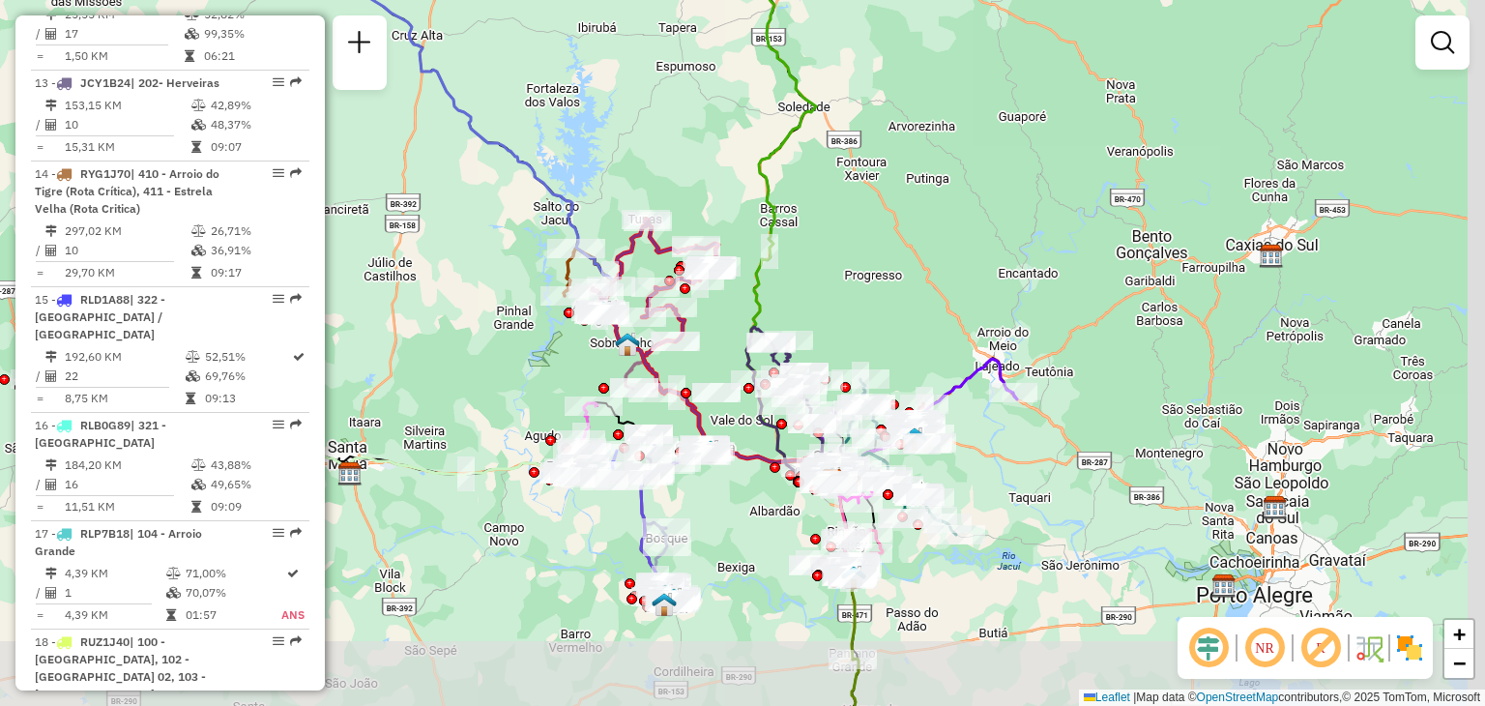
drag, startPoint x: 906, startPoint y: 386, endPoint x: 772, endPoint y: 275, distance: 173.0
click at [772, 274] on div "Janela de atendimento Grade de atendimento Capacidade Transportadoras Veículos …" at bounding box center [742, 353] width 1485 height 706
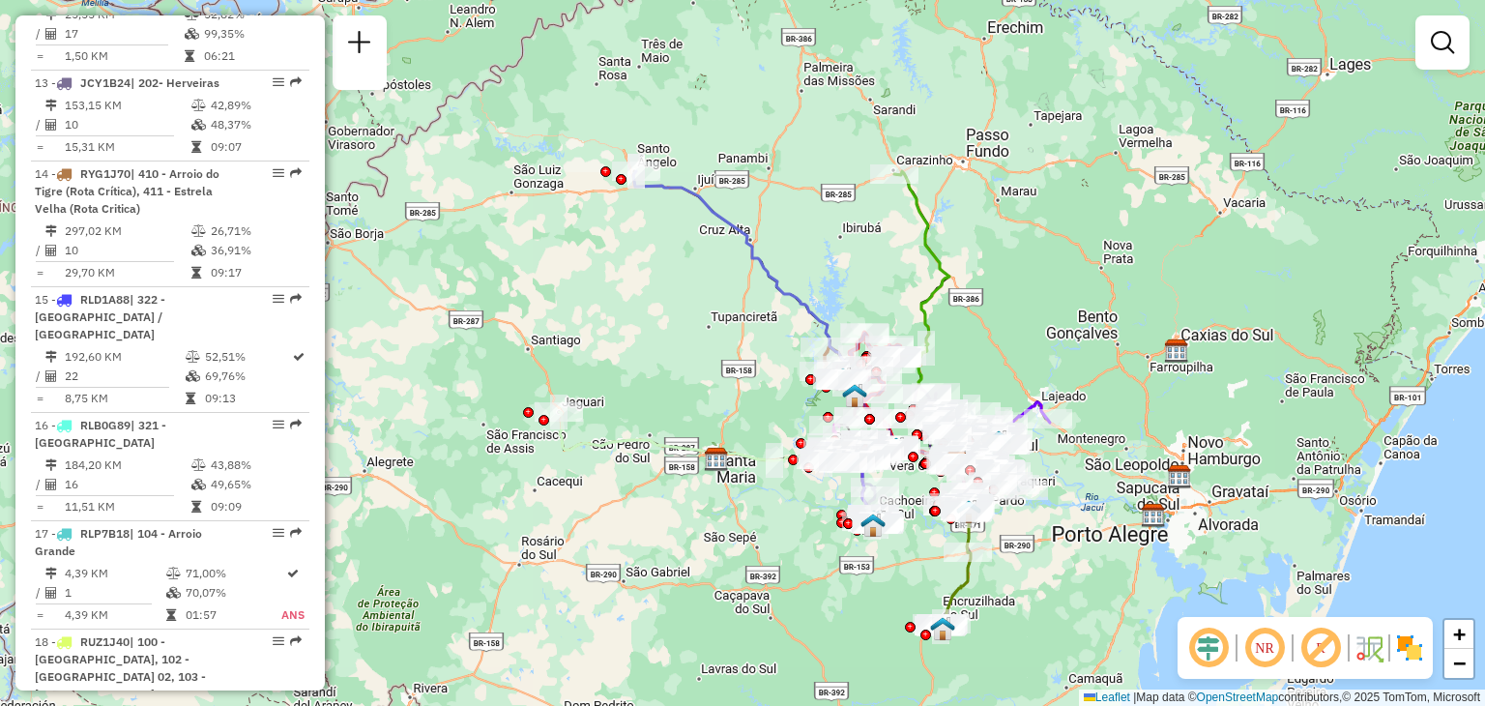
drag, startPoint x: 711, startPoint y: 220, endPoint x: 691, endPoint y: 298, distance: 80.0
click at [694, 315] on div "Janela de atendimento Grade de atendimento Capacidade Transportadoras Veículos …" at bounding box center [742, 353] width 1485 height 706
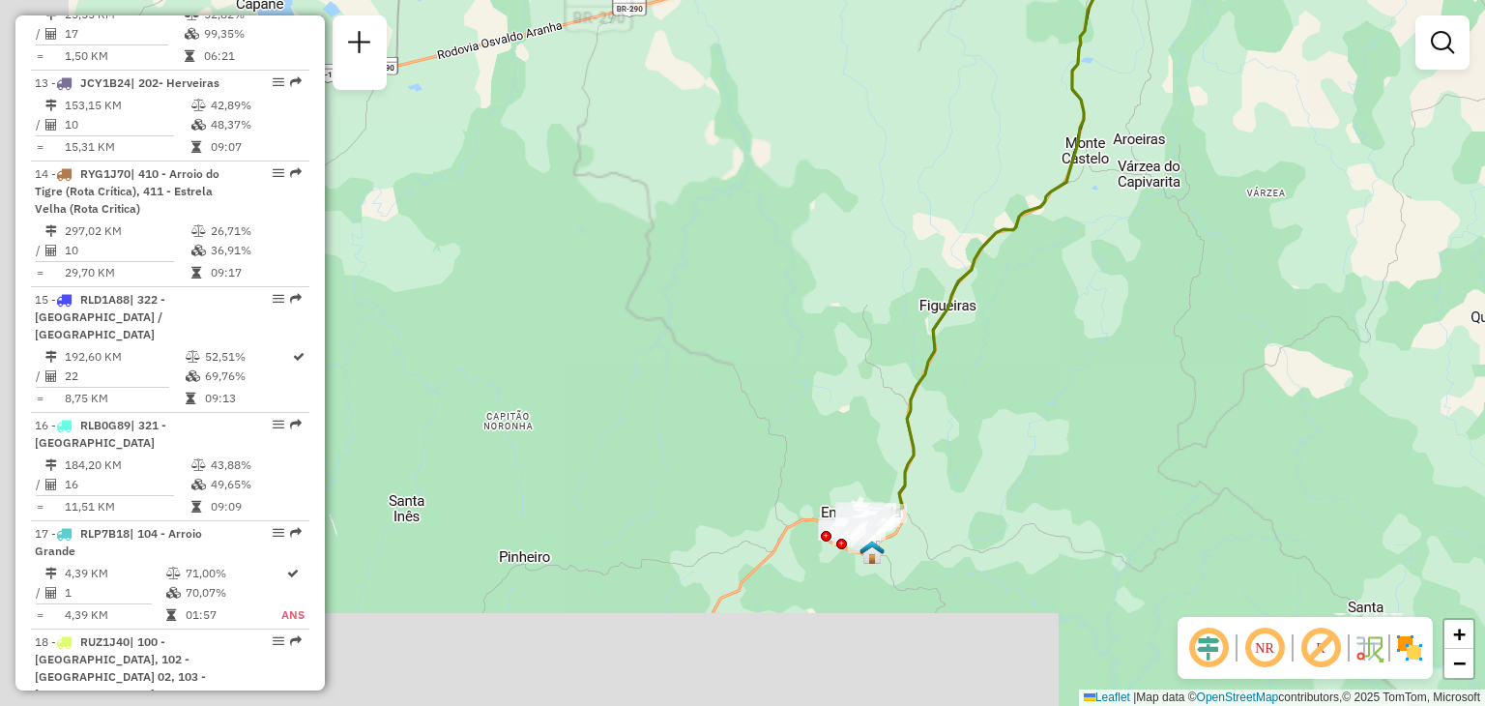
drag, startPoint x: 976, startPoint y: 497, endPoint x: 1005, endPoint y: 425, distance: 77.2
click at [1004, 426] on div "Janela de atendimento Grade de atendimento Capacidade Transportadoras Veículos …" at bounding box center [742, 353] width 1485 height 706
